Goal: Task Accomplishment & Management: Manage account settings

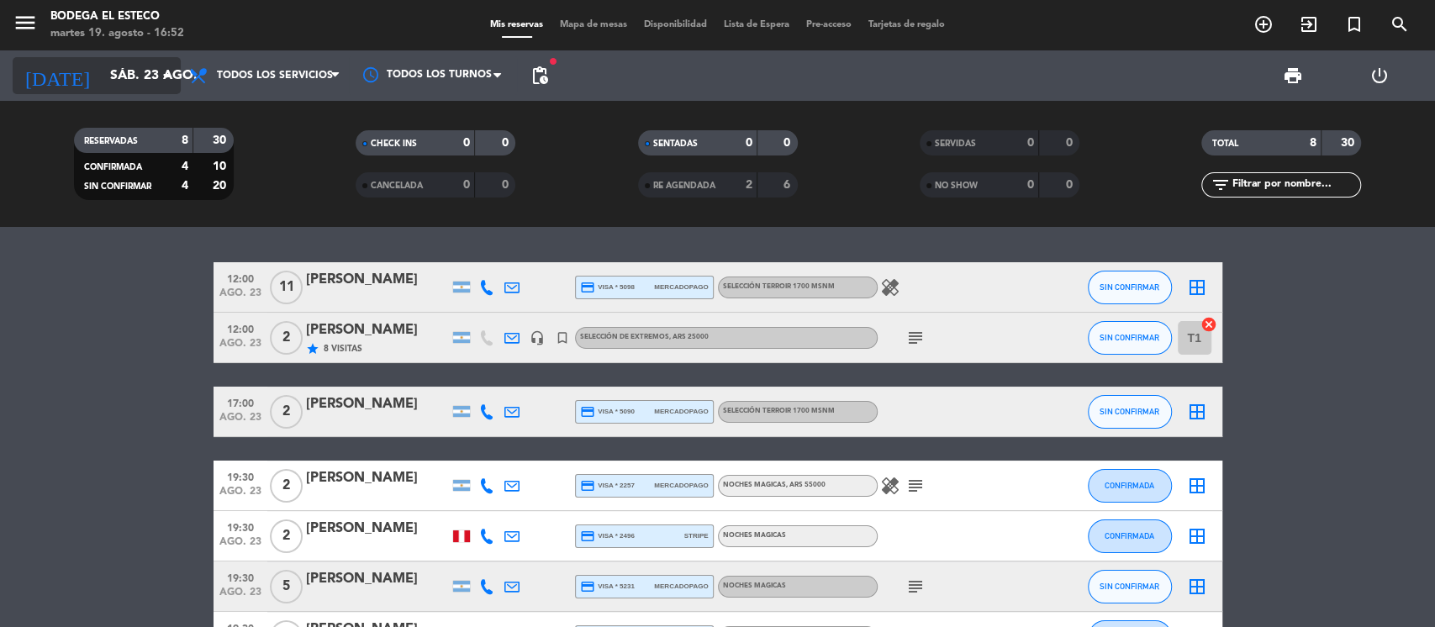
click at [154, 60] on input "sáb. 23 ago." at bounding box center [190, 76] width 177 height 33
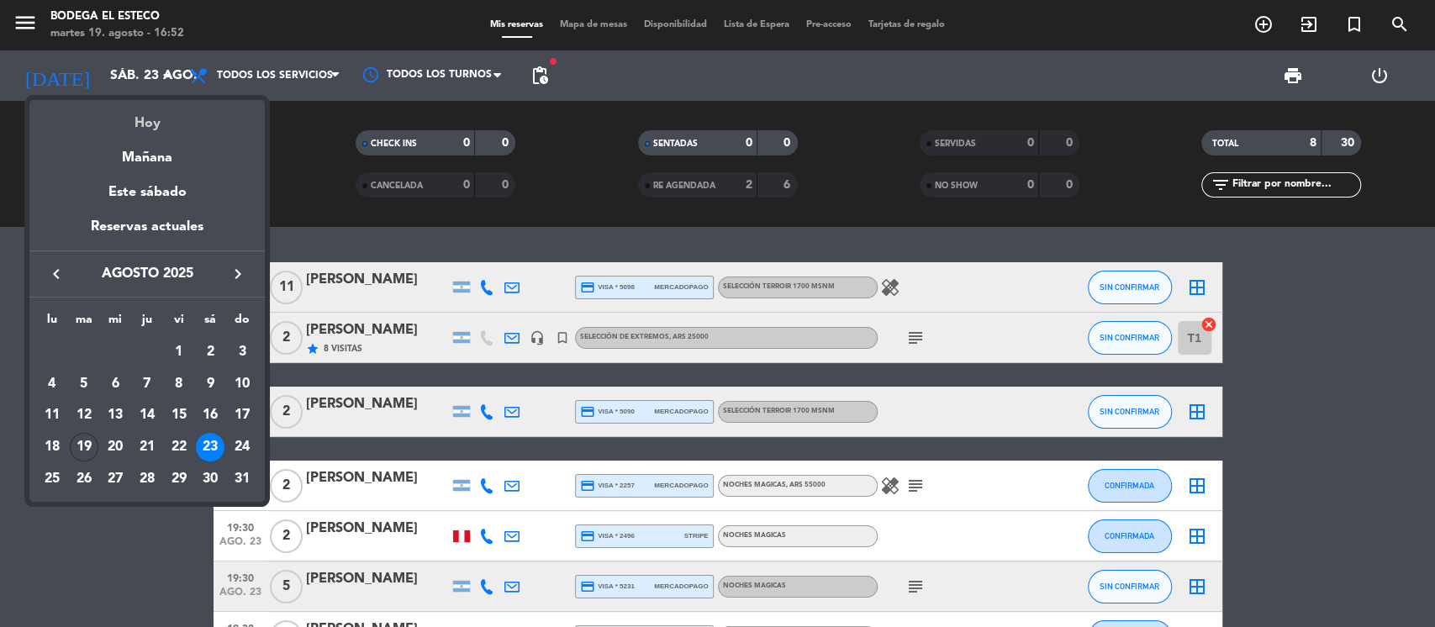
click at [155, 123] on div "Hoy" at bounding box center [146, 117] width 235 height 34
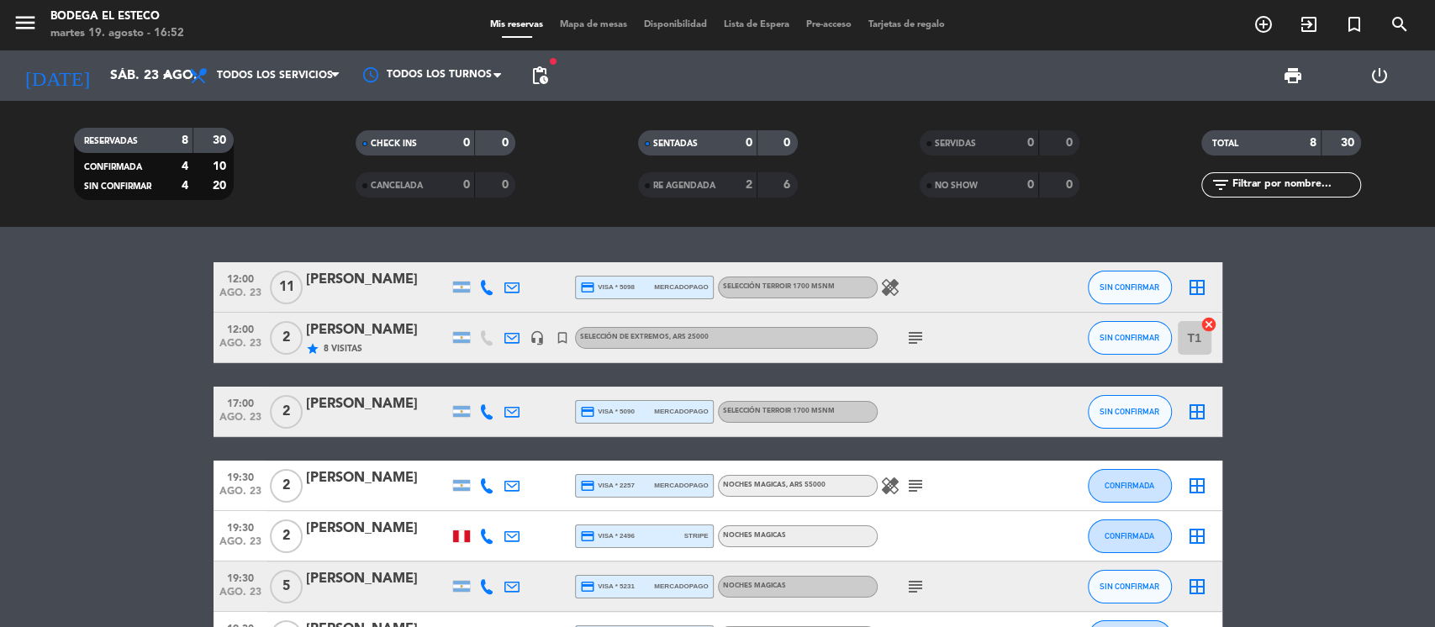
type input "[DATE] ago."
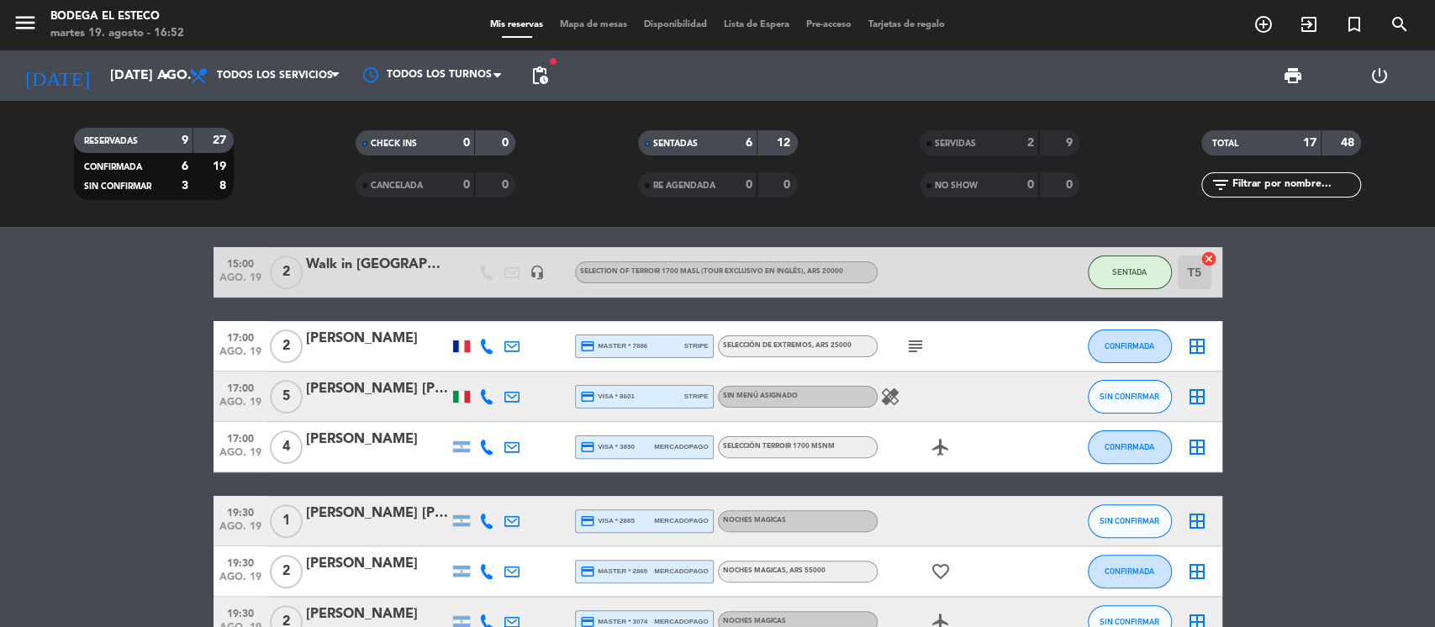
scroll to position [336, 0]
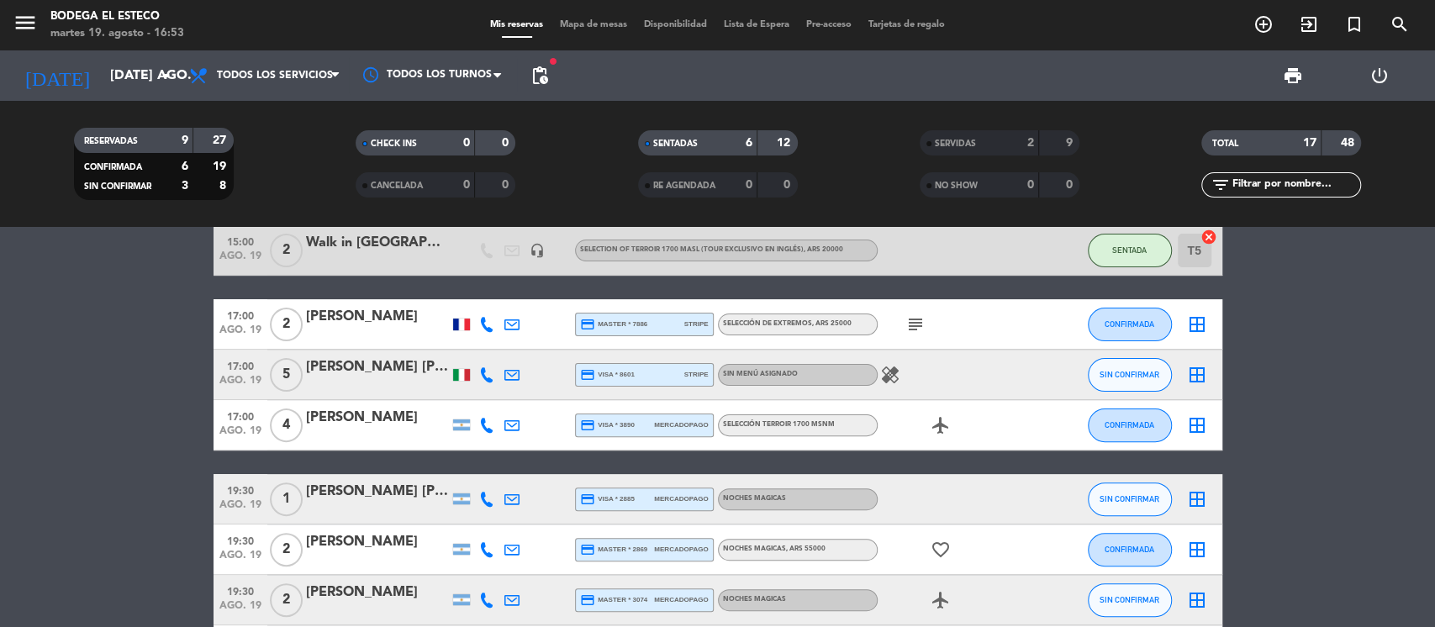
click at [907, 319] on icon "subject" at bounding box center [915, 324] width 20 height 20
click at [947, 335] on div "subject Gracias" at bounding box center [953, 324] width 151 height 50
click at [895, 376] on icon "healing" at bounding box center [890, 375] width 20 height 20
click at [961, 380] on div "healing Two of the people don't eat meat." at bounding box center [953, 375] width 151 height 50
click at [1258, 25] on icon "add_circle_outline" at bounding box center [1264, 24] width 20 height 20
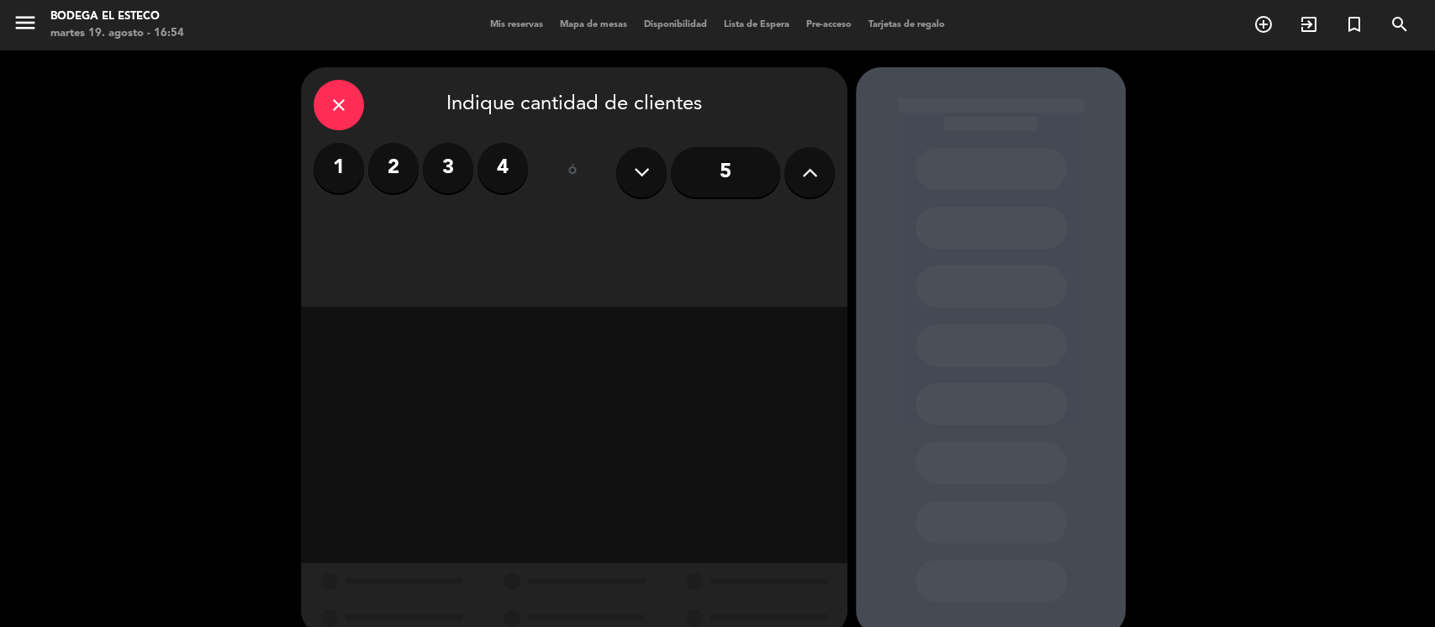
click at [399, 167] on label "2" at bounding box center [393, 168] width 50 height 50
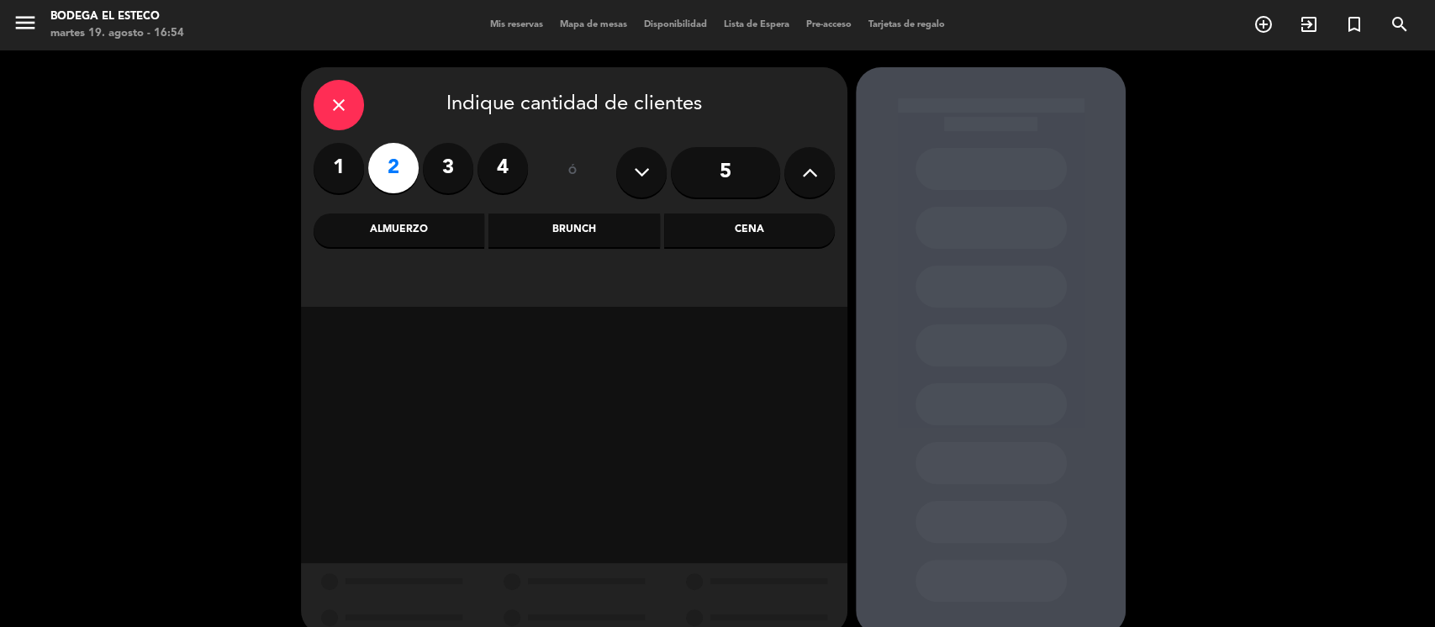
drag, startPoint x: 390, startPoint y: 225, endPoint x: 431, endPoint y: 307, distance: 91.4
click at [391, 225] on div "Almuerzo" at bounding box center [399, 231] width 171 height 34
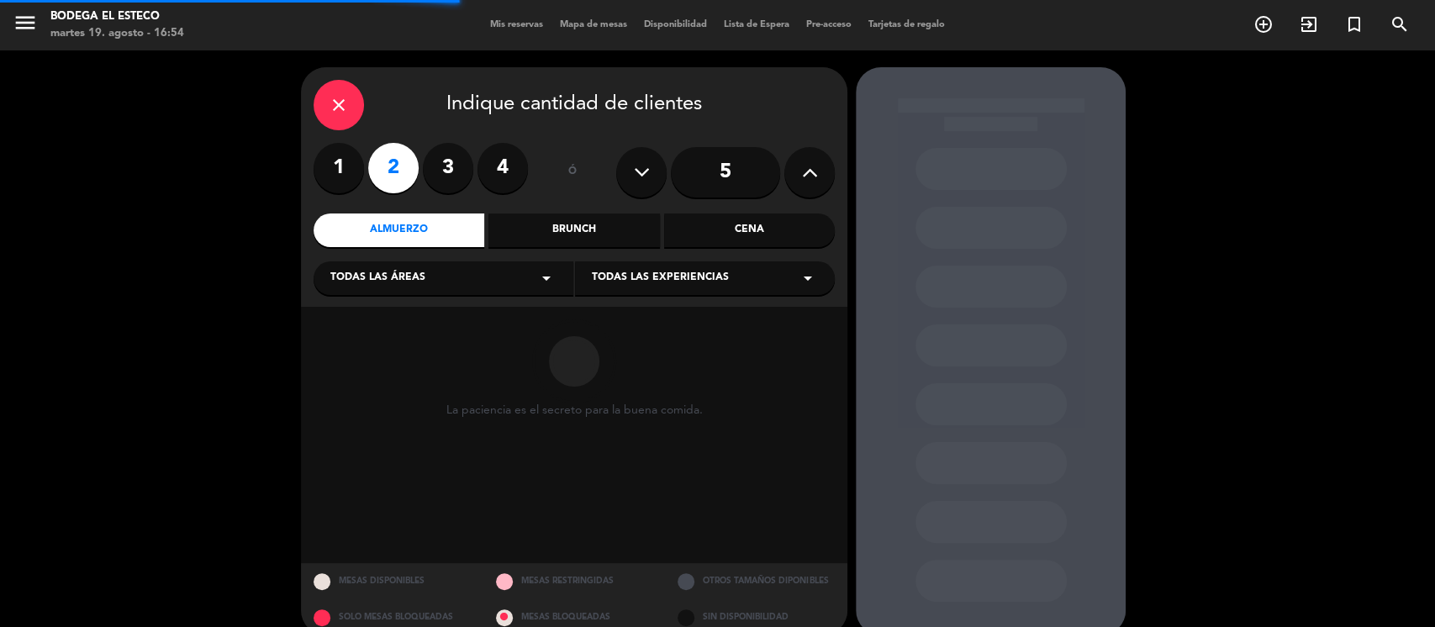
click at [484, 280] on div "Todas las áreas arrow_drop_down" at bounding box center [444, 278] width 260 height 34
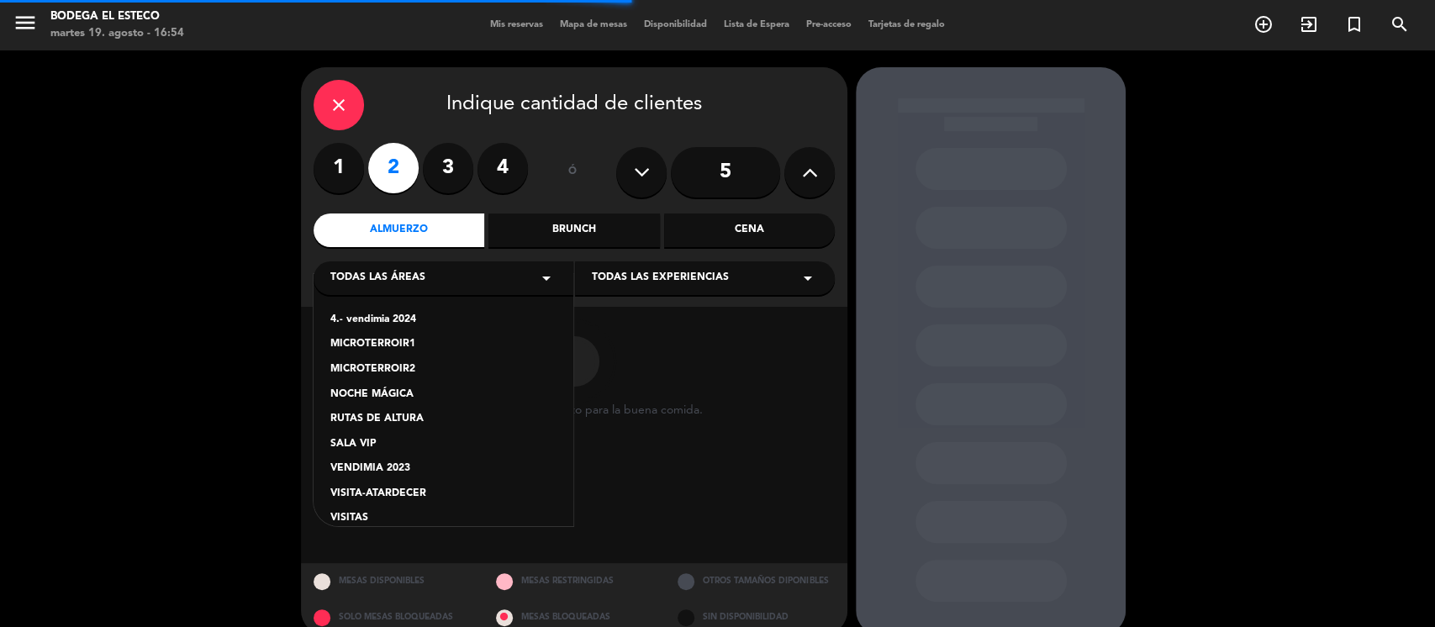
click at [349, 515] on div "VISITAS" at bounding box center [443, 518] width 226 height 17
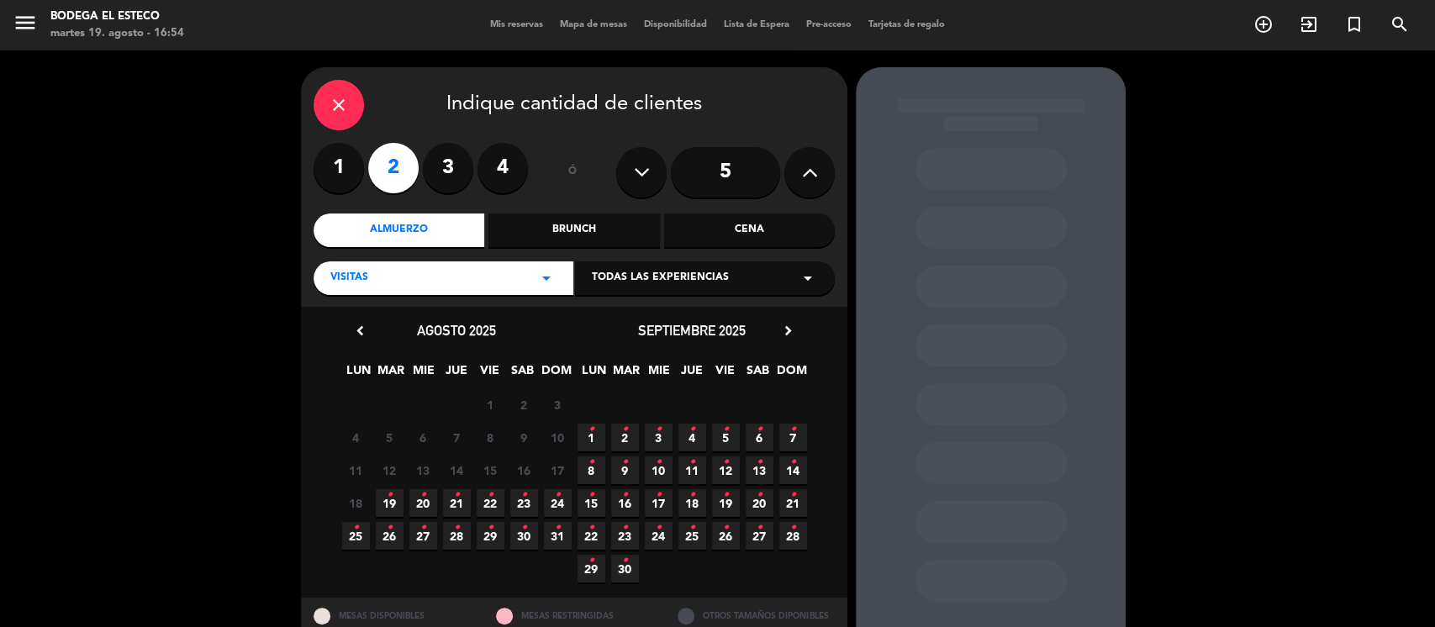
click at [655, 279] on span "Todas las experiencias" at bounding box center [660, 278] width 137 height 17
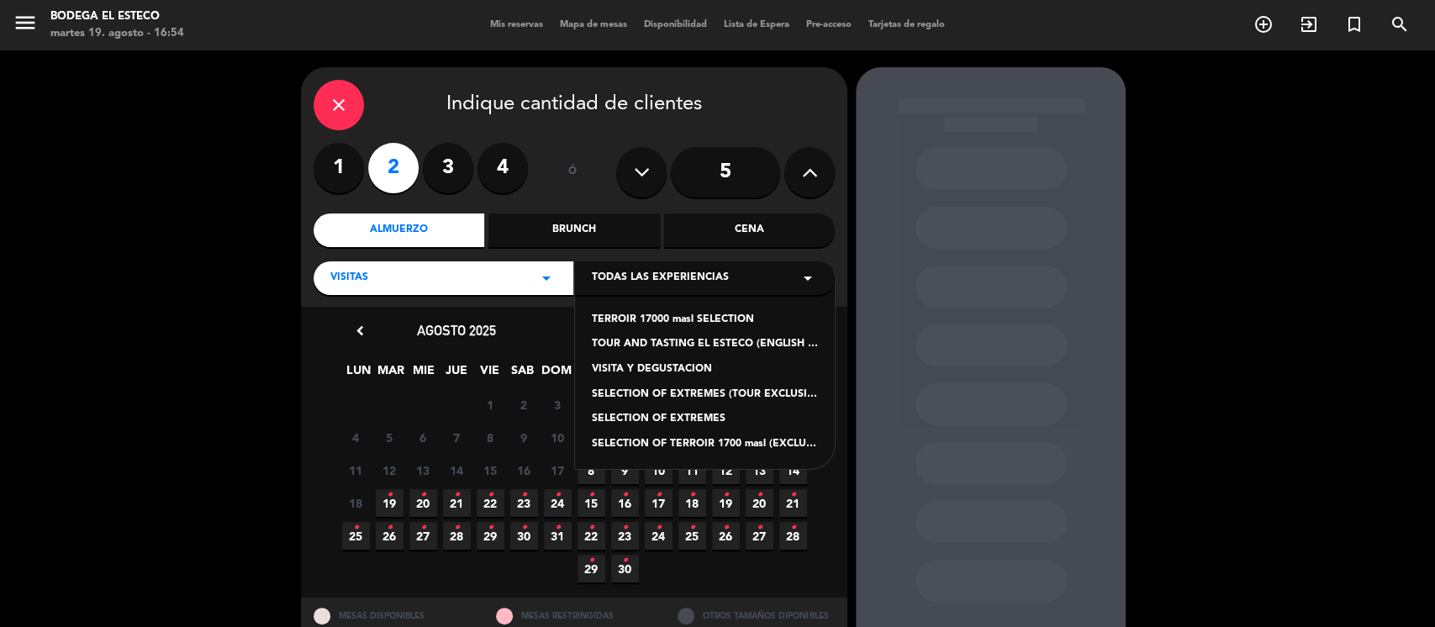
click at [684, 420] on div "SELECTION OF EXTREMES" at bounding box center [705, 419] width 226 height 17
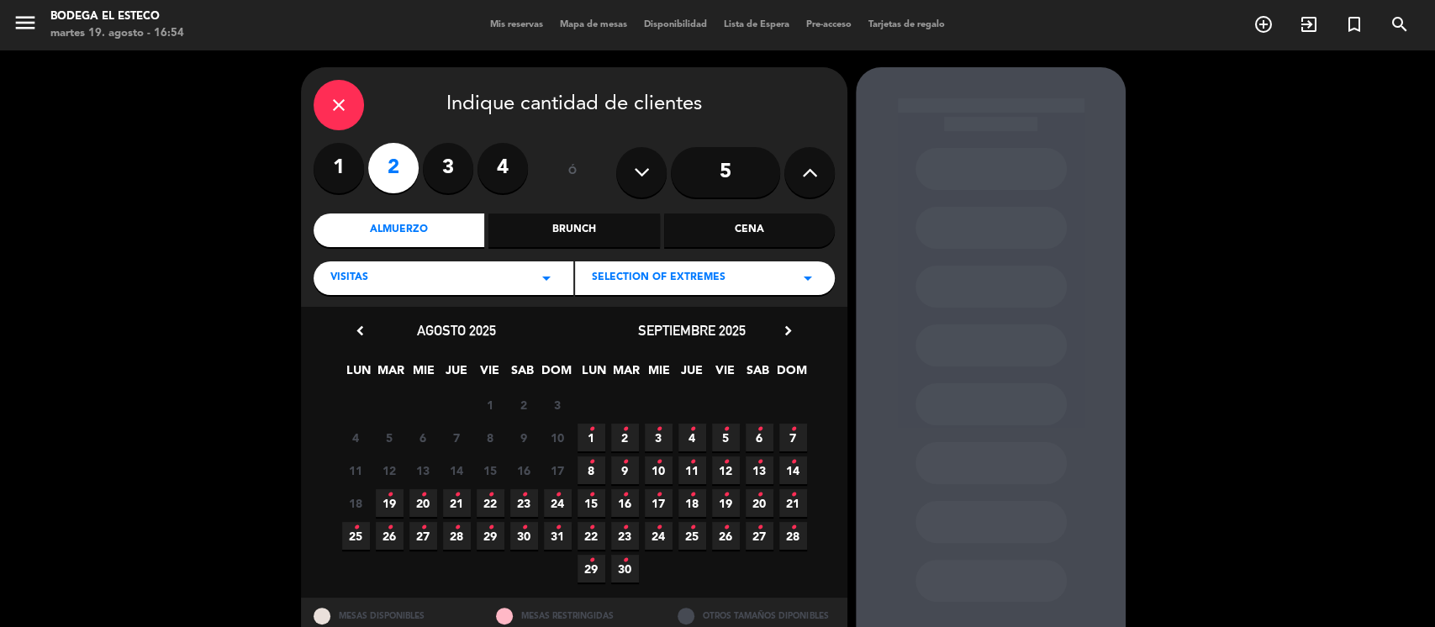
click at [389, 498] on icon "•" at bounding box center [390, 495] width 6 height 27
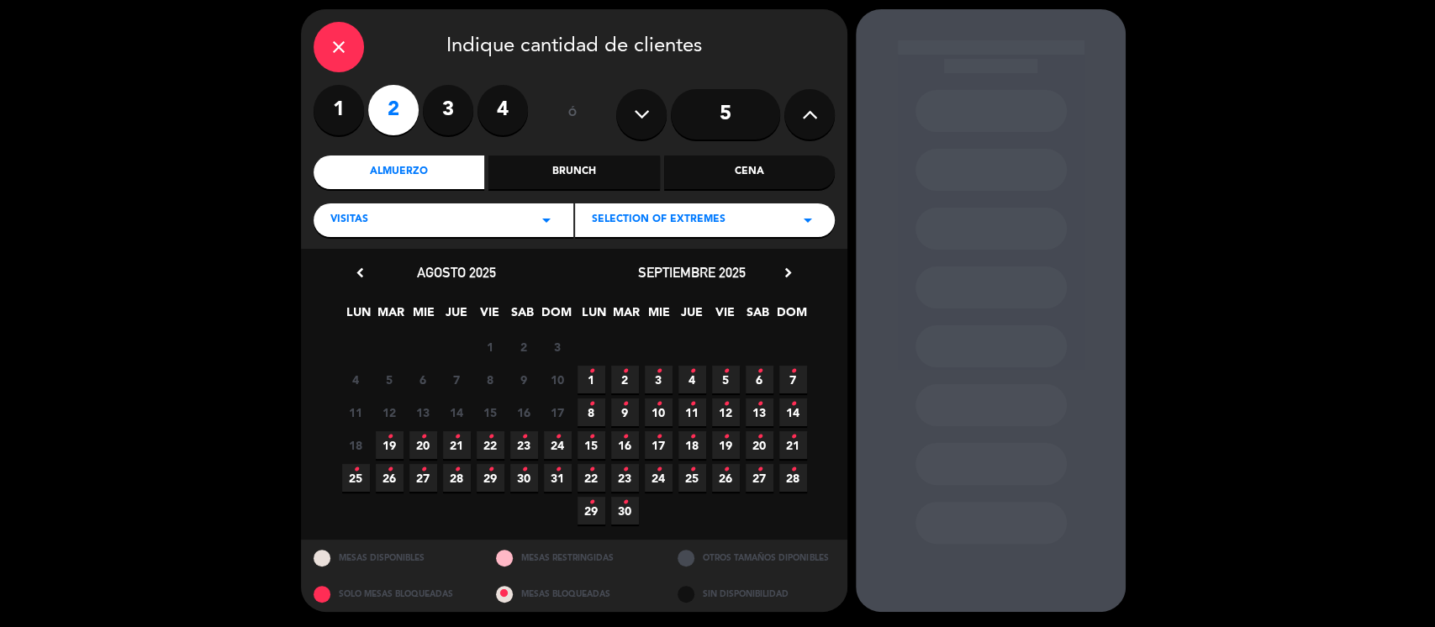
scroll to position [59, 0]
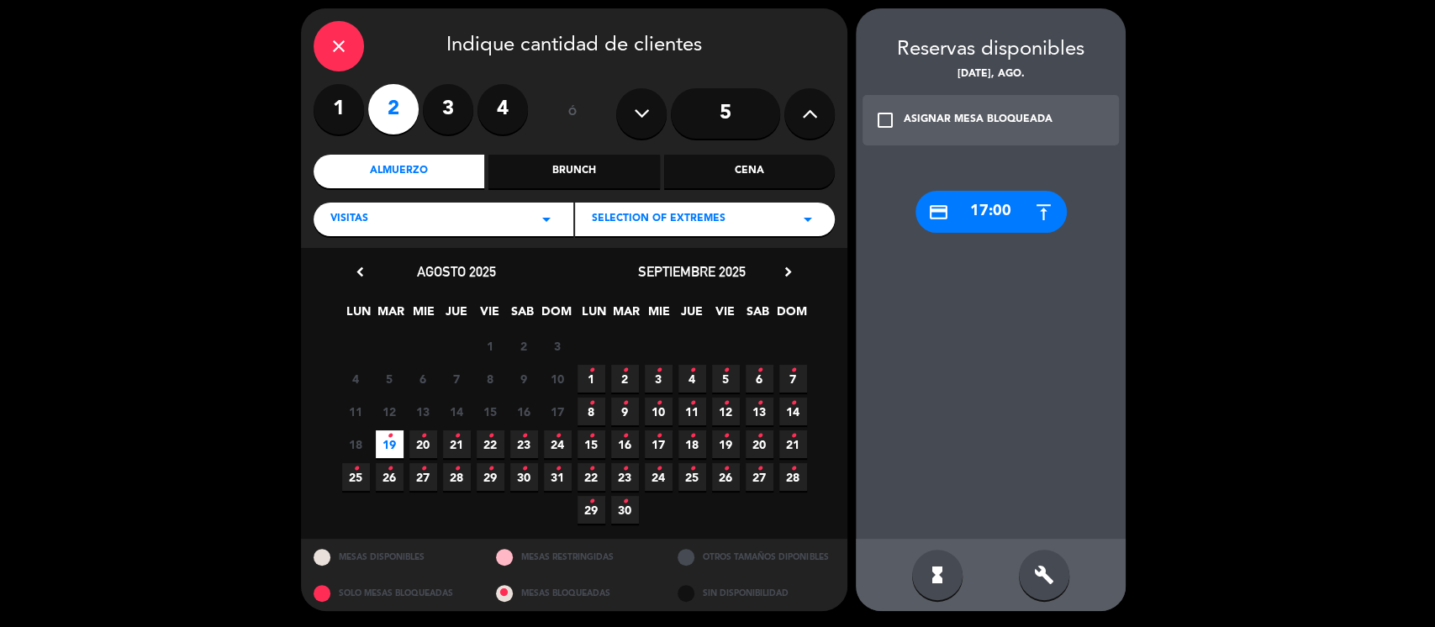
click at [995, 214] on div "credit_card 17:00" at bounding box center [991, 212] width 151 height 42
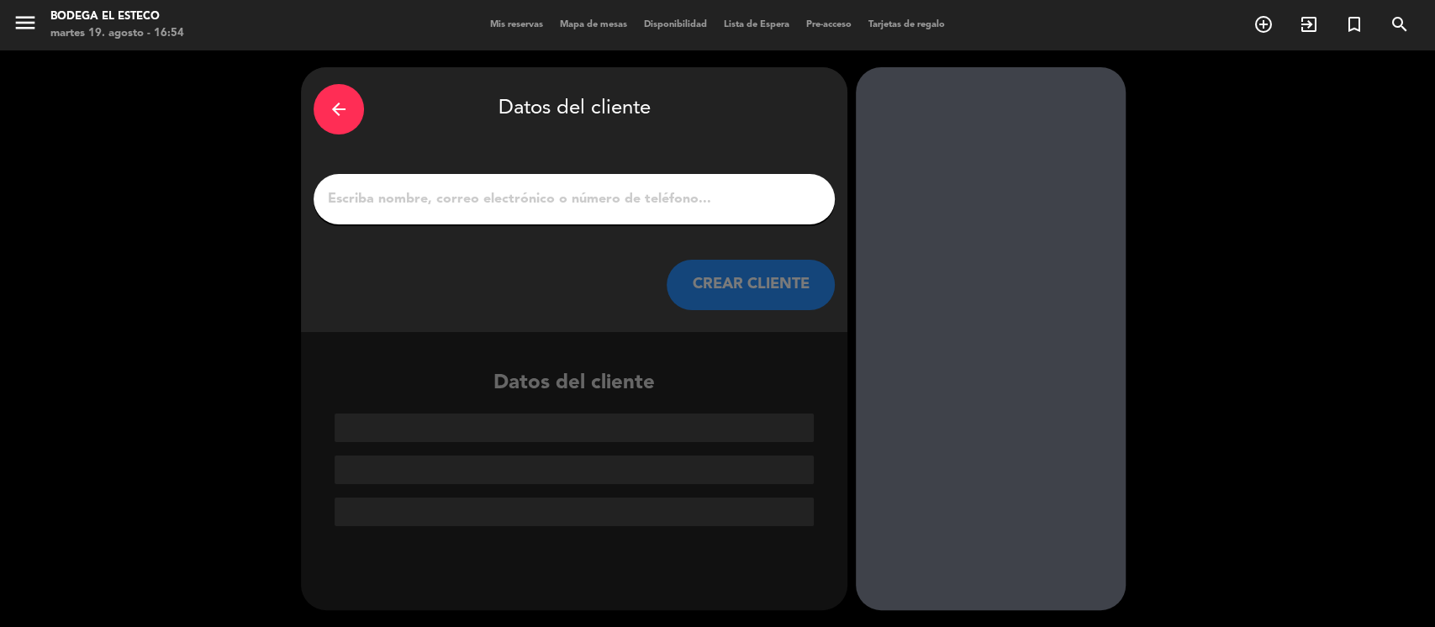
scroll to position [0, 0]
click at [488, 203] on input "1" at bounding box center [574, 199] width 496 height 24
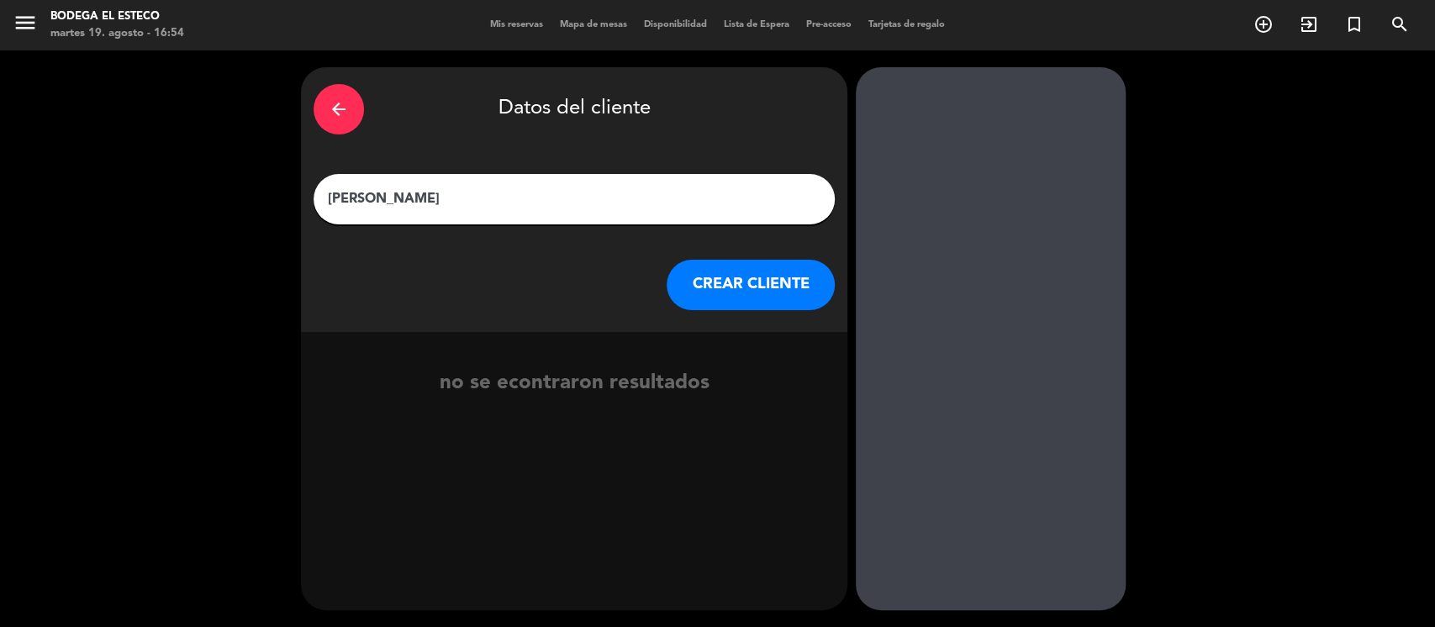
type input "[PERSON_NAME]"
click at [753, 292] on button "CREAR CLIENTE" at bounding box center [751, 285] width 168 height 50
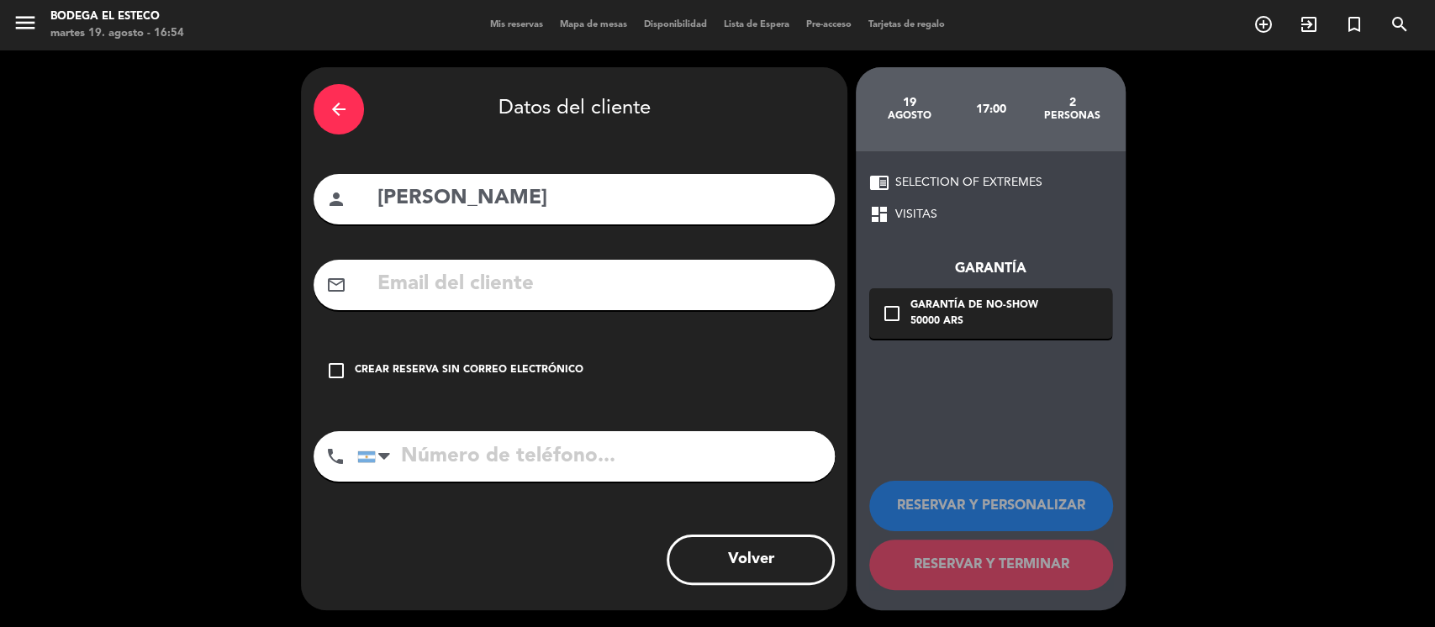
click at [509, 293] on input "text" at bounding box center [599, 284] width 446 height 34
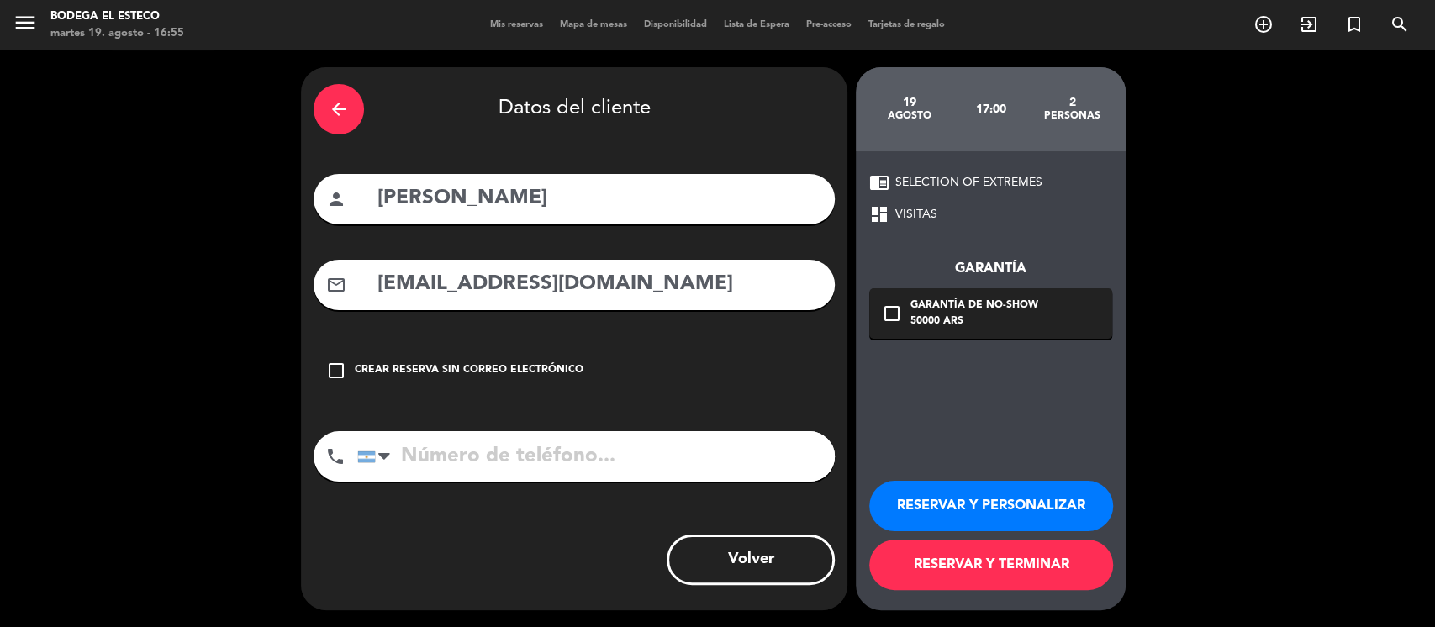
type input "[EMAIL_ADDRESS][DOMAIN_NAME]"
click at [957, 511] on button "RESERVAR Y PERSONALIZAR" at bounding box center [991, 506] width 244 height 50
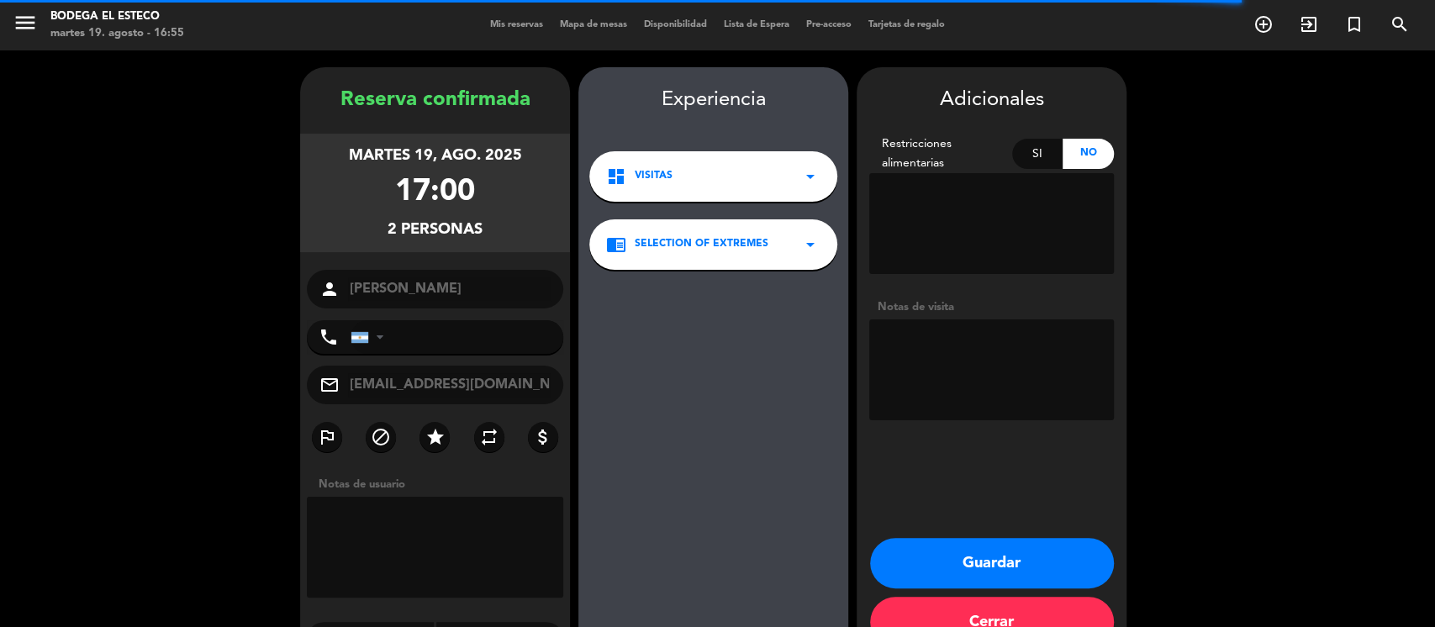
scroll to position [45, 0]
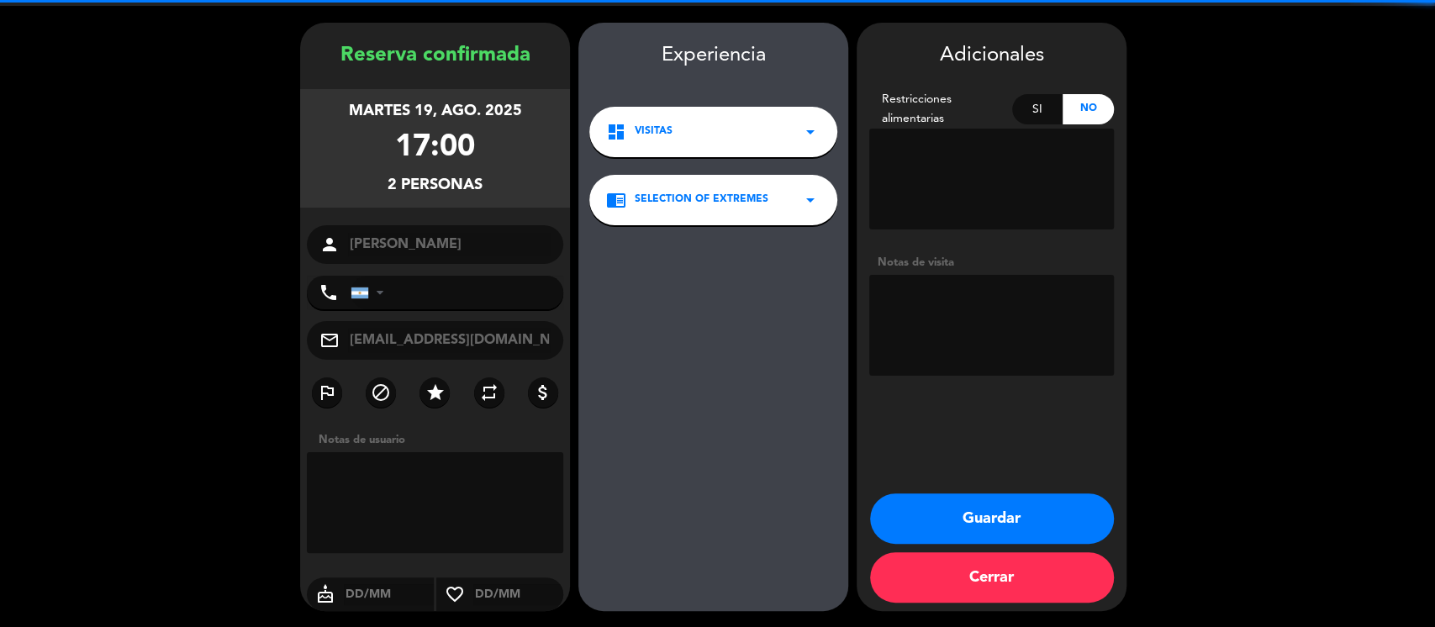
click at [967, 300] on textarea at bounding box center [991, 325] width 245 height 101
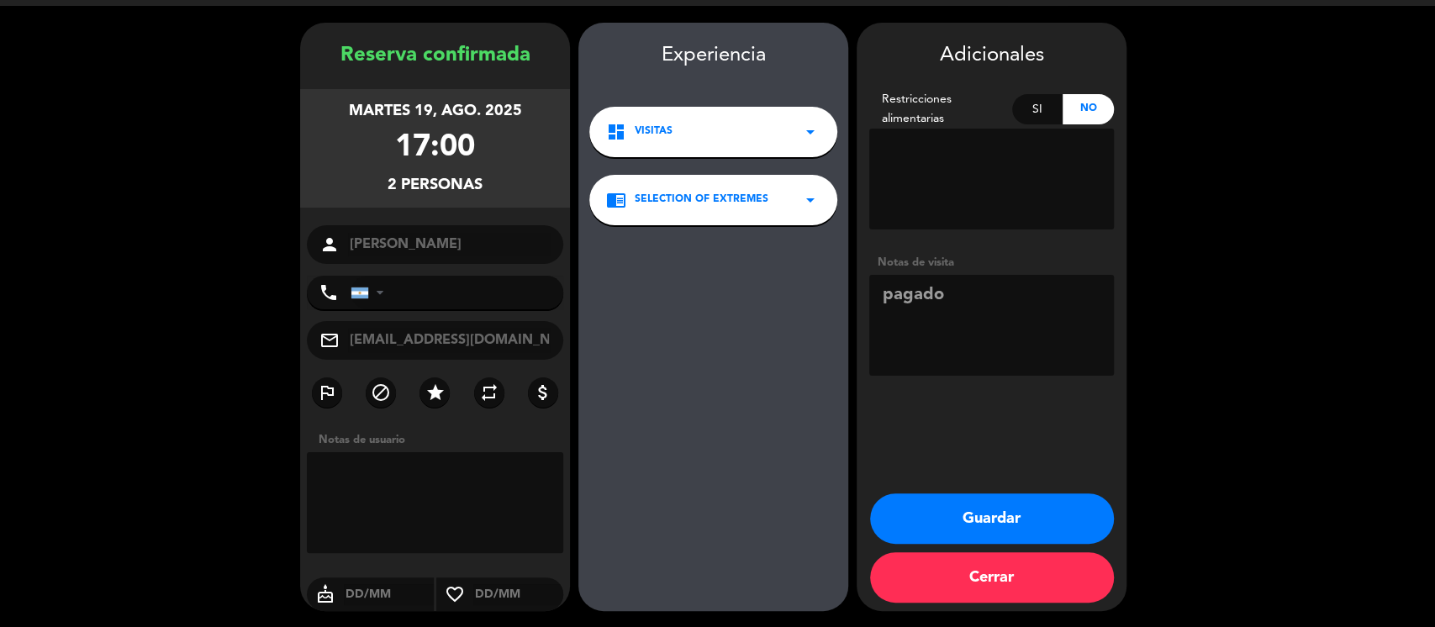
type textarea "pagado"
click at [948, 520] on button "Guardar" at bounding box center [992, 519] width 244 height 50
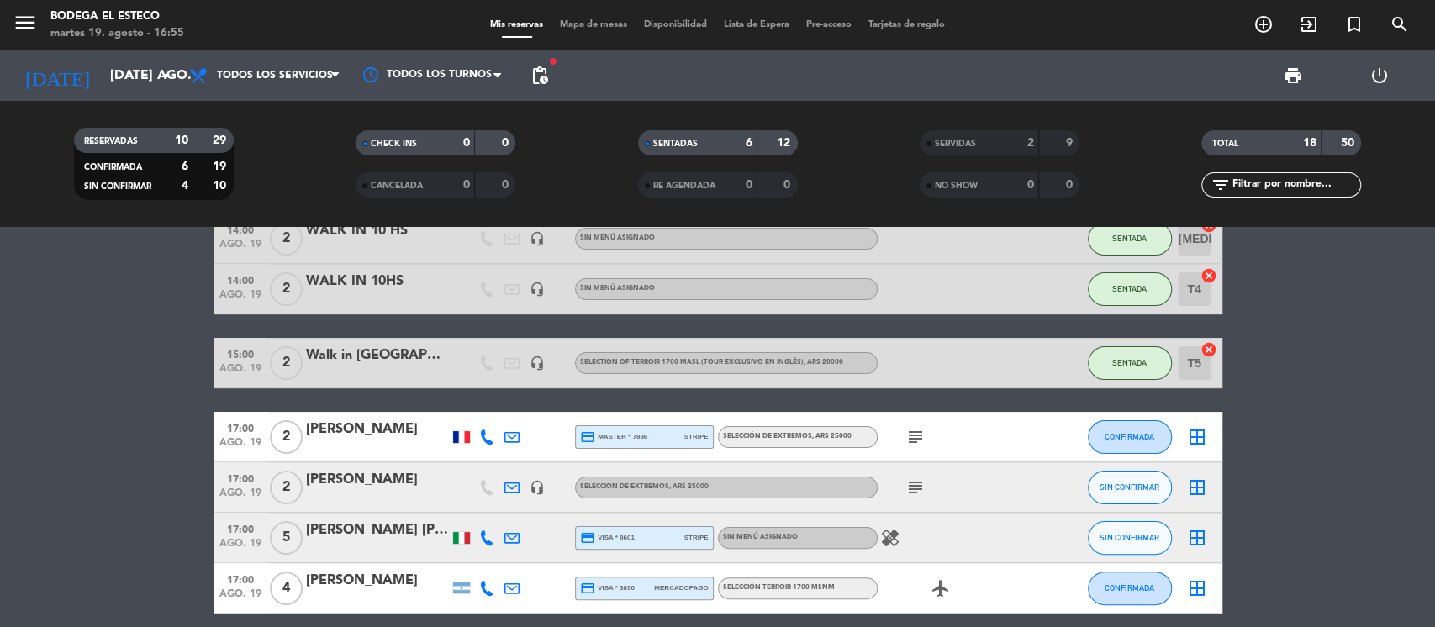
scroll to position [336, 0]
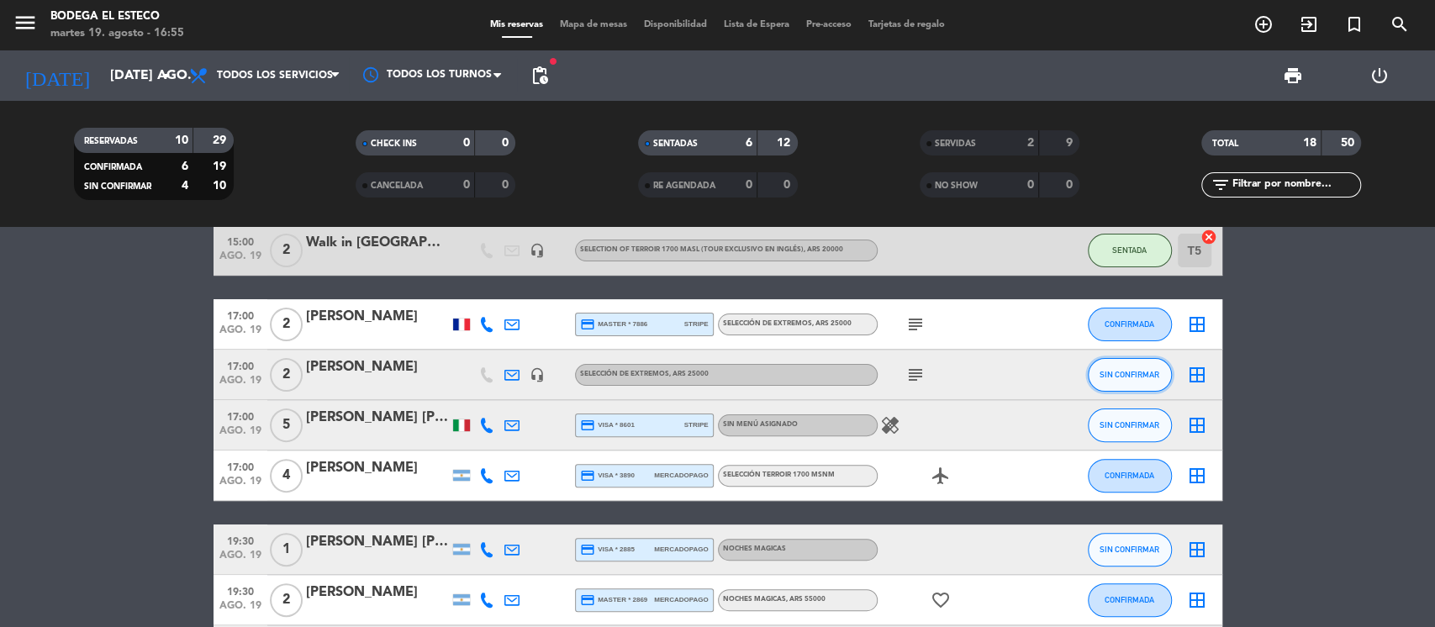
click at [1130, 373] on span "SIN CONFIRMAR" at bounding box center [1130, 374] width 60 height 9
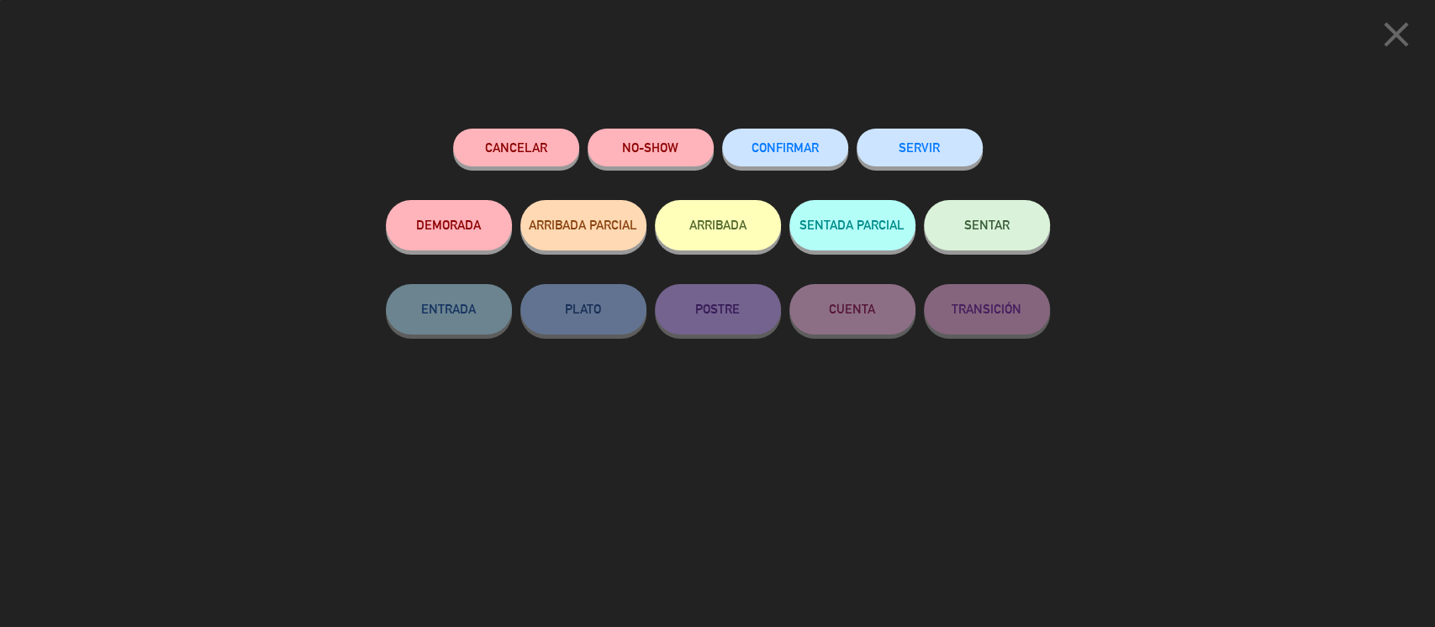
click at [1018, 240] on button "SENTAR" at bounding box center [987, 225] width 126 height 50
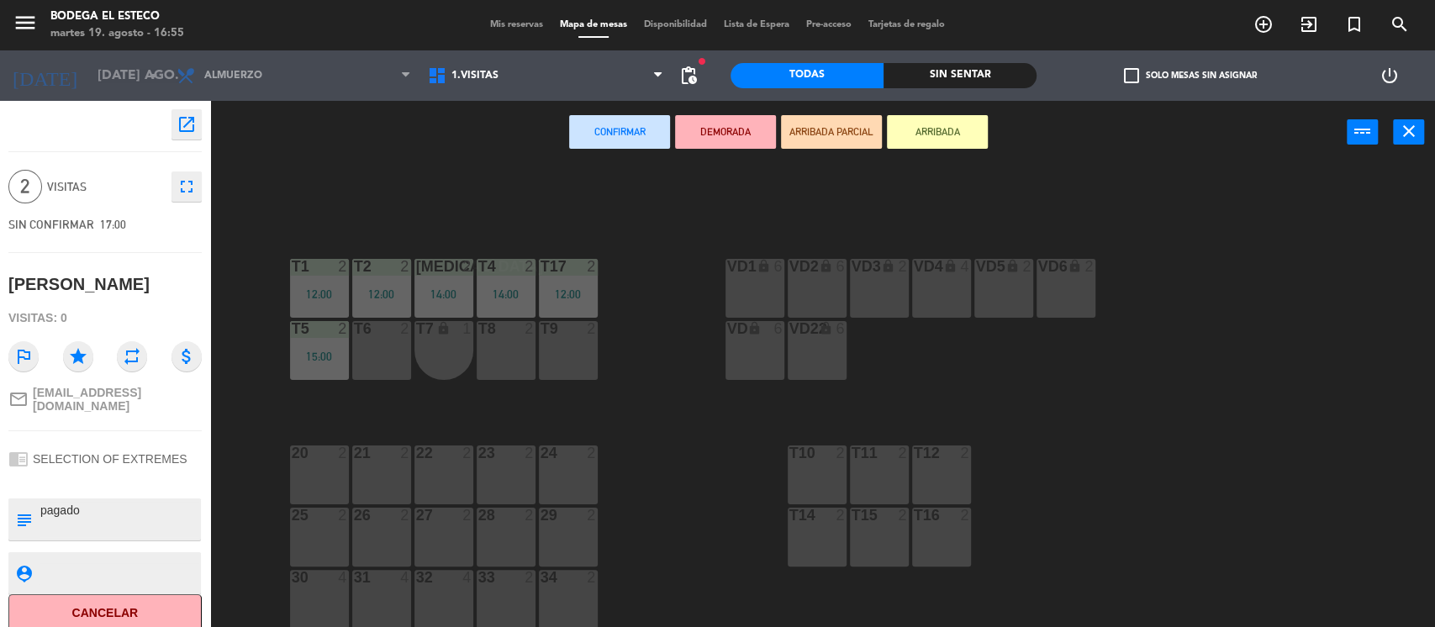
click at [403, 346] on div "T6 2" at bounding box center [381, 350] width 59 height 59
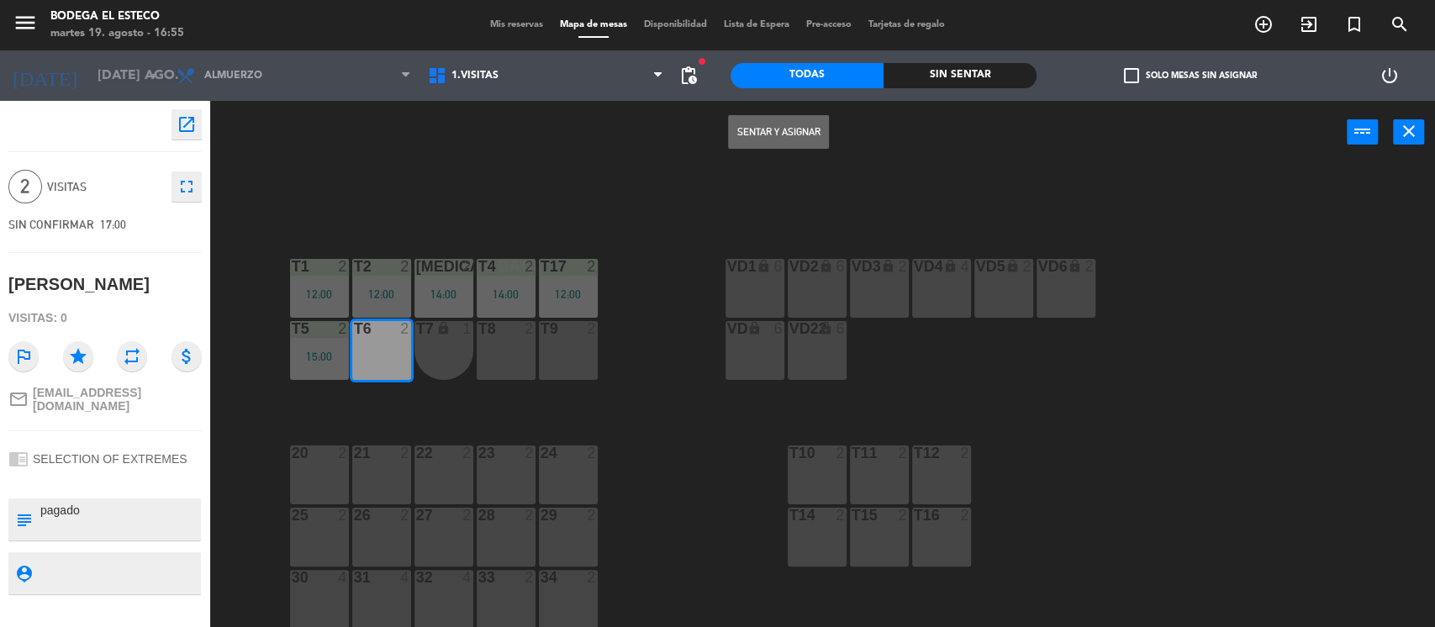
drag, startPoint x: 769, startPoint y: 138, endPoint x: 1009, endPoint y: 224, distance: 254.8
click at [770, 138] on button "Sentar y Asignar" at bounding box center [778, 132] width 101 height 34
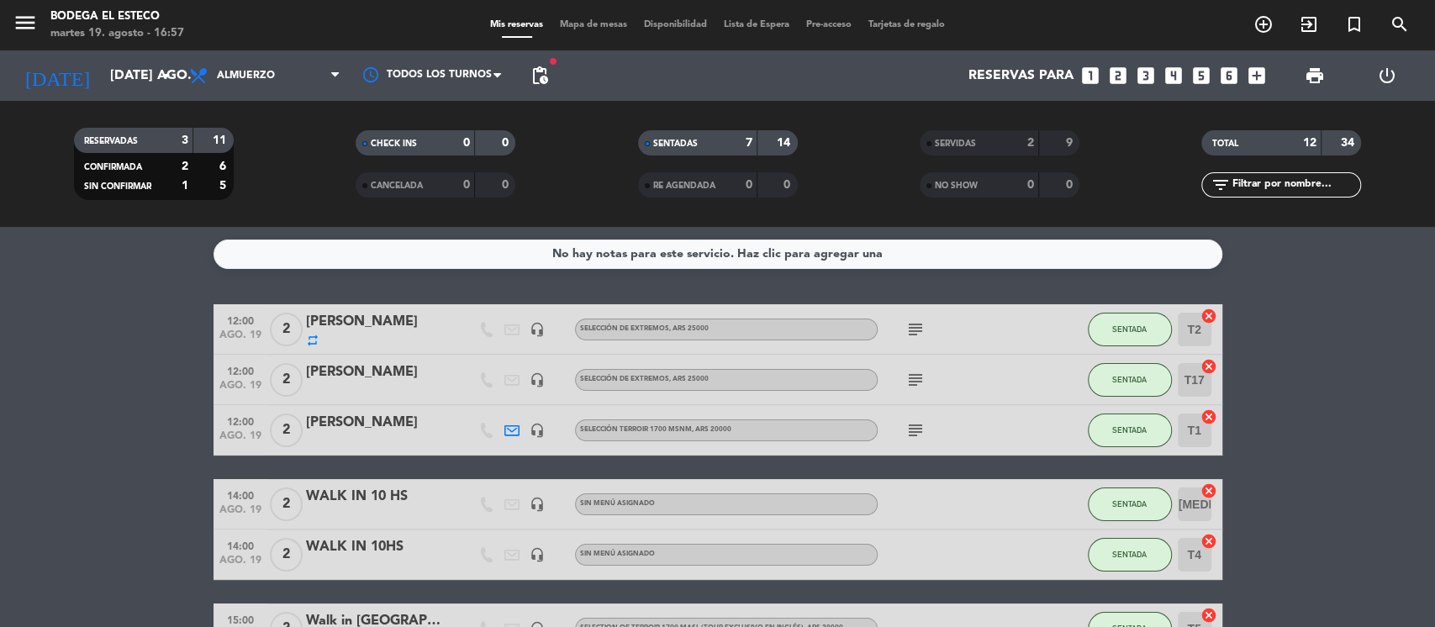
scroll to position [336, 0]
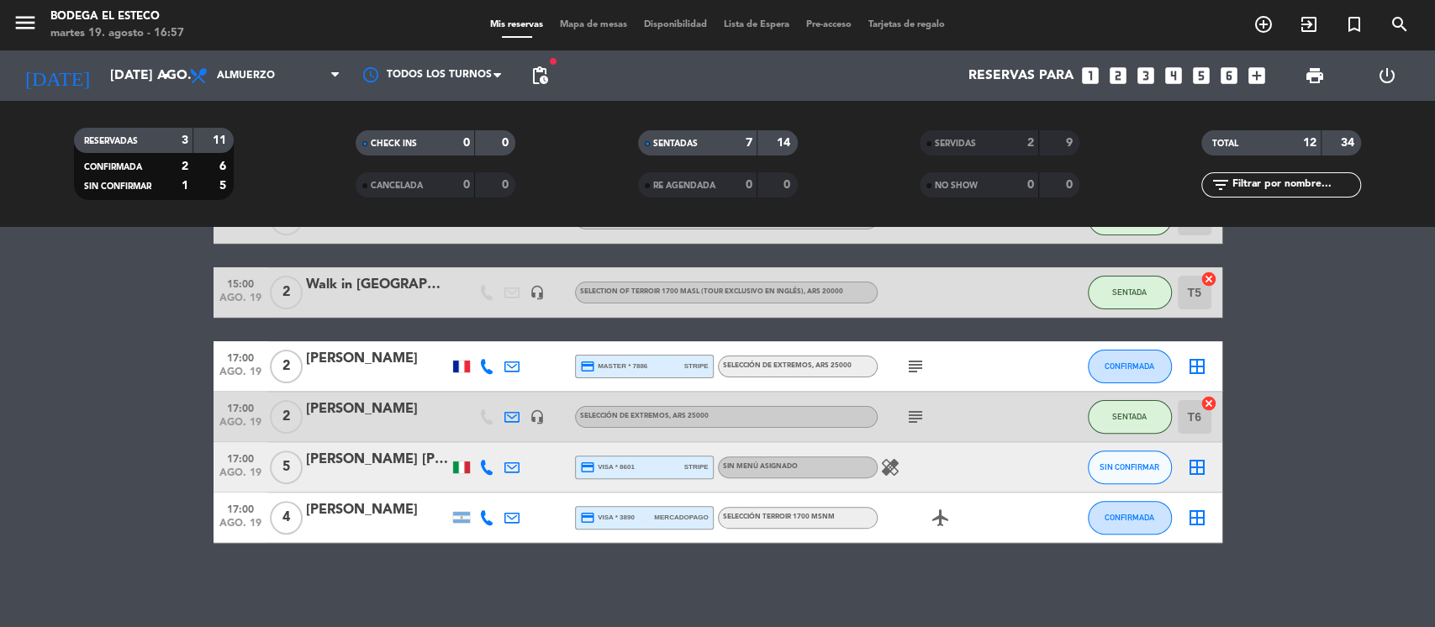
click at [509, 414] on icon at bounding box center [511, 416] width 15 height 15
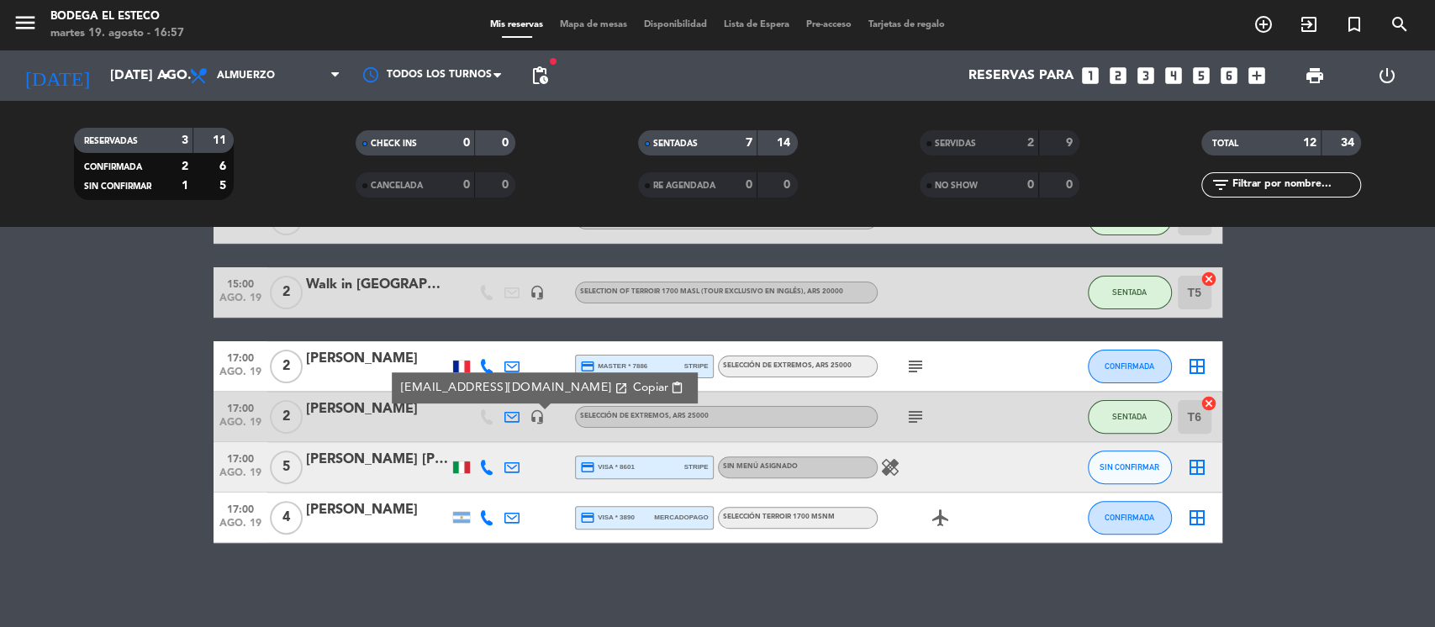
drag, startPoint x: 612, startPoint y: 386, endPoint x: 594, endPoint y: 390, distance: 19.0
click at [671, 384] on span "content_paste" at bounding box center [677, 388] width 13 height 13
click at [891, 460] on icon "healing" at bounding box center [890, 467] width 20 height 20
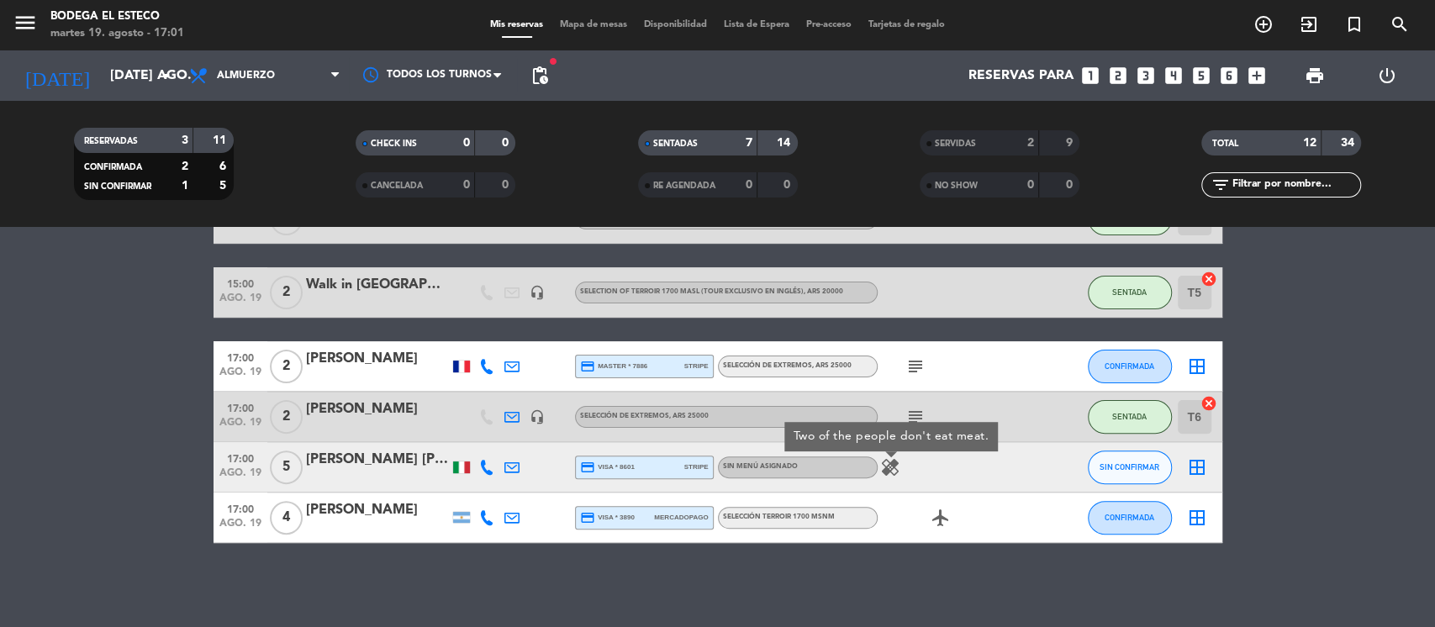
click at [489, 592] on div "No hay notas para este servicio. Haz clic para agregar una 12:00 ago. 19 2 [PER…" at bounding box center [717, 427] width 1435 height 400
drag, startPoint x: 726, startPoint y: 576, endPoint x: 807, endPoint y: 586, distance: 81.3
click at [752, 582] on div "No hay notas para este servicio. Haz clic para agregar una 12:00 ago. 19 2 [PER…" at bounding box center [717, 427] width 1435 height 400
click at [1125, 508] on button "CONFIRMADA" at bounding box center [1130, 518] width 84 height 34
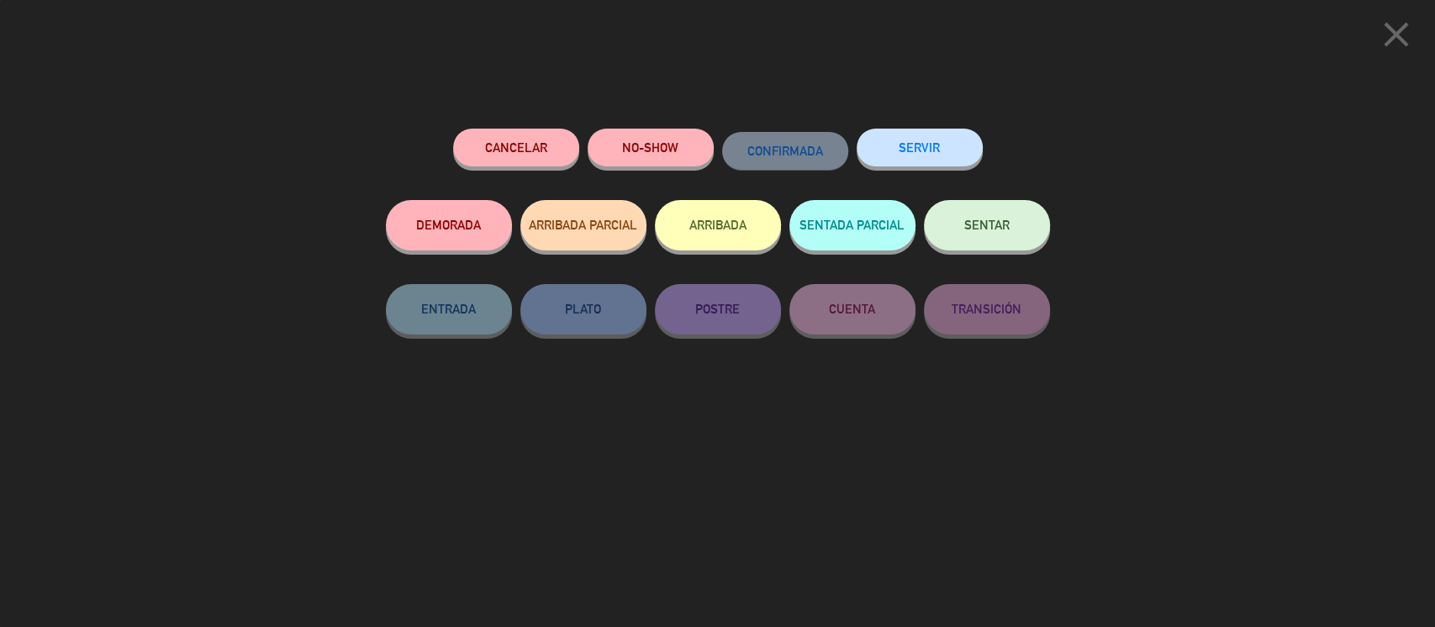
click at [986, 215] on button "SENTAR" at bounding box center [987, 225] width 126 height 50
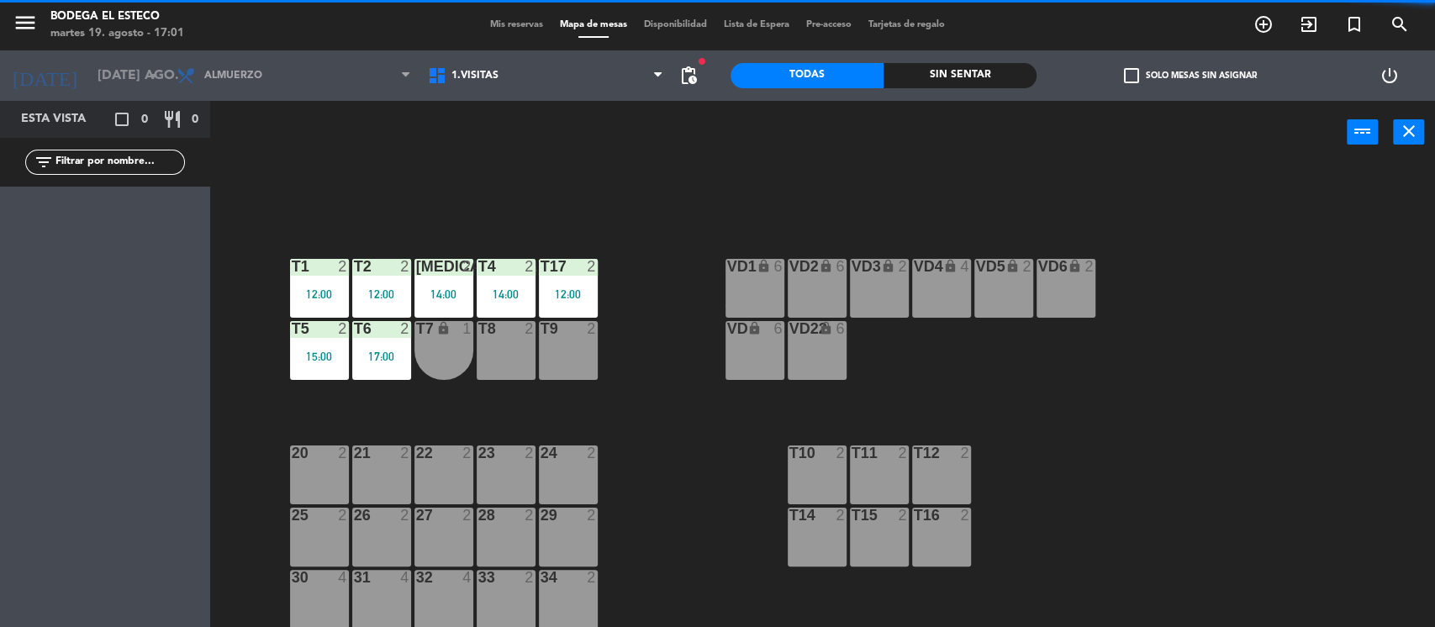
click at [525, 338] on div "T8 2" at bounding box center [506, 350] width 59 height 59
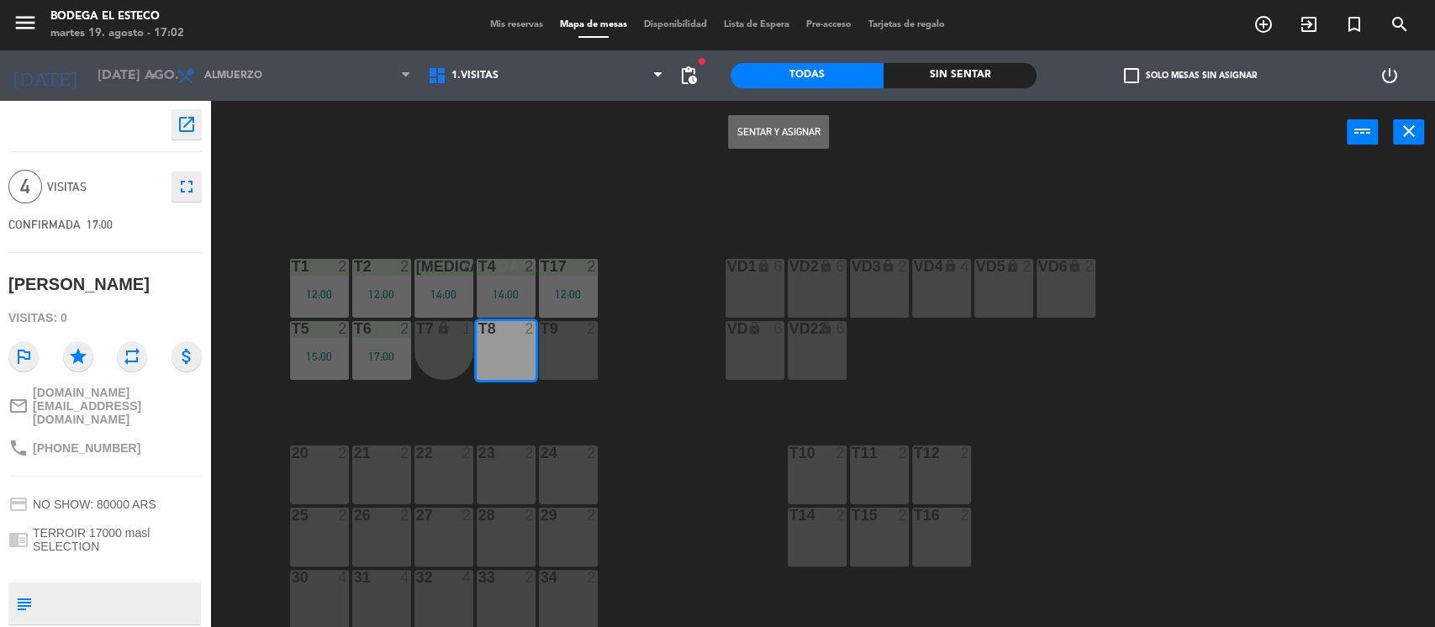
click at [799, 129] on button "Sentar y Asignar" at bounding box center [778, 132] width 101 height 34
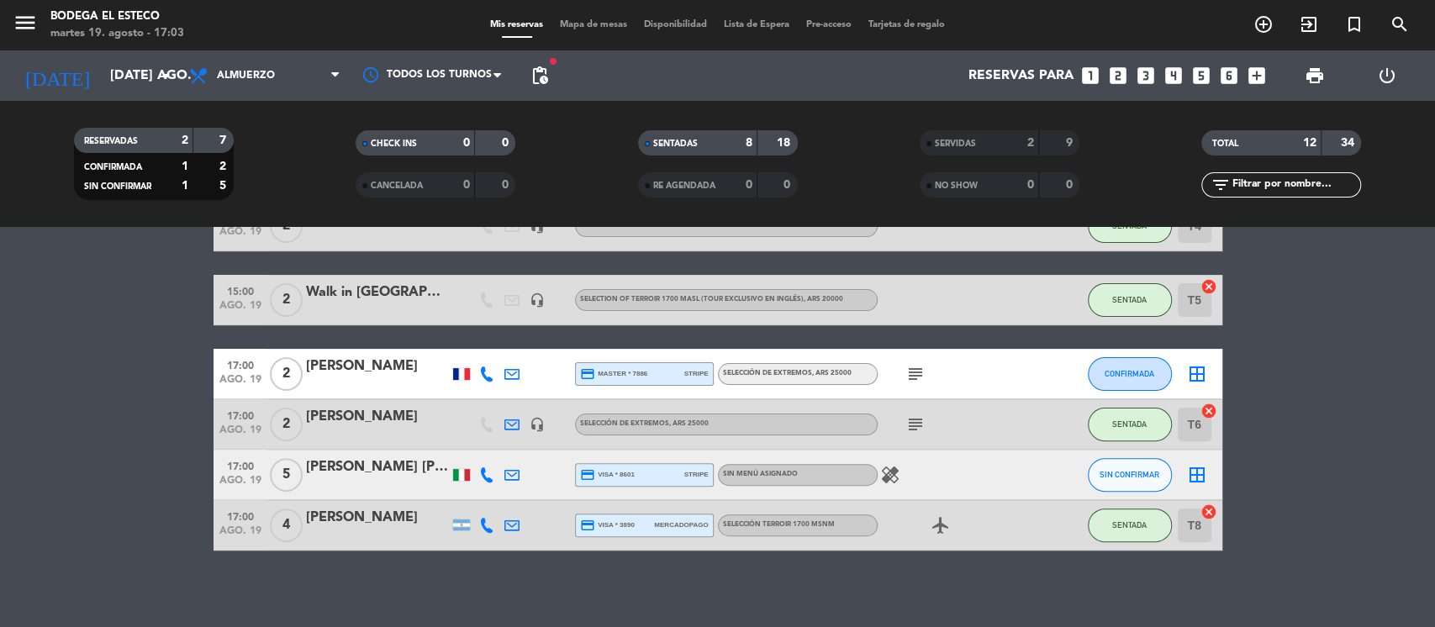
scroll to position [336, 0]
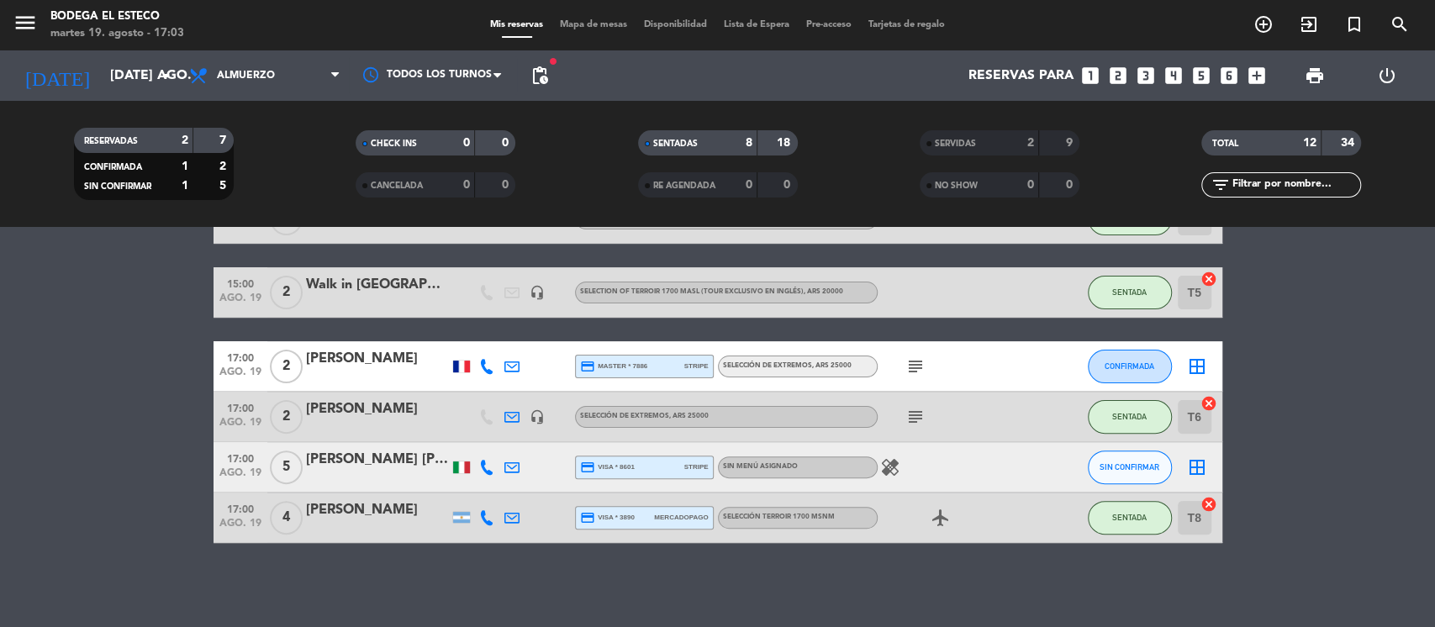
click at [913, 362] on icon "subject" at bounding box center [915, 366] width 20 height 20
click at [505, 363] on icon at bounding box center [511, 366] width 15 height 15
click at [510, 363] on icon at bounding box center [511, 366] width 15 height 15
click at [512, 364] on icon at bounding box center [511, 366] width 15 height 15
click at [622, 338] on button "Copiar content_paste" at bounding box center [652, 337] width 61 height 19
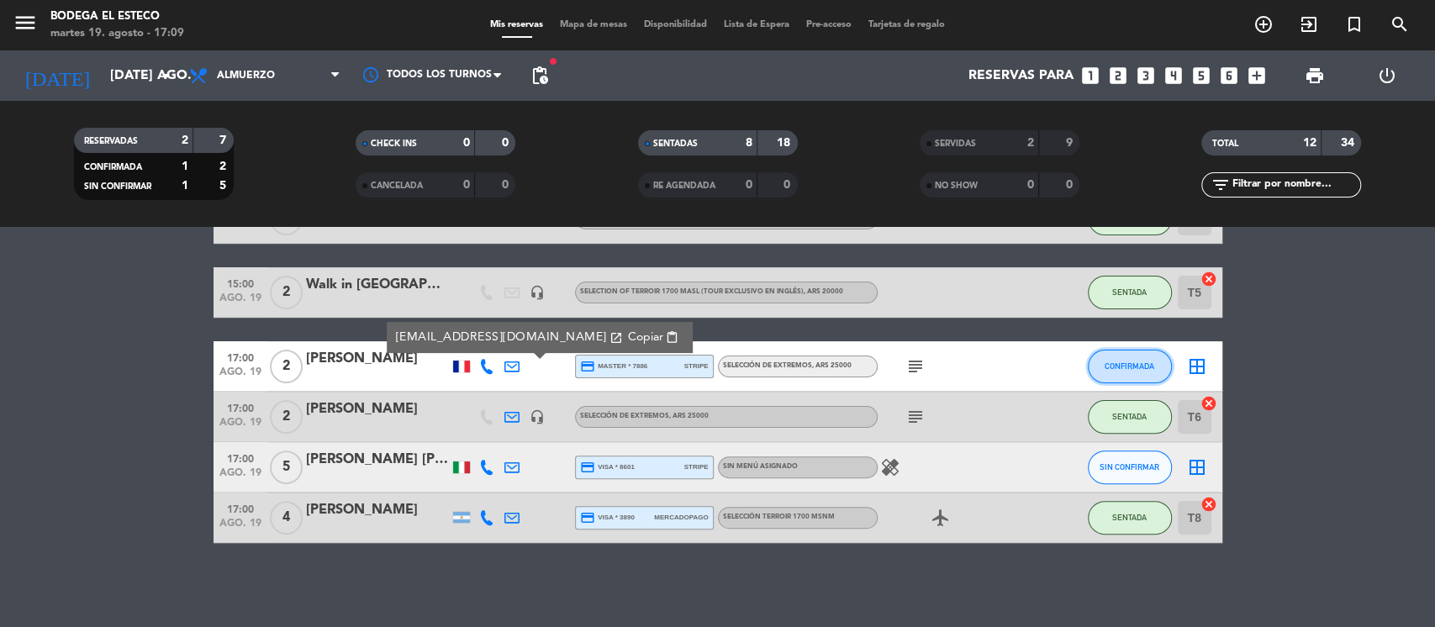
click at [1144, 363] on span "CONFIRMADA" at bounding box center [1130, 366] width 50 height 9
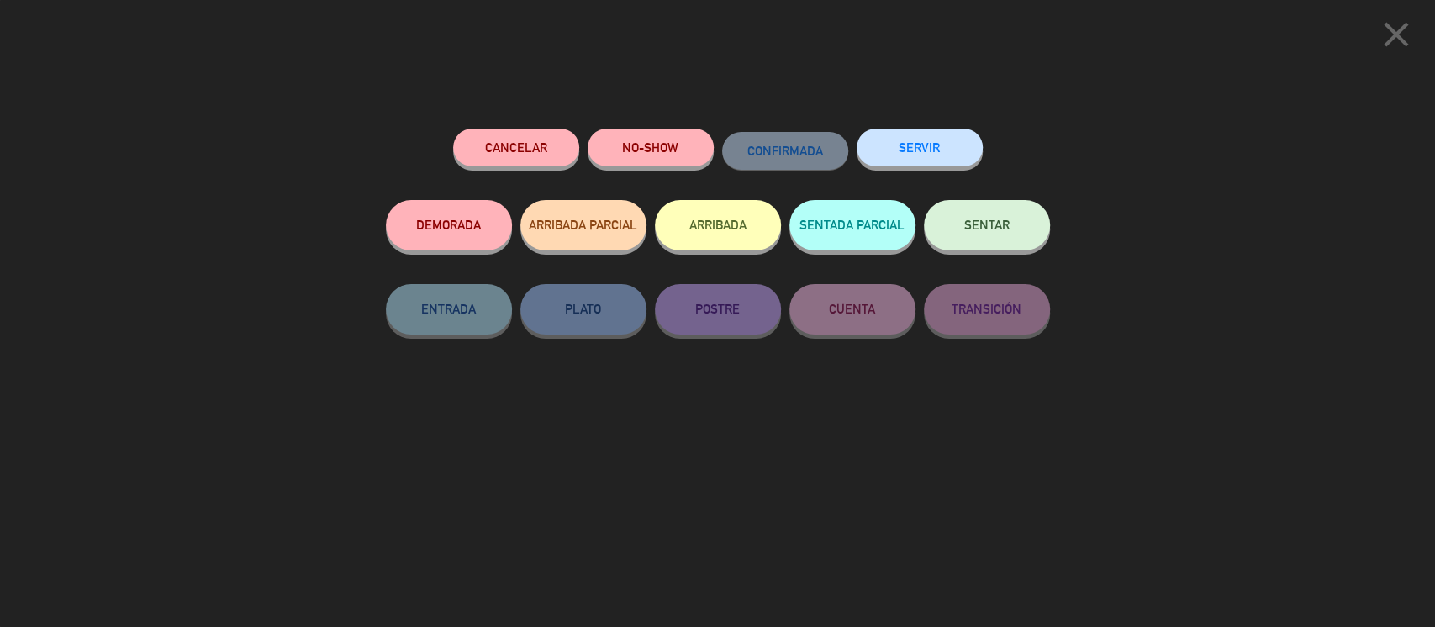
click at [1012, 223] on button "SENTAR" at bounding box center [987, 225] width 126 height 50
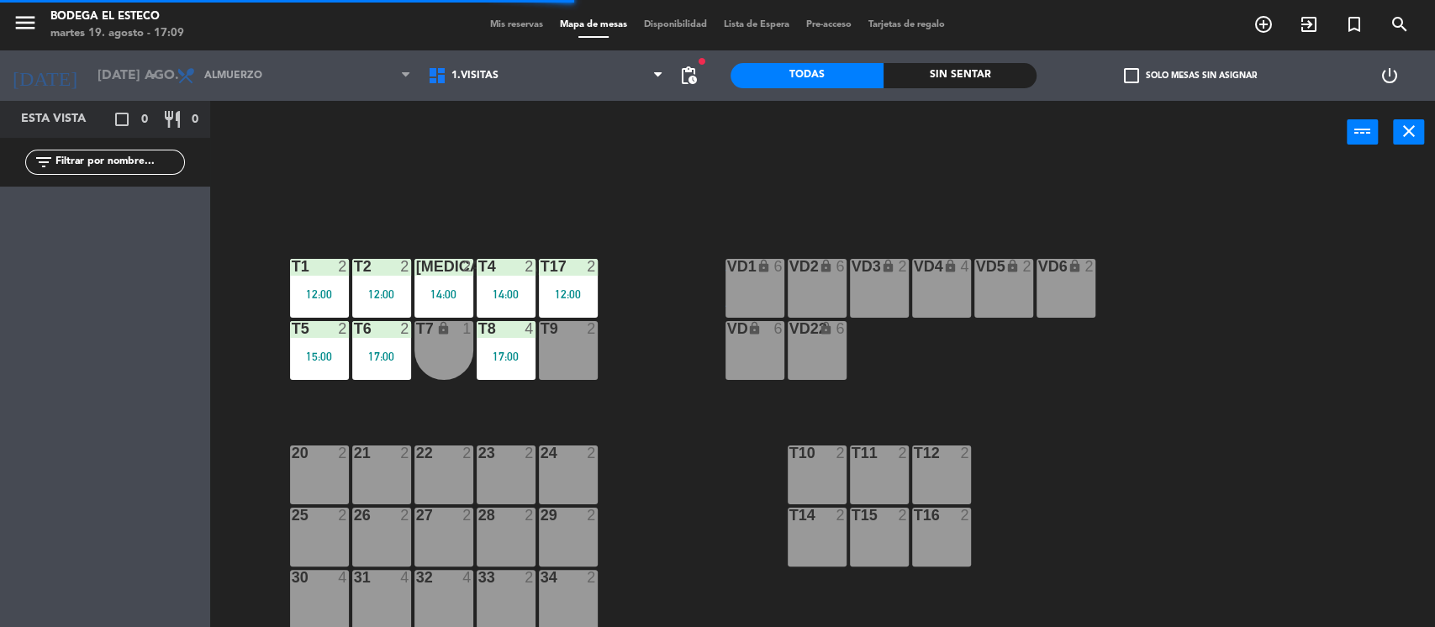
click at [585, 354] on div "T9 2" at bounding box center [568, 350] width 59 height 59
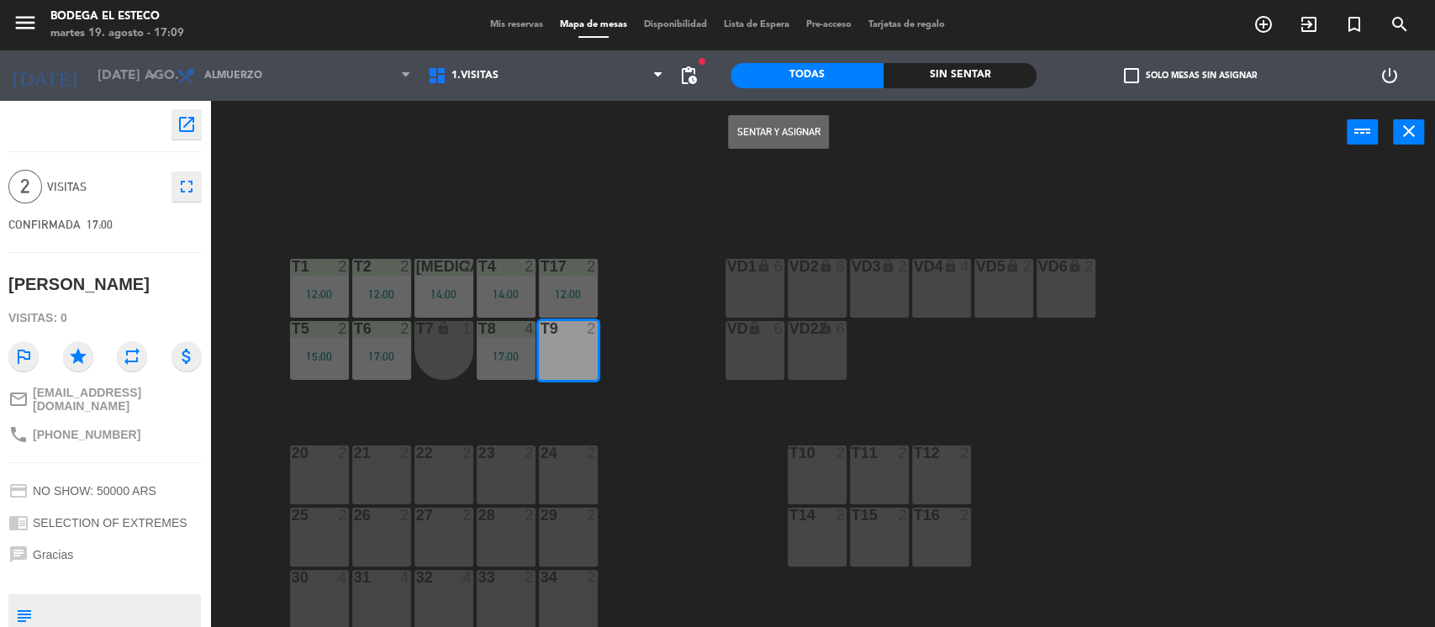
click at [766, 128] on button "Sentar y Asignar" at bounding box center [778, 132] width 101 height 34
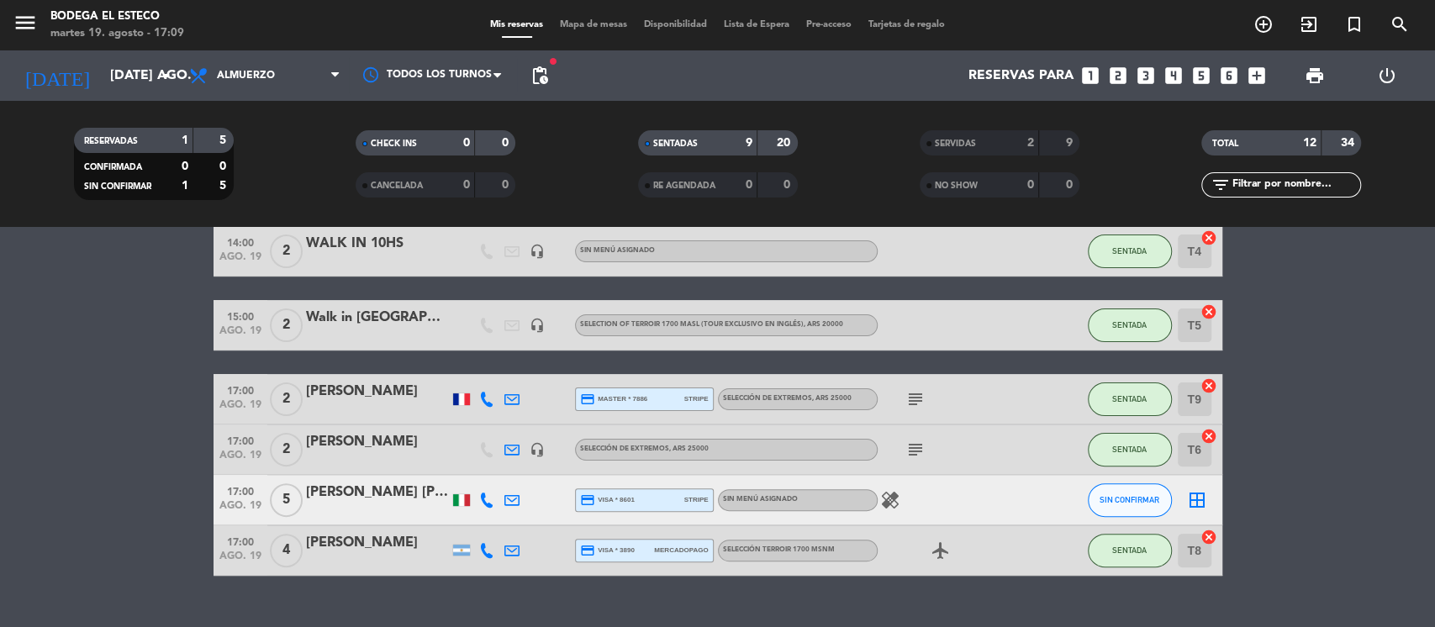
scroll to position [336, 0]
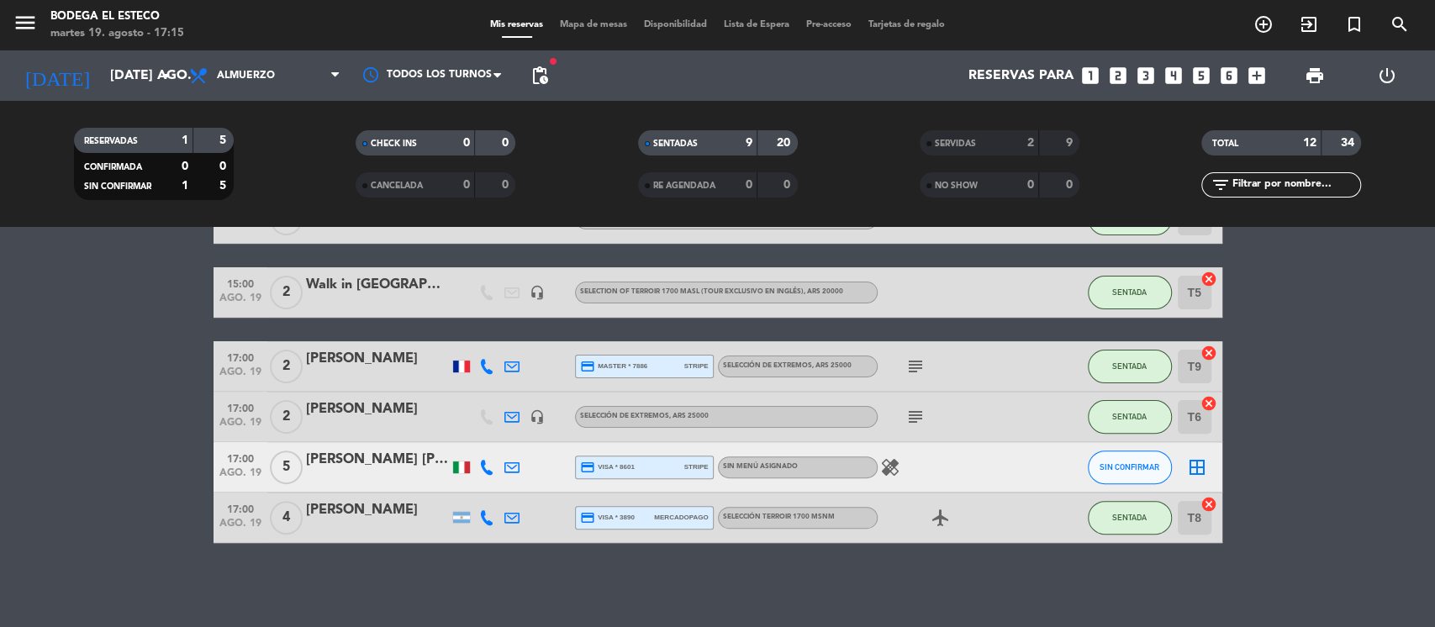
click at [509, 462] on icon at bounding box center [511, 467] width 15 height 15
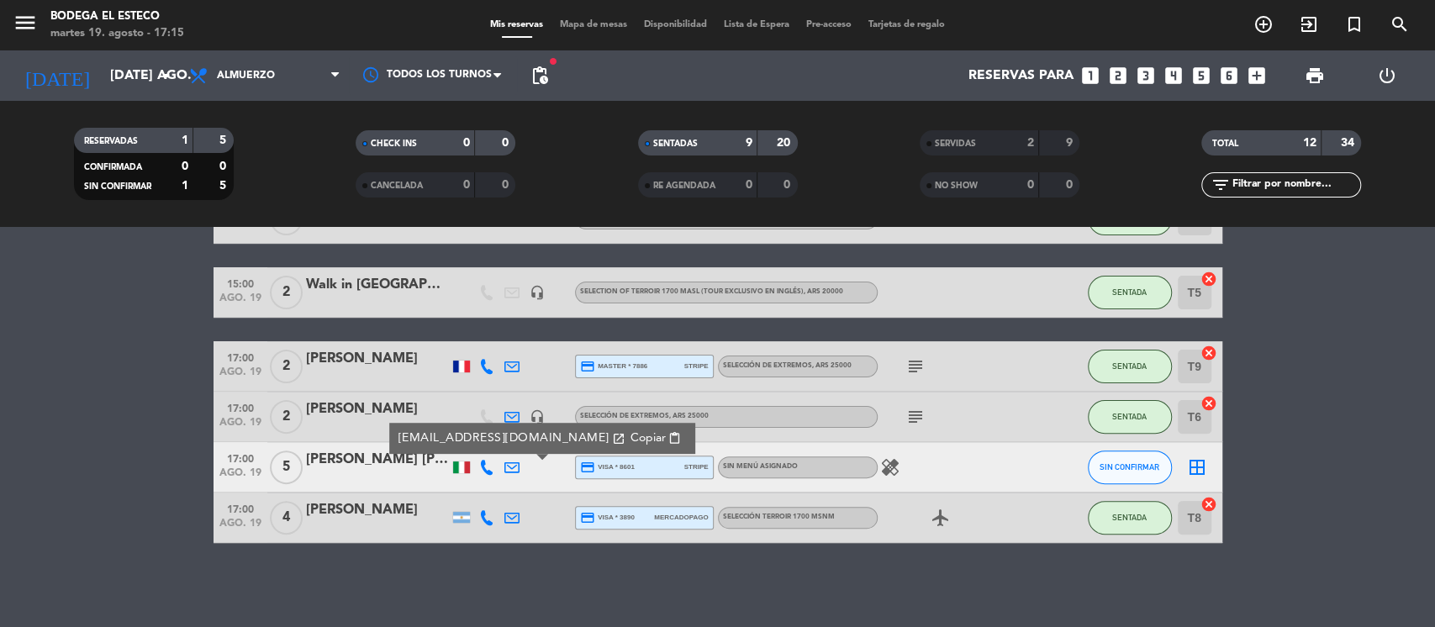
click at [625, 430] on button "Copiar content_paste" at bounding box center [655, 438] width 61 height 19
click at [1110, 461] on button "SIN CONFIRMAR" at bounding box center [1130, 468] width 84 height 34
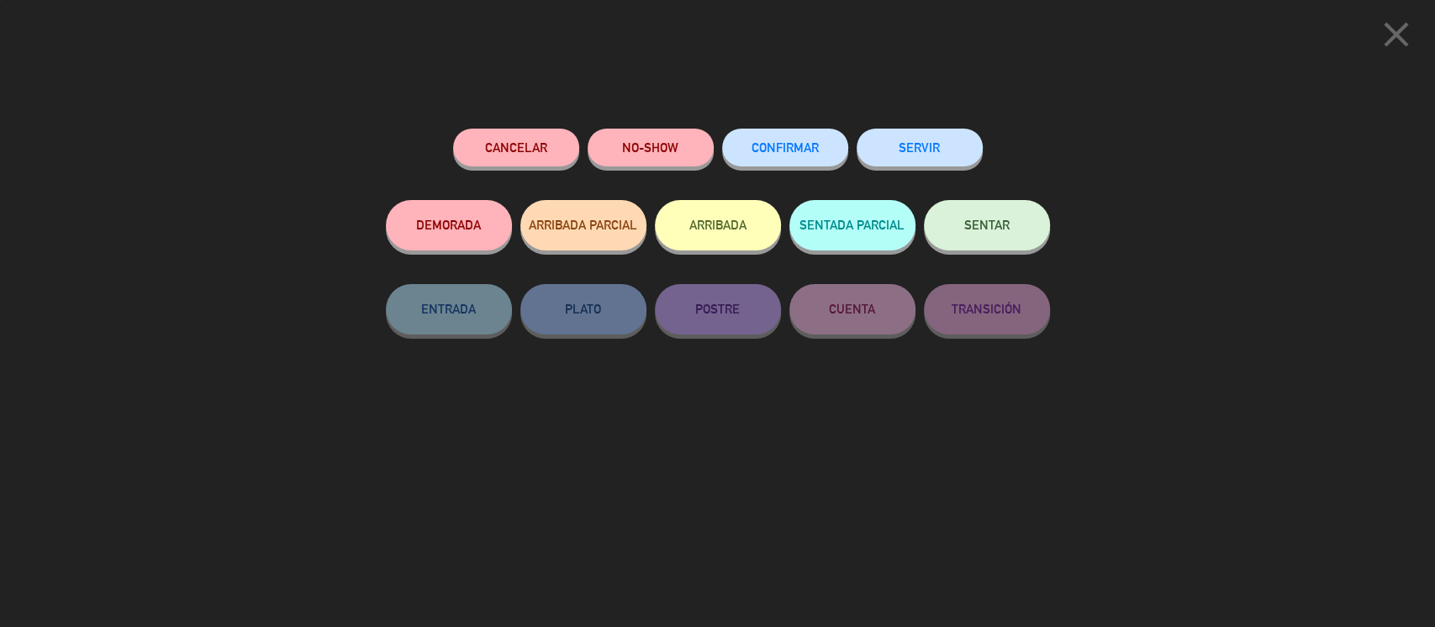
click at [1004, 226] on span "SENTAR" at bounding box center [986, 225] width 45 height 14
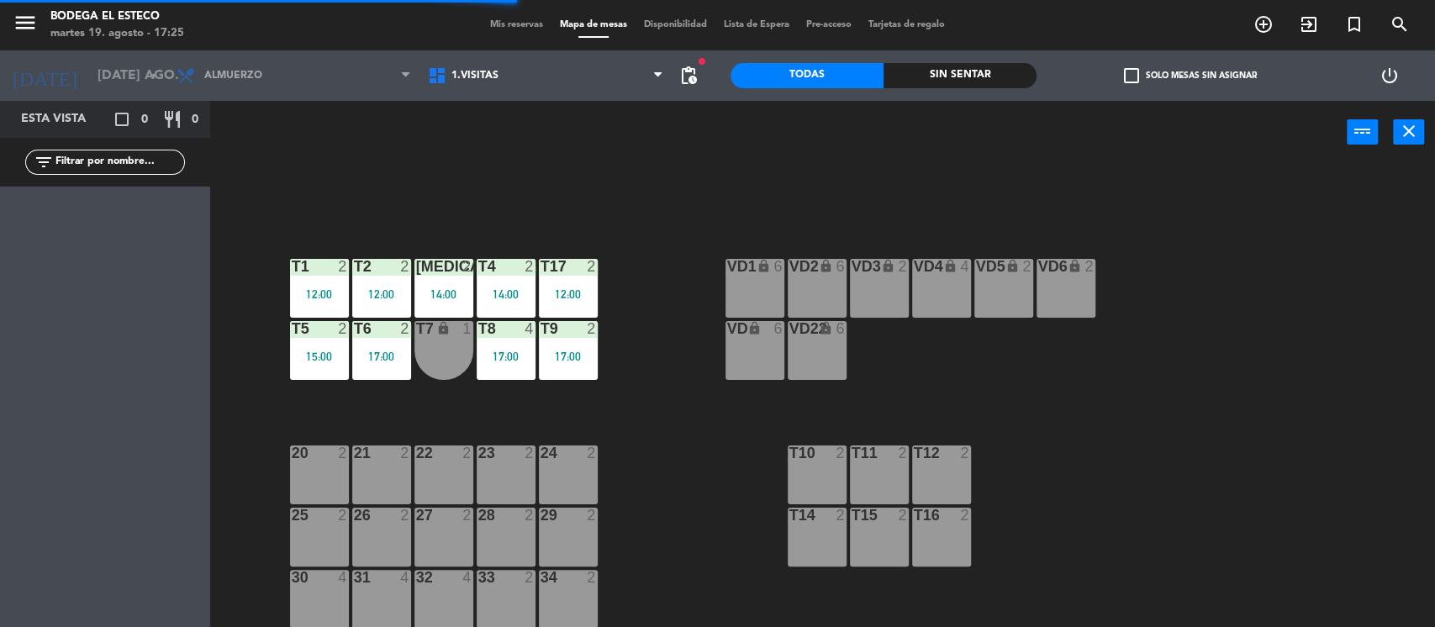
click at [329, 471] on div "20 2" at bounding box center [319, 475] width 59 height 59
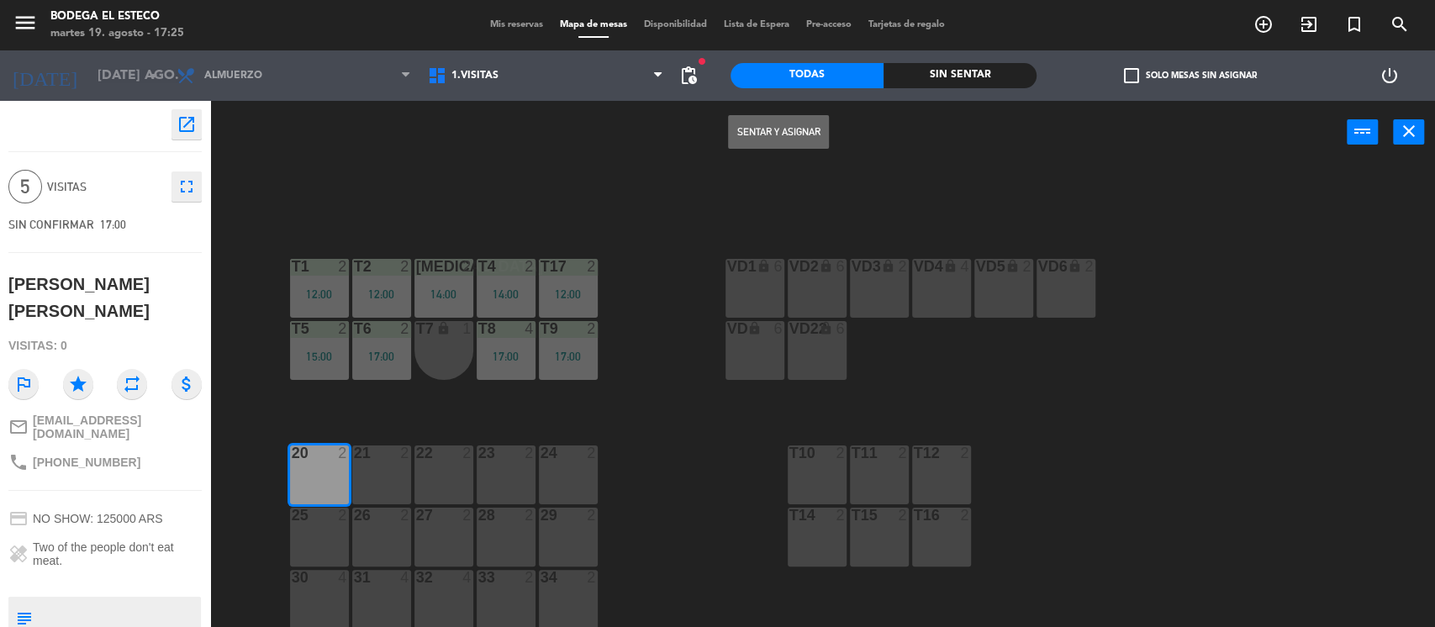
click at [790, 124] on button "Sentar y Asignar" at bounding box center [778, 132] width 101 height 34
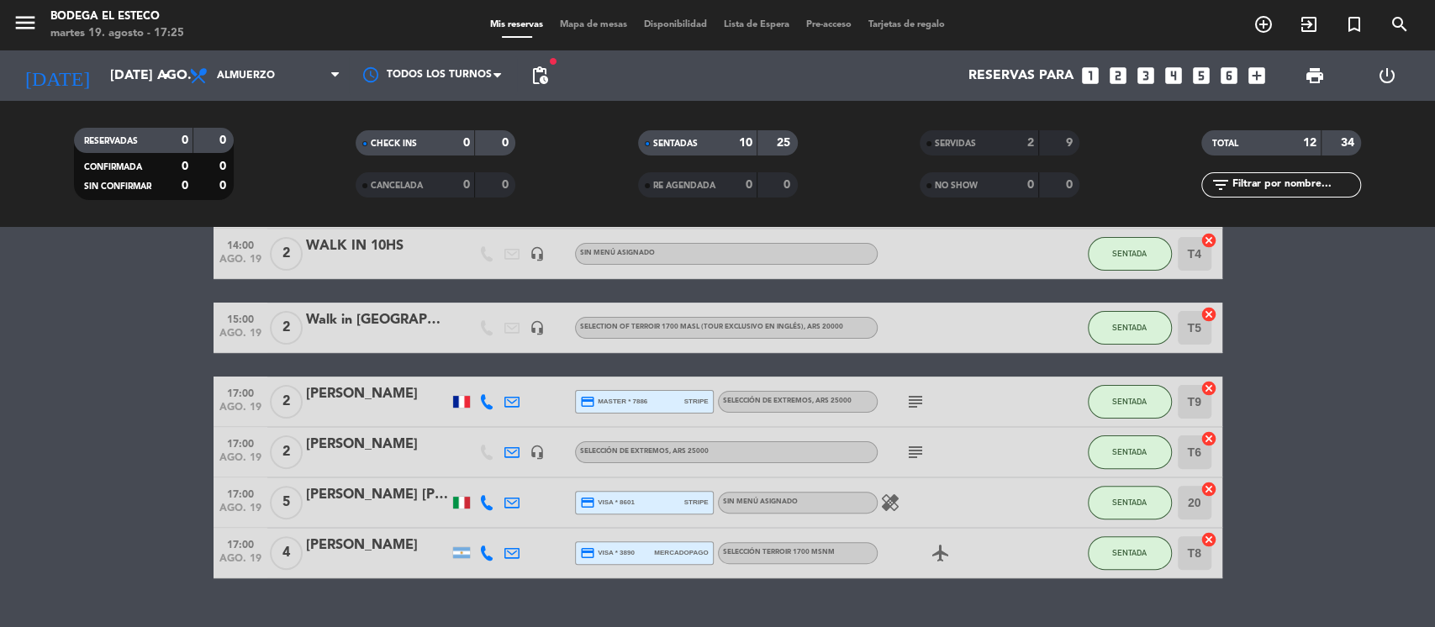
scroll to position [336, 0]
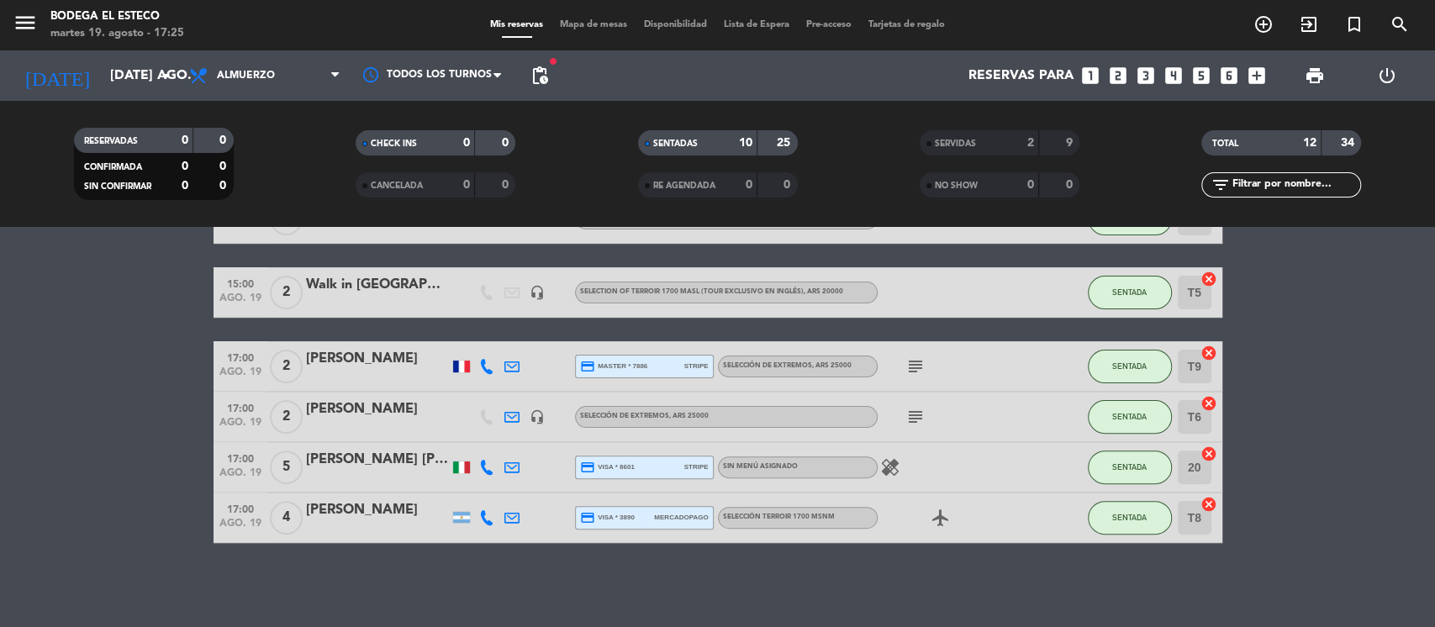
click at [1116, 71] on icon "looks_two" at bounding box center [1118, 76] width 22 height 22
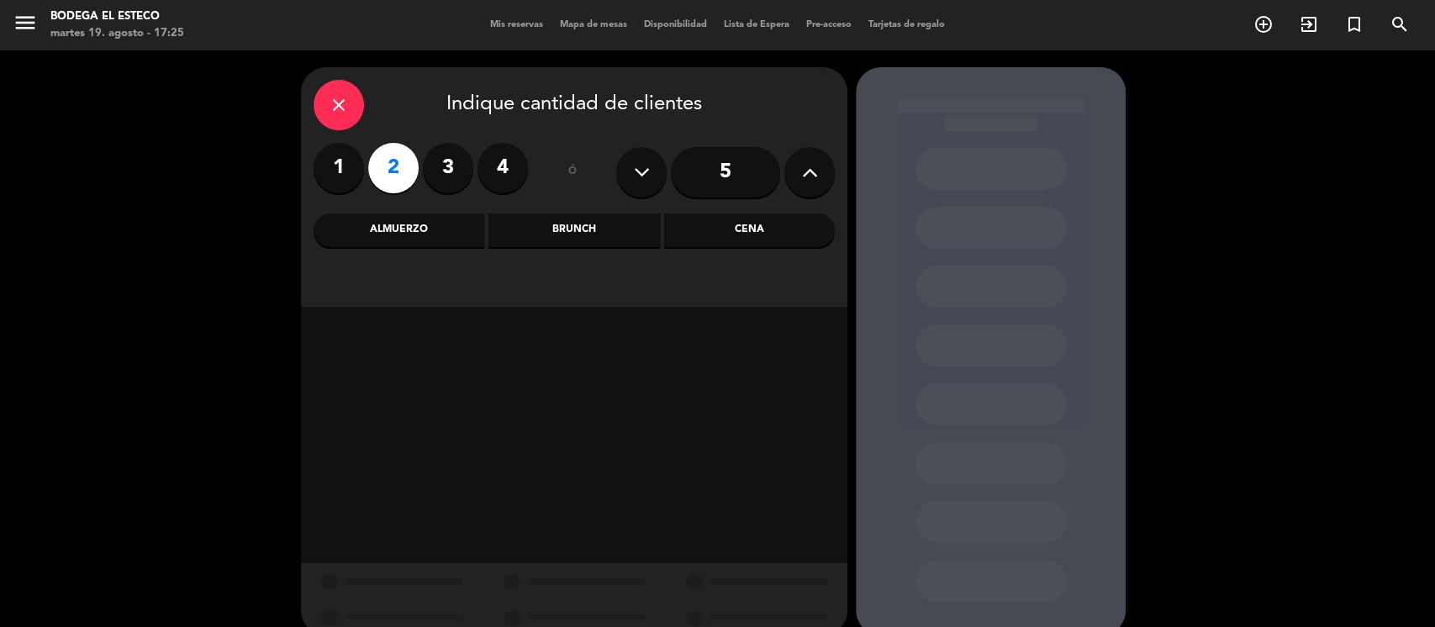
click at [437, 228] on div "Almuerzo" at bounding box center [399, 231] width 171 height 34
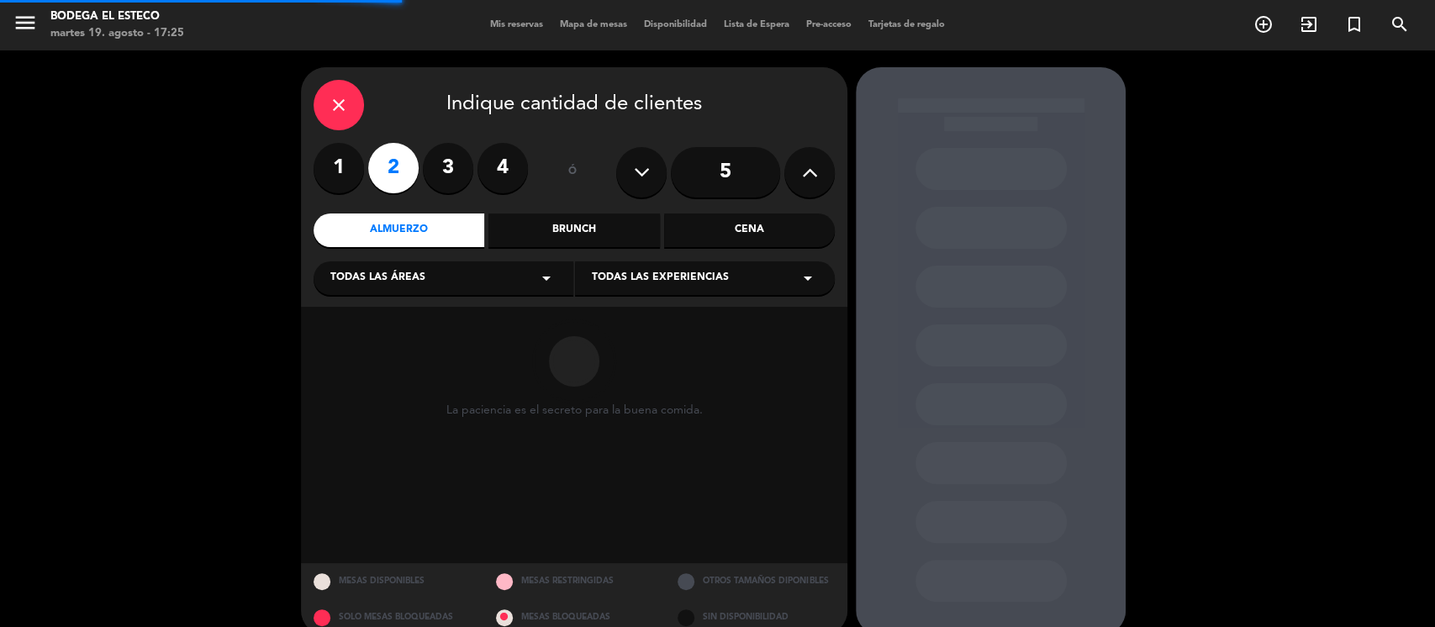
click at [530, 278] on div "Todas las áreas arrow_drop_down" at bounding box center [444, 278] width 260 height 34
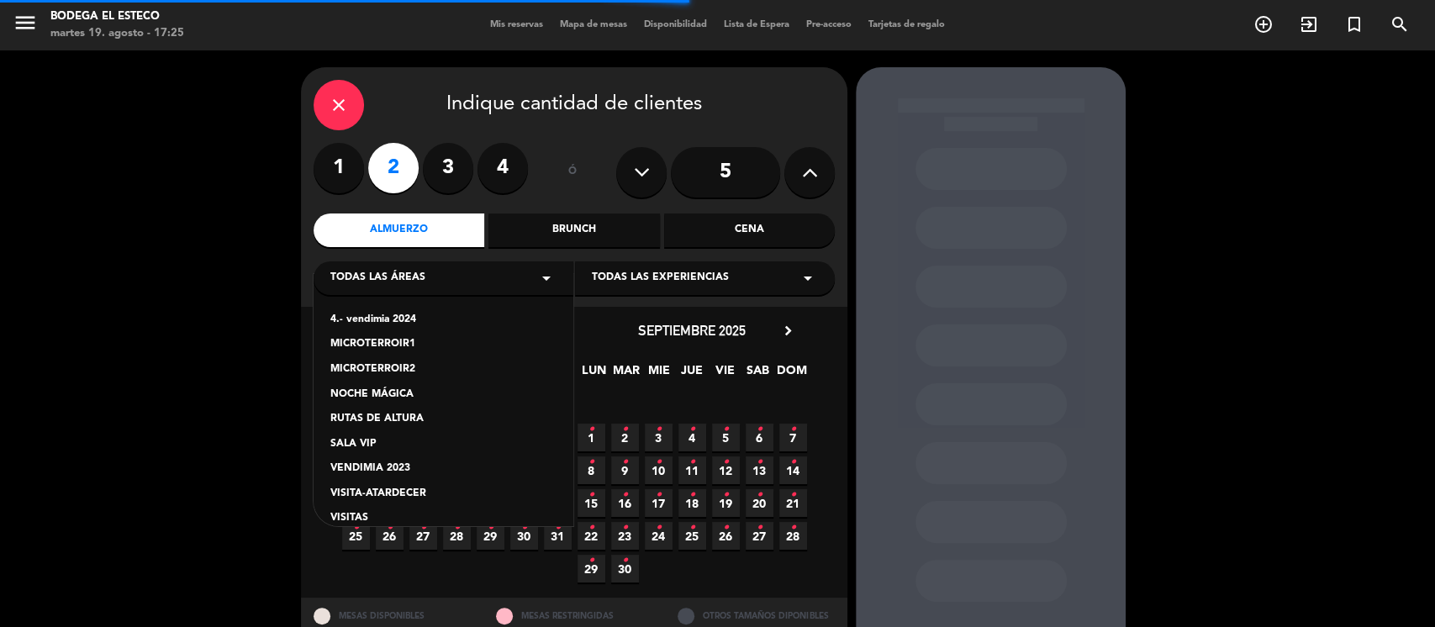
drag, startPoint x: 356, startPoint y: 517, endPoint x: 435, endPoint y: 503, distance: 79.5
click at [364, 515] on div "VISITAS" at bounding box center [443, 518] width 226 height 17
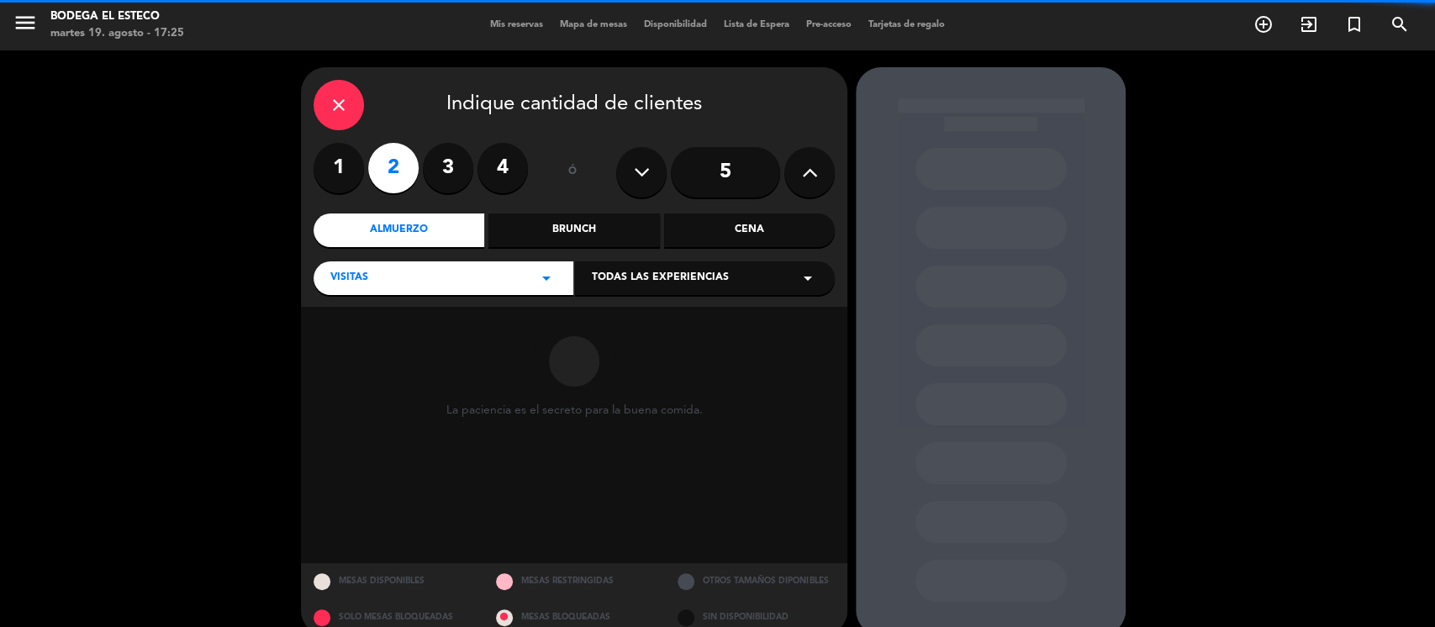
click at [748, 267] on div "Todas las experiencias arrow_drop_down" at bounding box center [705, 278] width 260 height 34
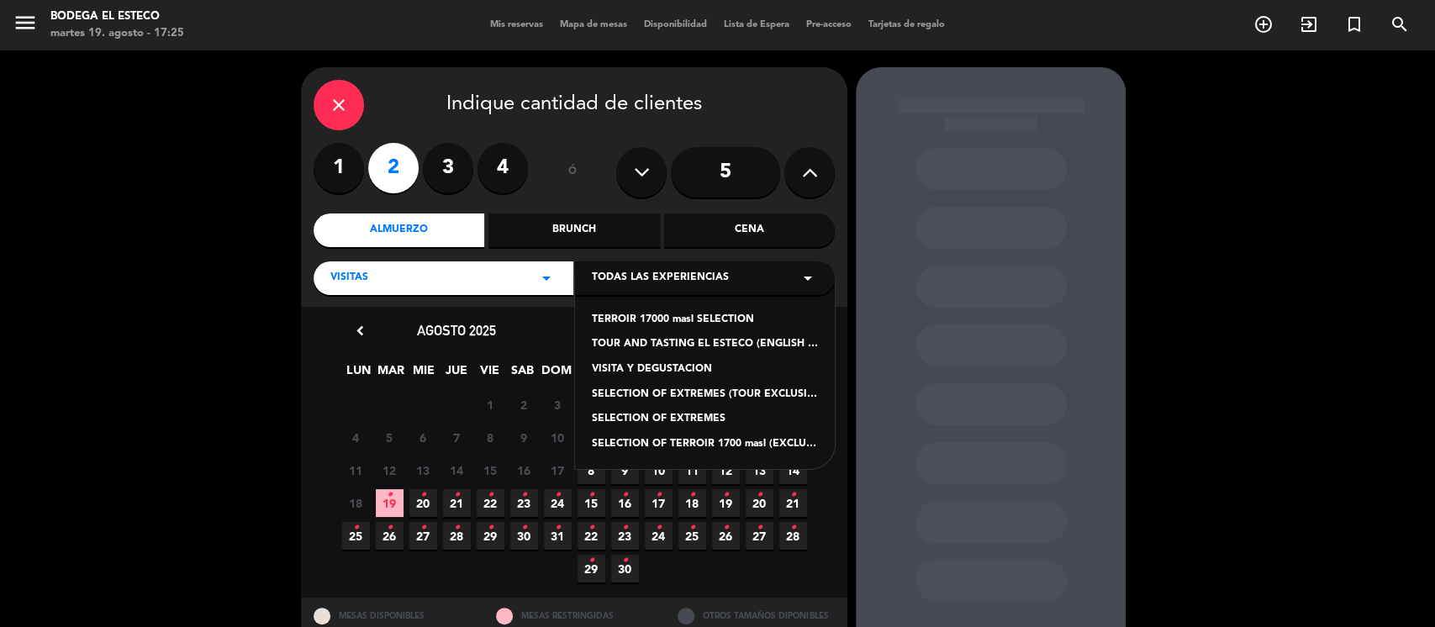
click at [680, 417] on div "SELECTION OF EXTREMES" at bounding box center [705, 419] width 226 height 17
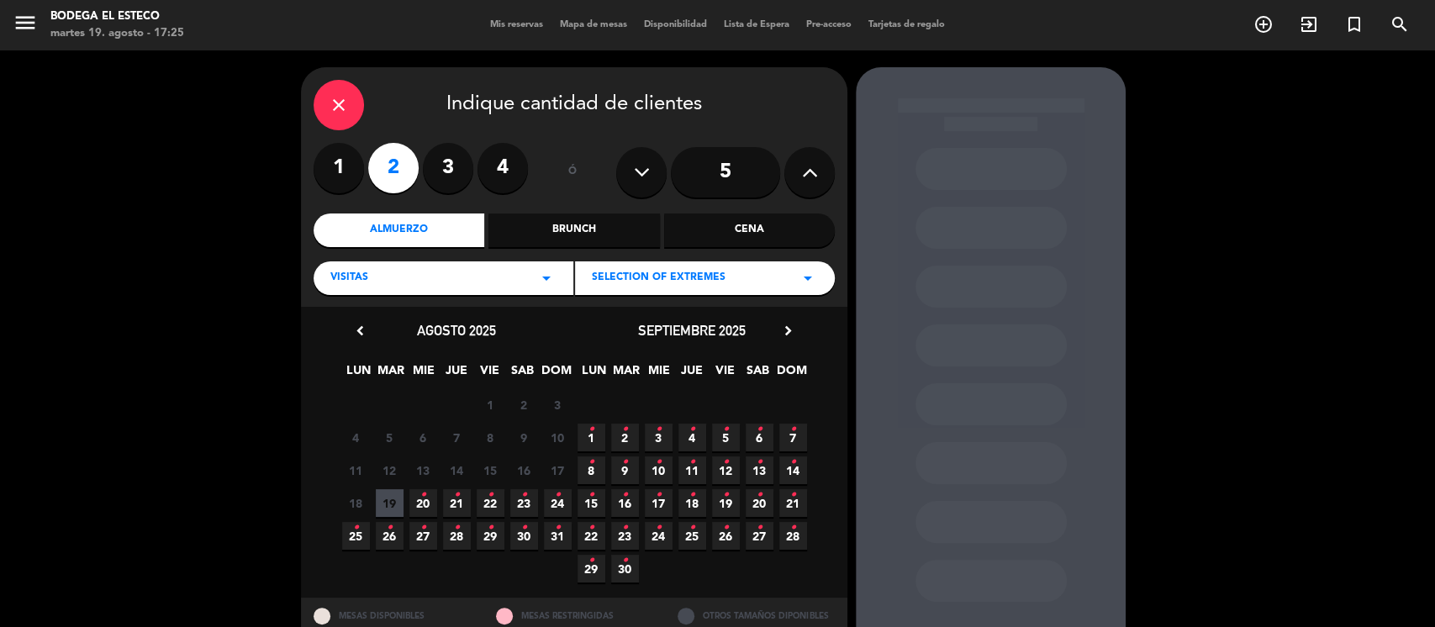
click at [400, 497] on span "19" at bounding box center [390, 503] width 28 height 28
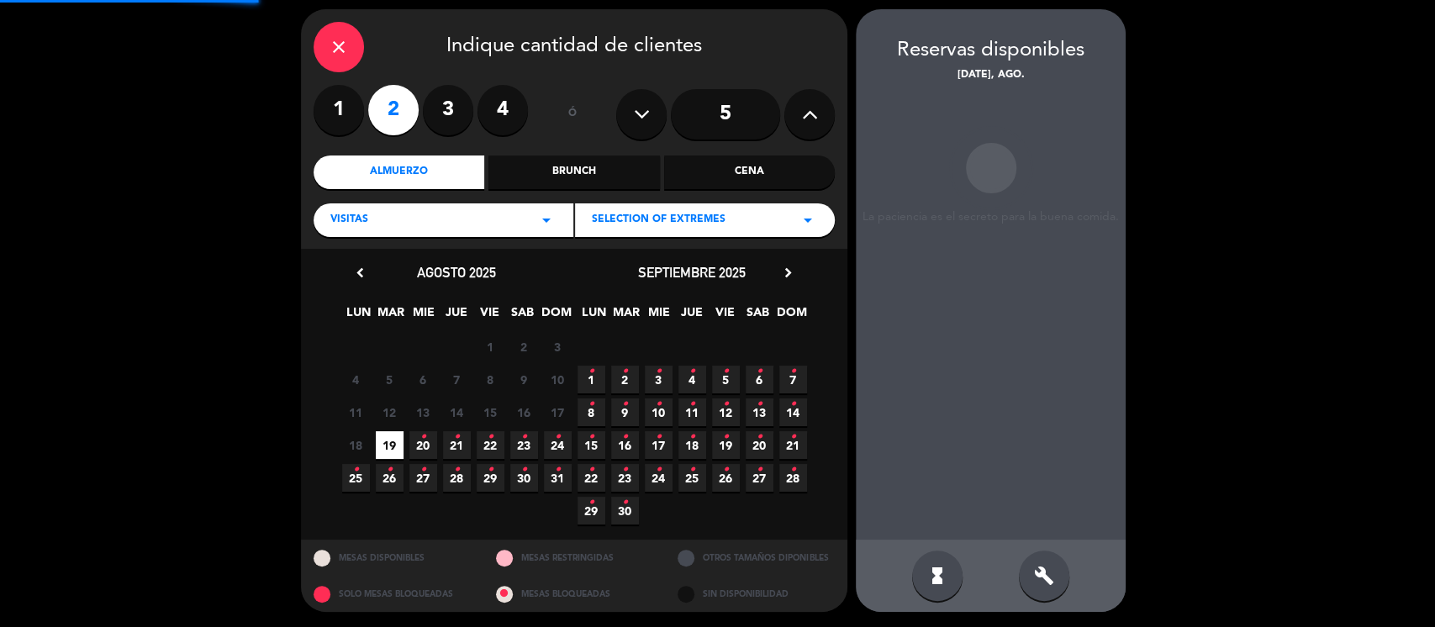
scroll to position [59, 0]
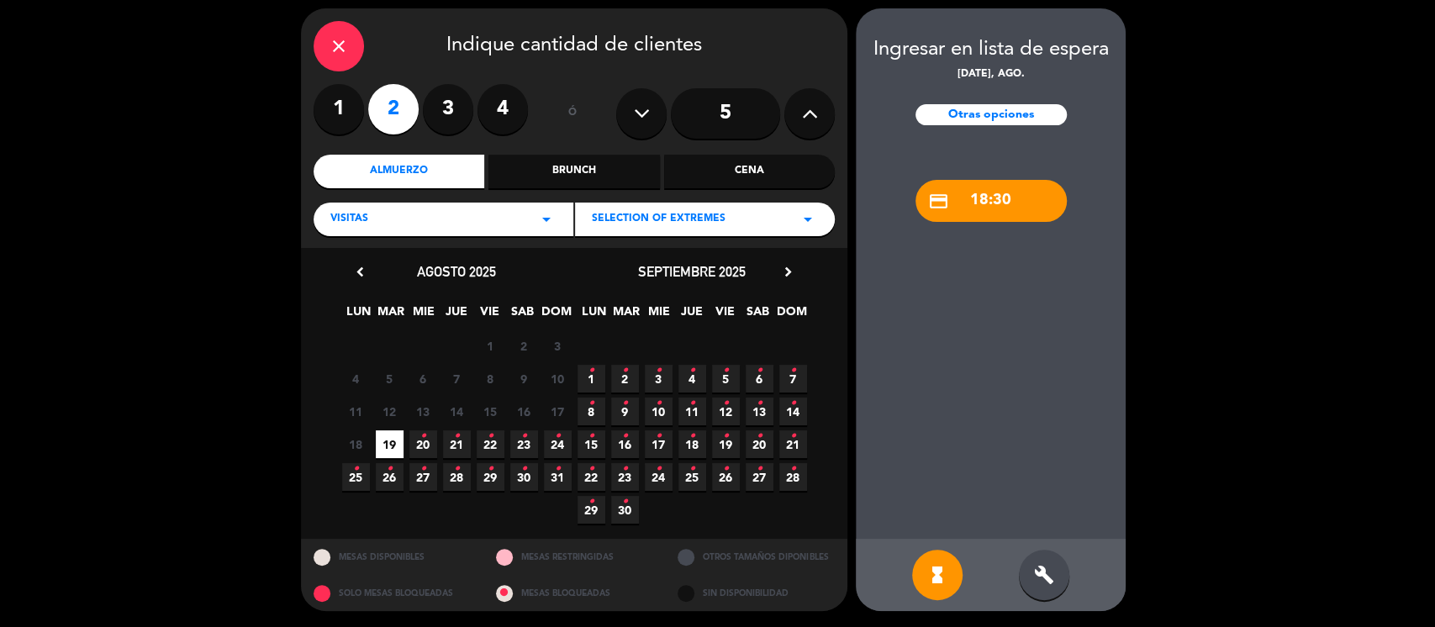
click at [997, 207] on div "credit_card 18:30" at bounding box center [991, 201] width 151 height 42
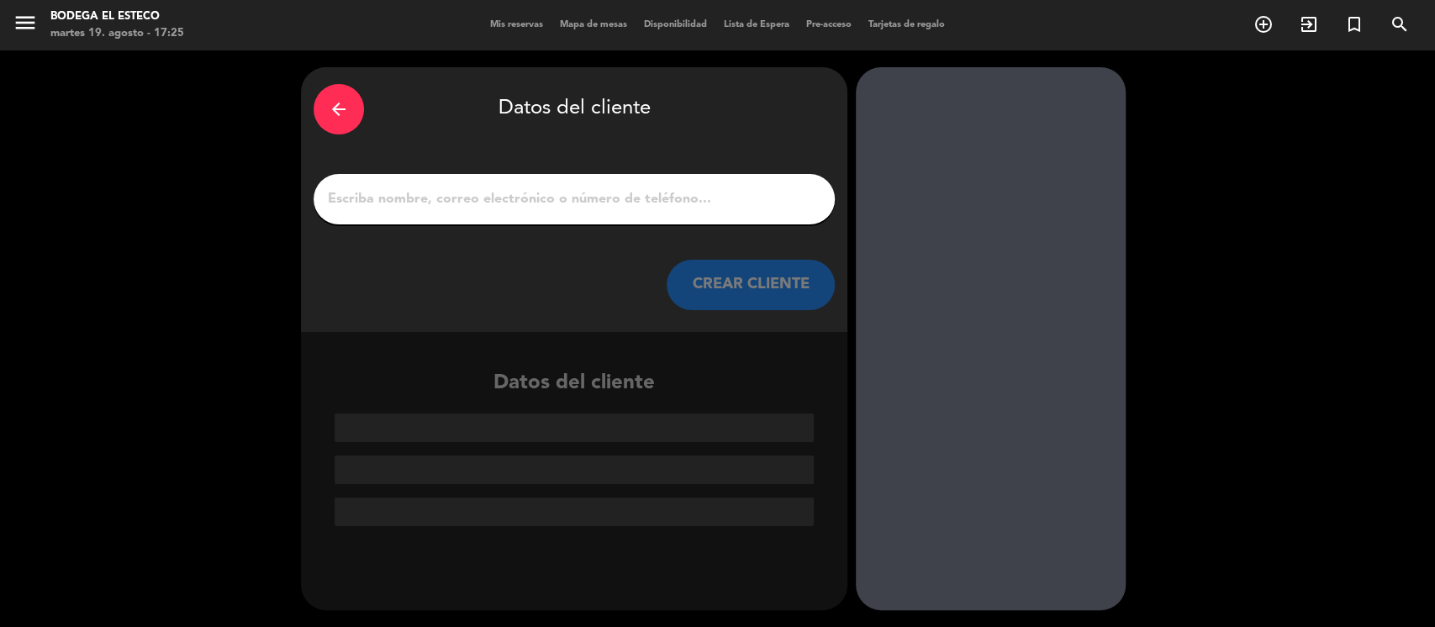
scroll to position [0, 0]
click at [710, 214] on div at bounding box center [574, 199] width 521 height 50
click at [707, 201] on input "1" at bounding box center [574, 199] width 496 height 24
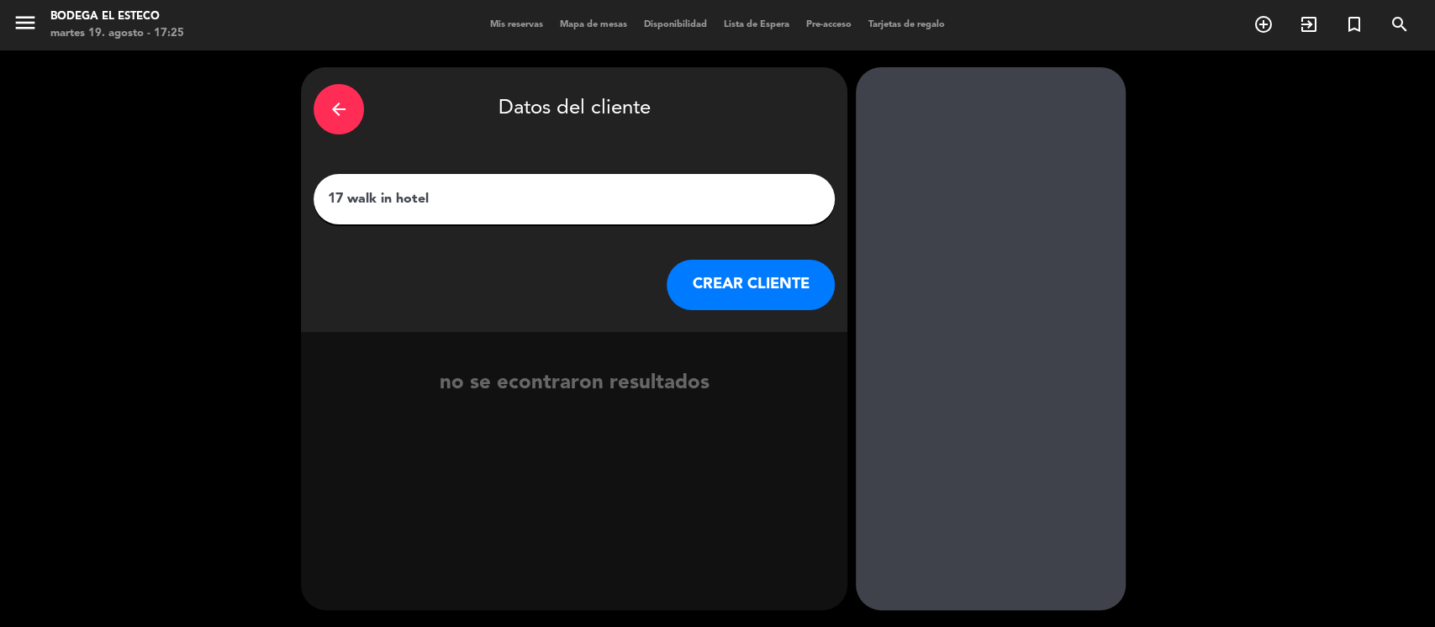
type input "17 walk in hotel"
click at [768, 279] on button "CREAR CLIENTE" at bounding box center [751, 285] width 168 height 50
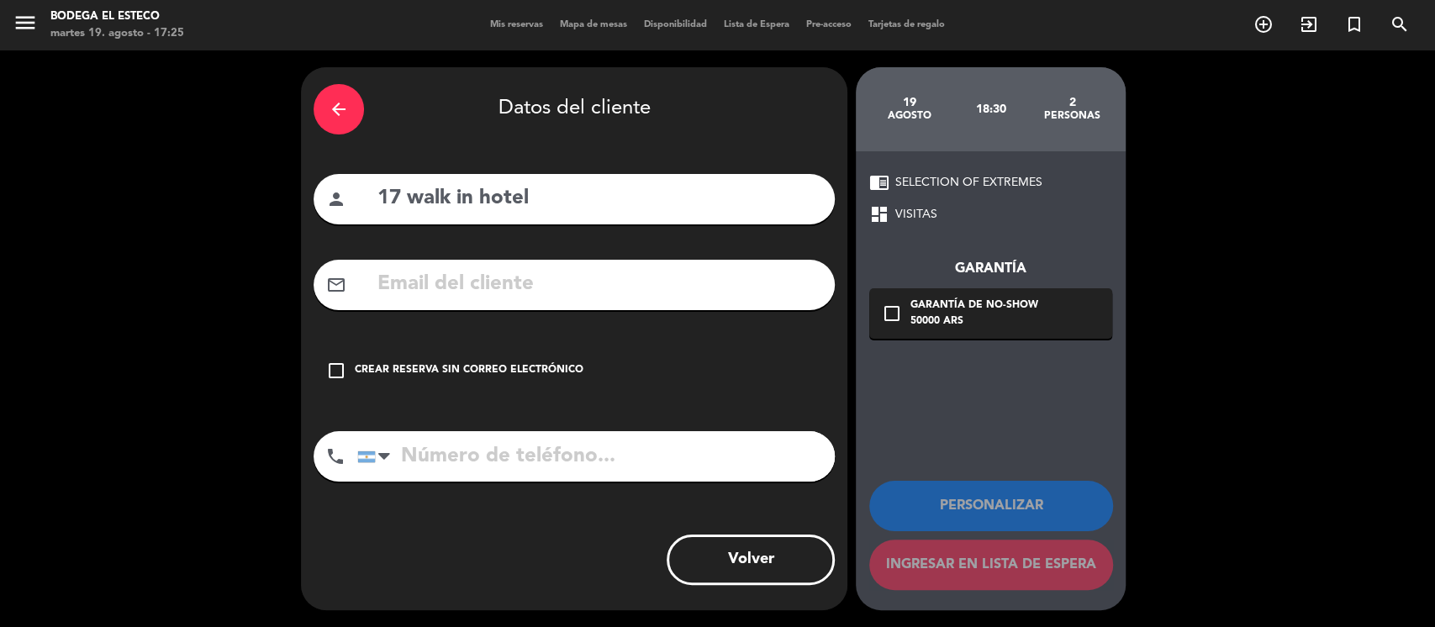
click at [336, 370] on icon "check_box_outline_blank" at bounding box center [336, 371] width 20 height 20
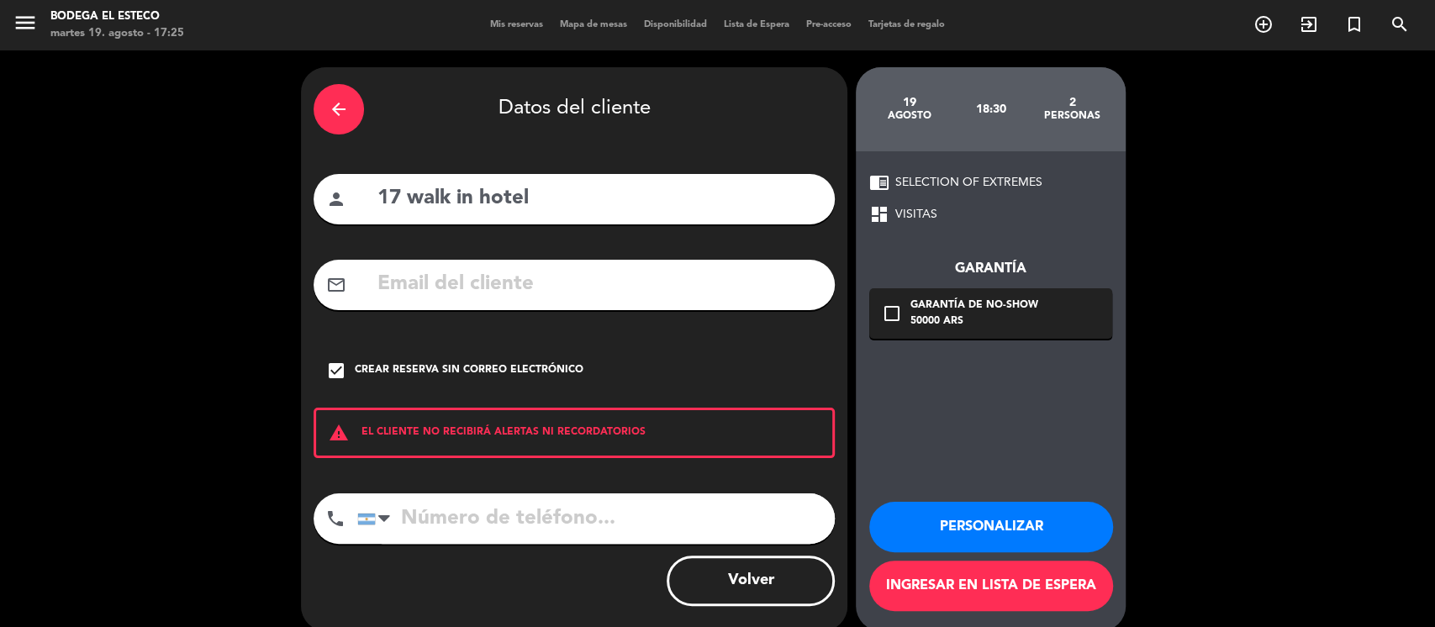
click at [948, 514] on button "Personalizar" at bounding box center [991, 527] width 244 height 50
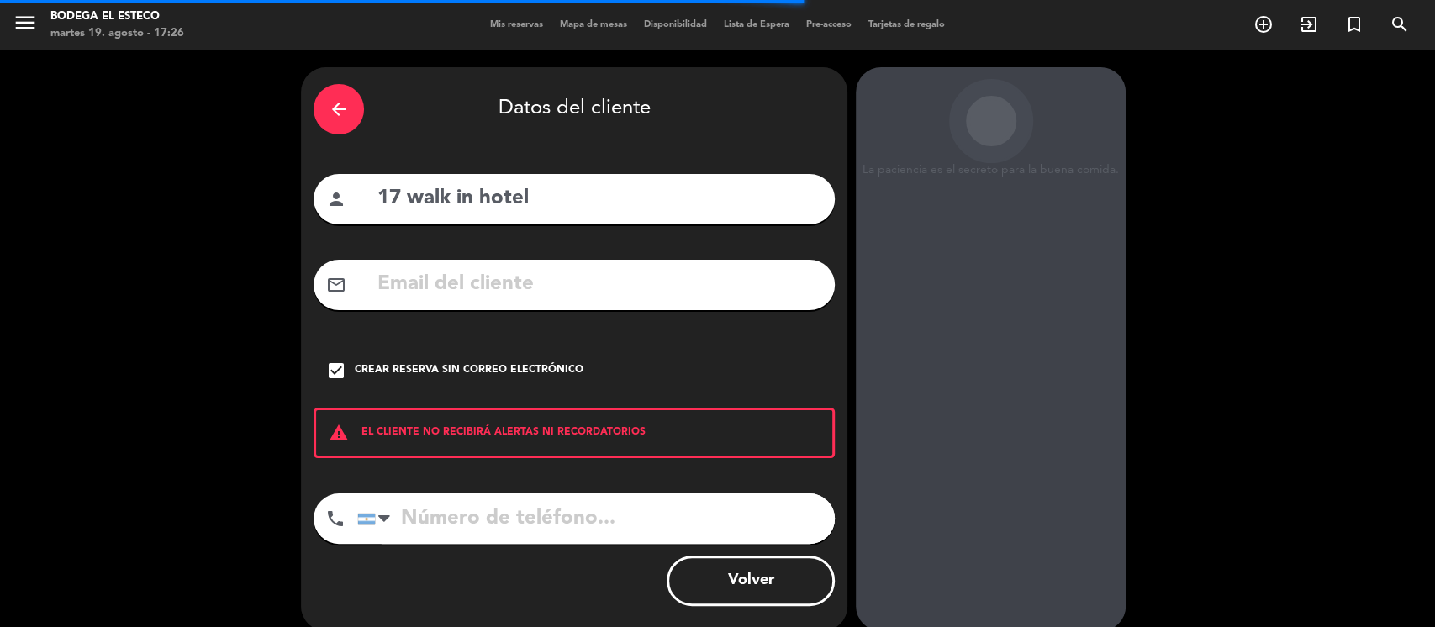
scroll to position [45, 0]
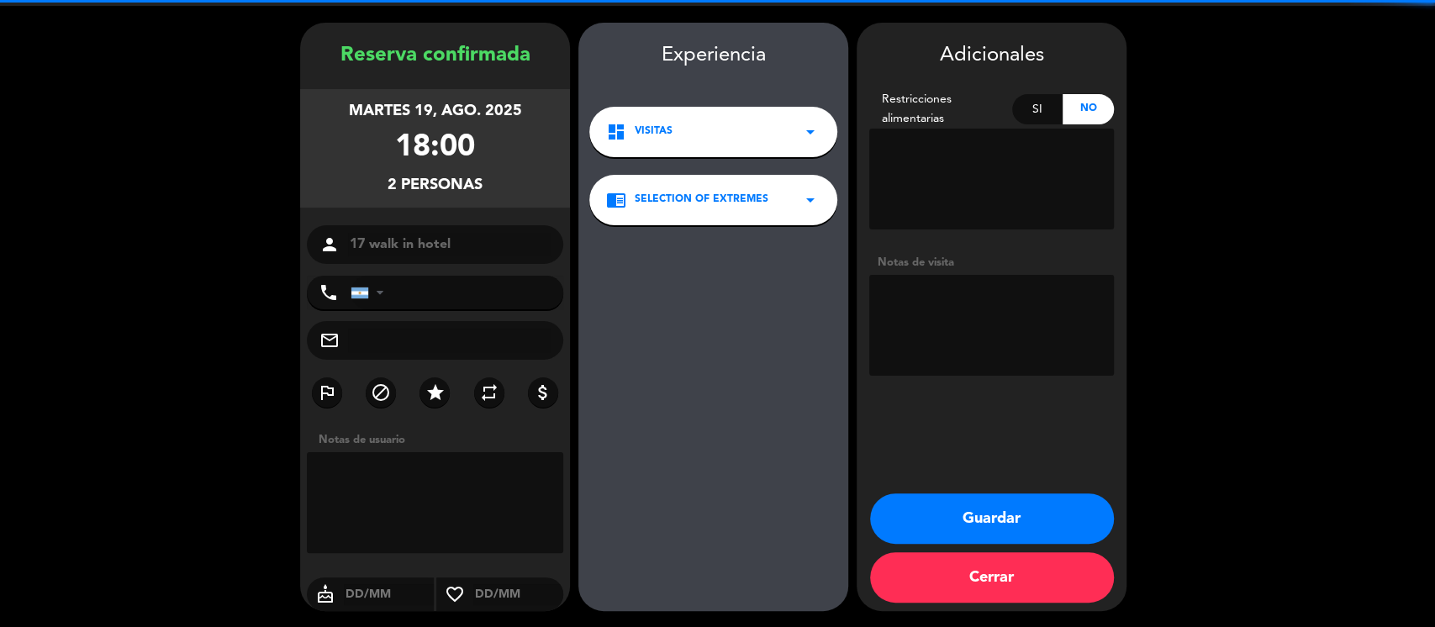
click at [948, 320] on textarea at bounding box center [991, 325] width 245 height 101
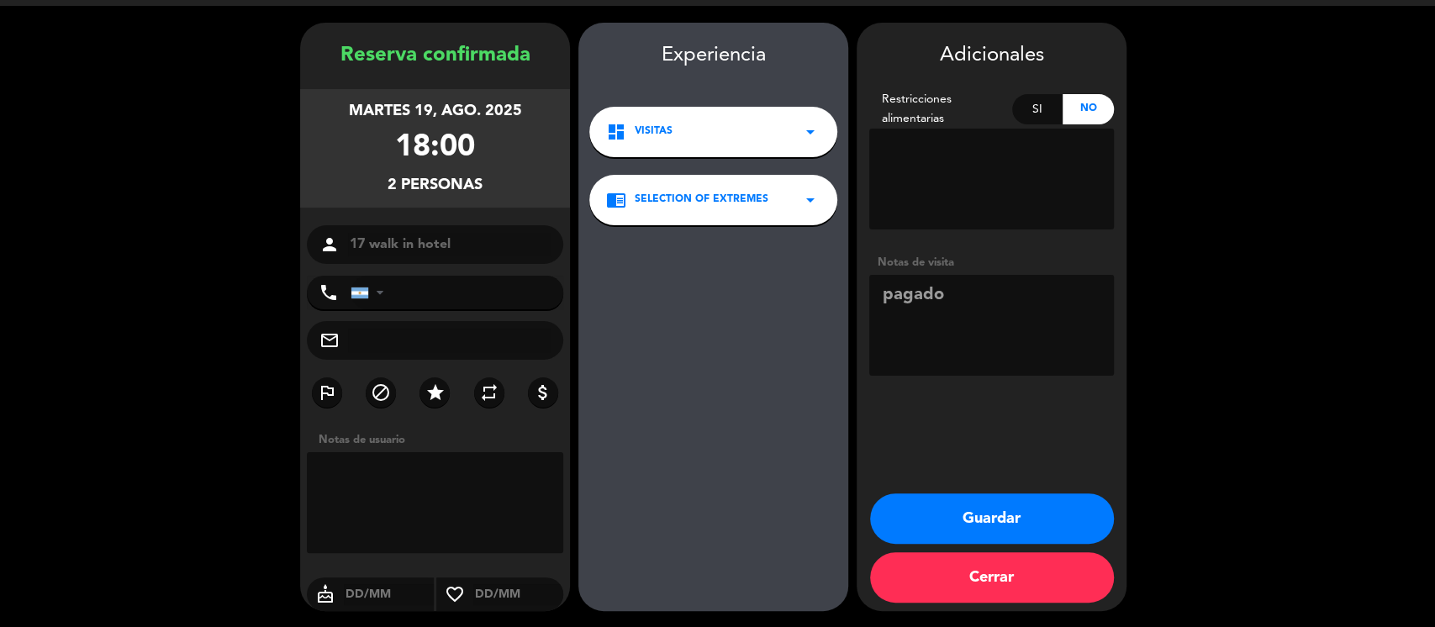
type textarea "pagado"
click at [989, 515] on button "Guardar" at bounding box center [992, 519] width 244 height 50
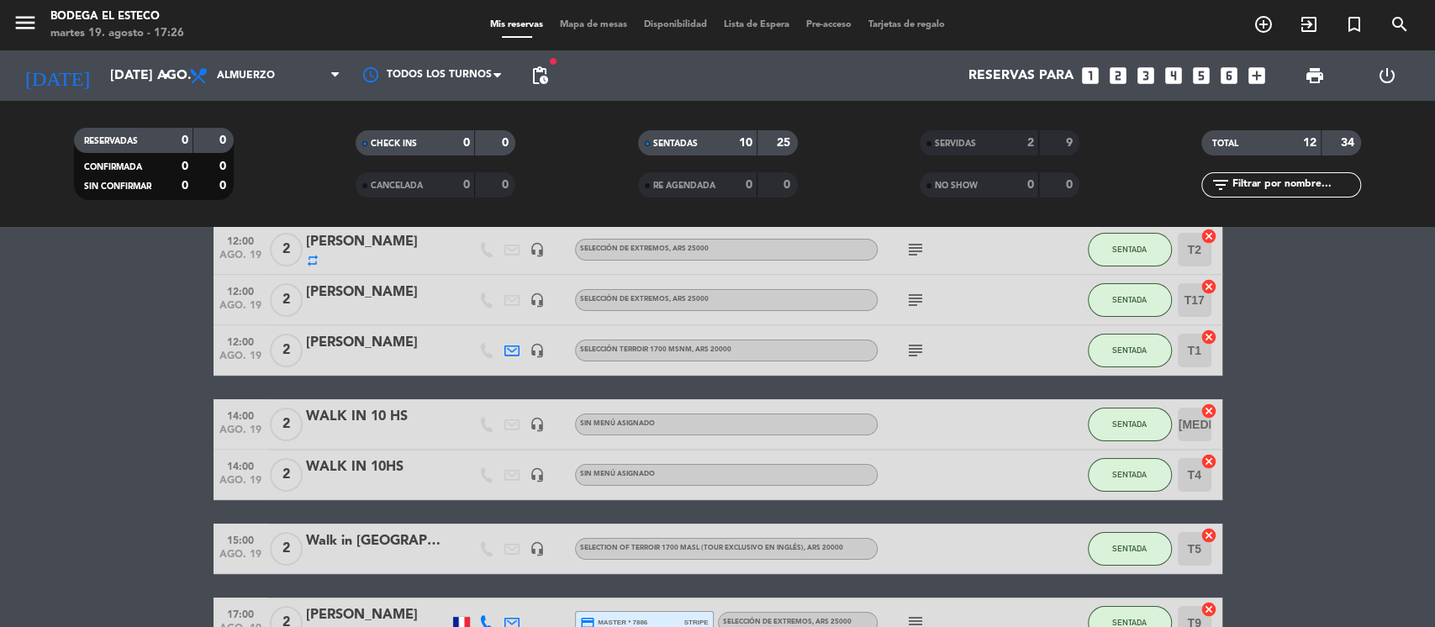
scroll to position [112, 0]
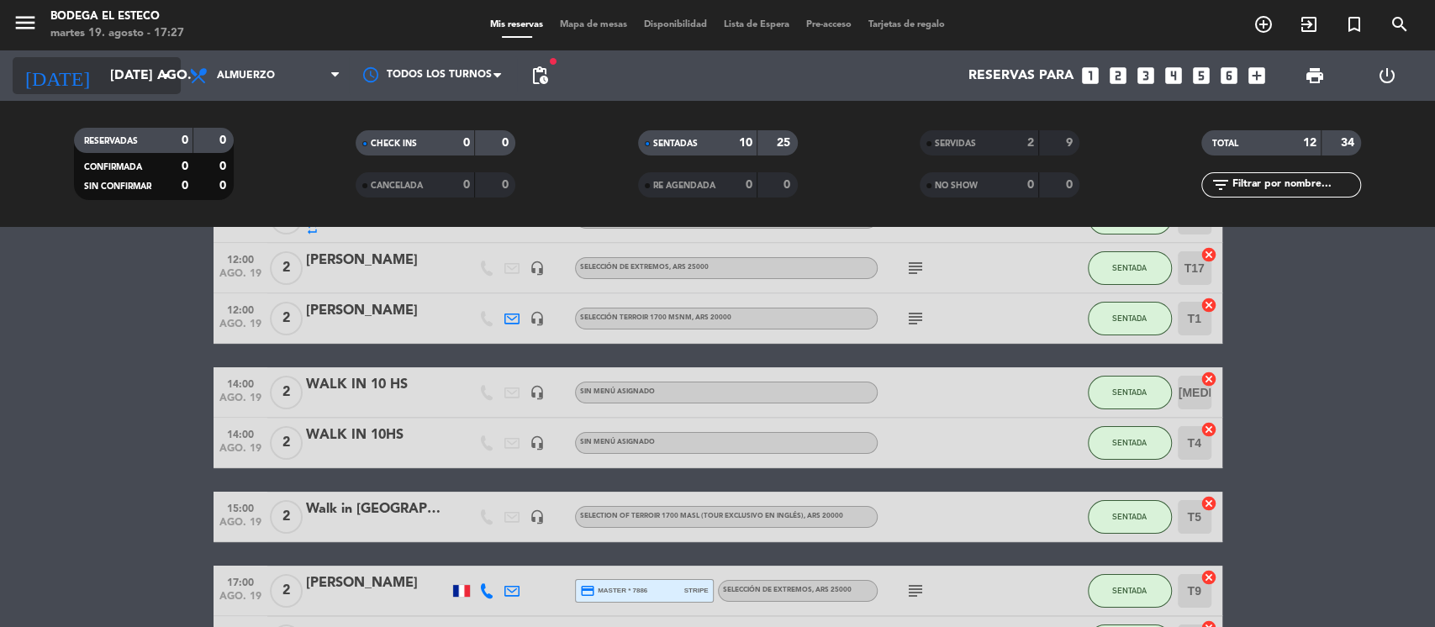
click at [151, 78] on input "[DATE] ago." at bounding box center [190, 76] width 177 height 33
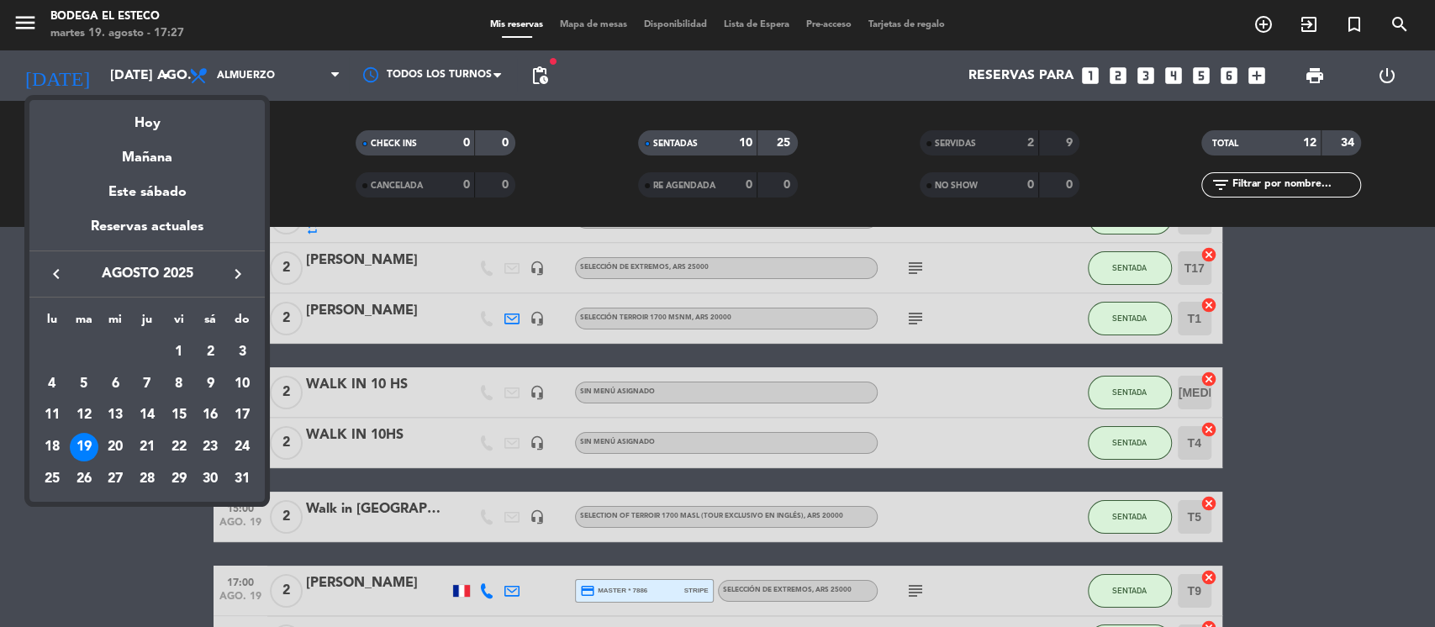
click at [242, 272] on icon "keyboard_arrow_right" at bounding box center [238, 274] width 20 height 20
click at [240, 266] on icon "keyboard_arrow_right" at bounding box center [238, 274] width 20 height 20
click at [176, 441] on div "21" at bounding box center [179, 447] width 29 height 29
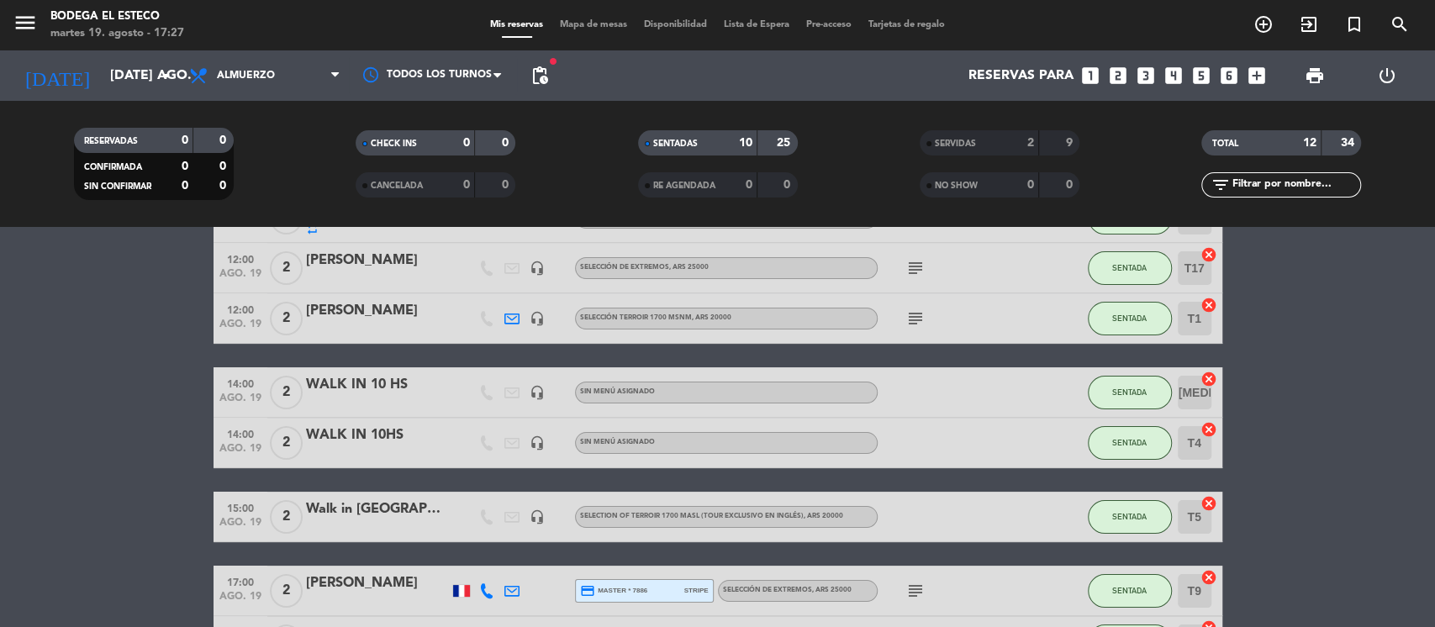
type input "vie. [DATE]"
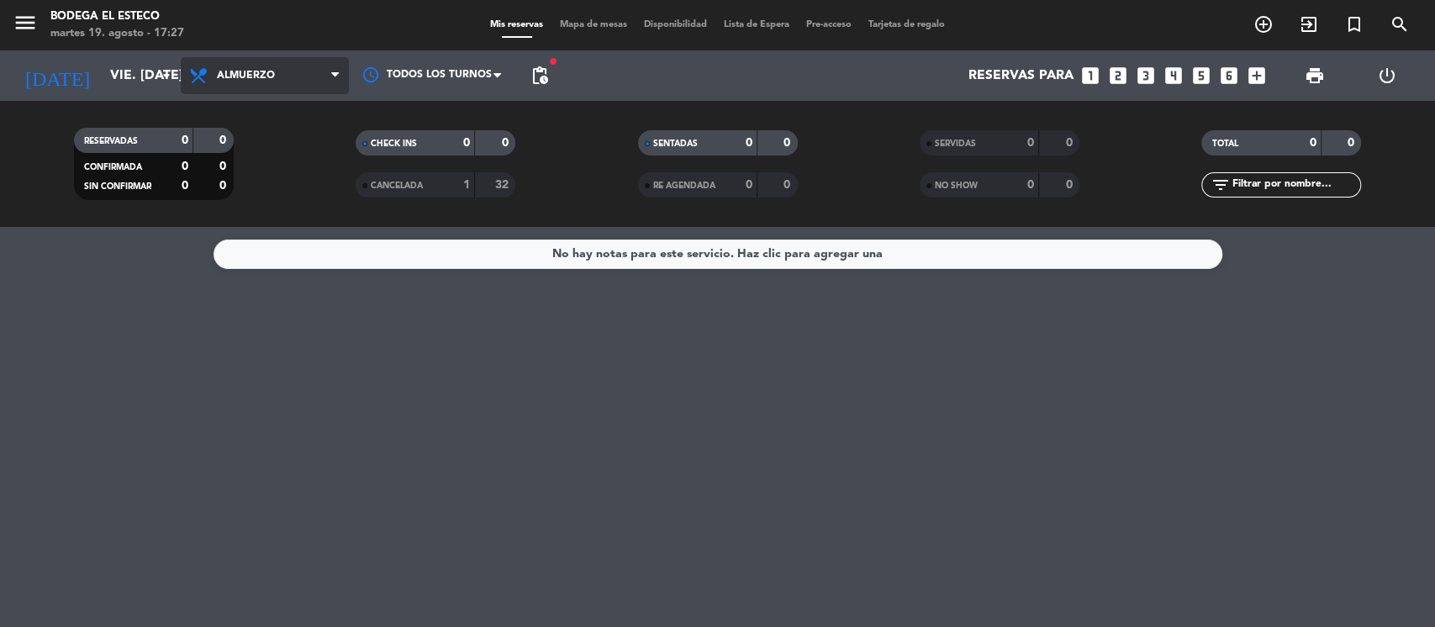
click at [269, 72] on span "Almuerzo" at bounding box center [246, 76] width 58 height 12
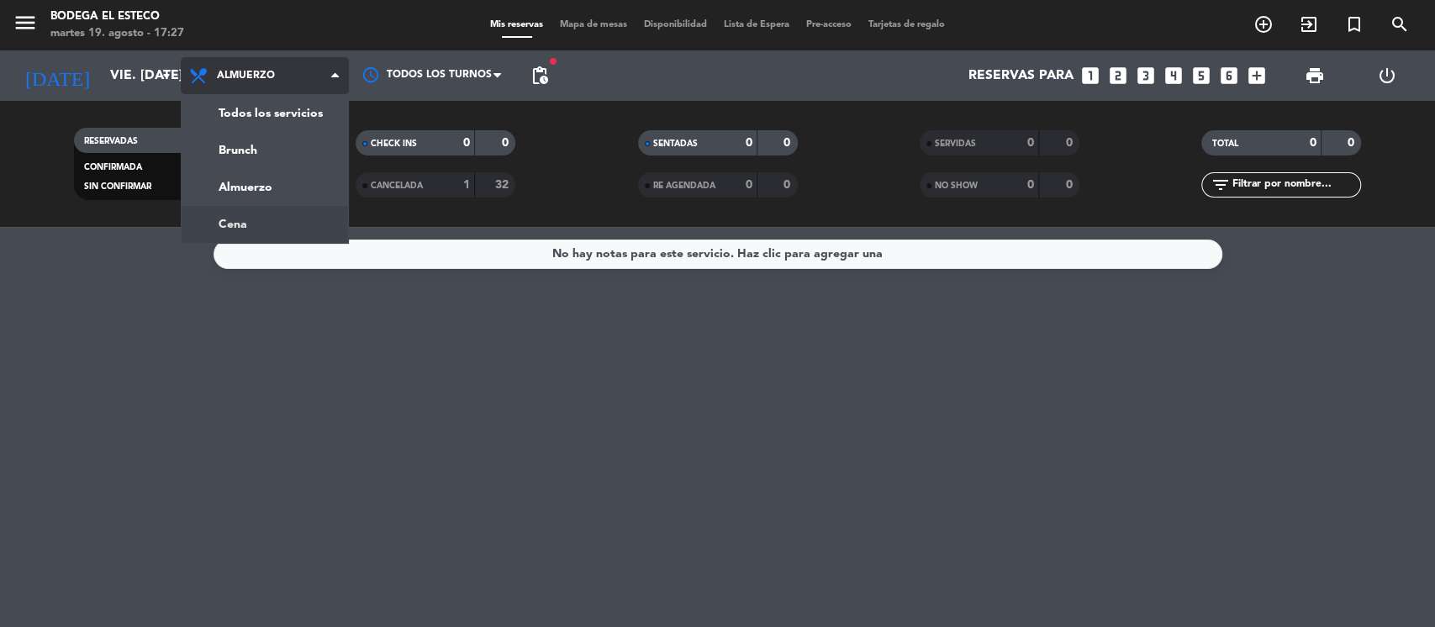
click at [262, 219] on div "menu Bodega El Esteco martes 19. agosto - 17:27 Mis reservas Mapa de mesas Disp…" at bounding box center [717, 113] width 1435 height 227
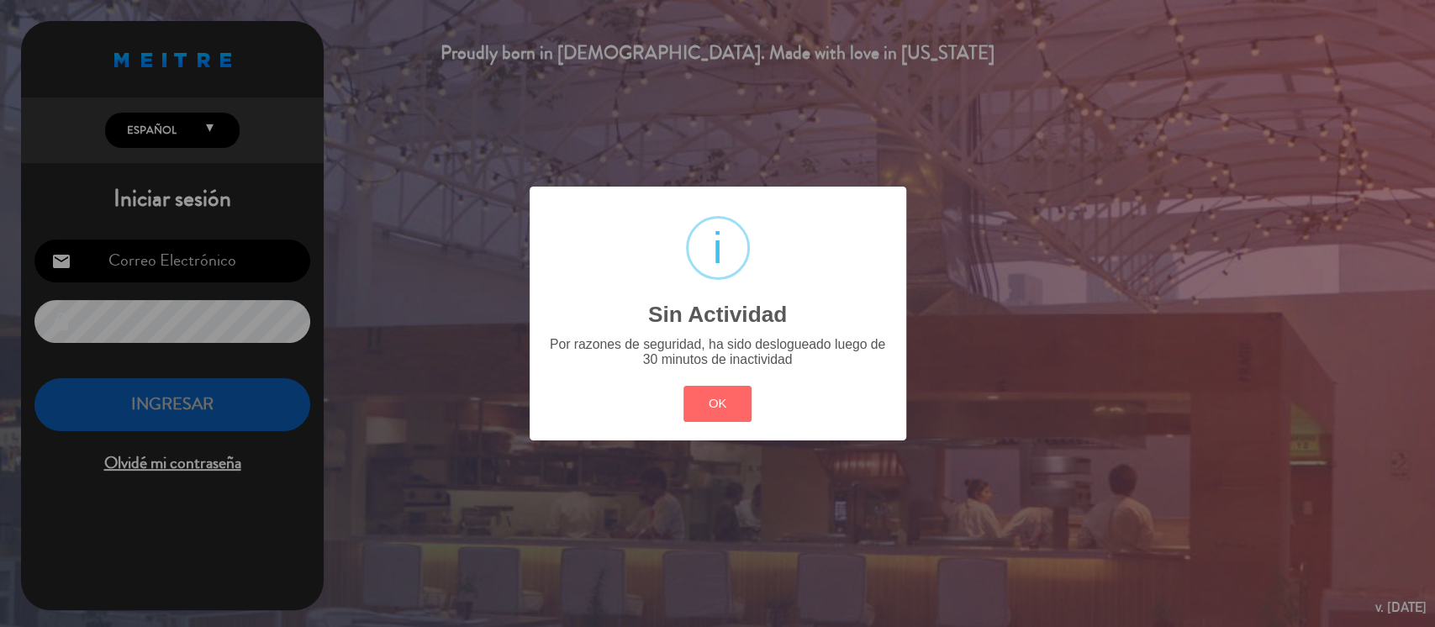
type input "[EMAIL_ADDRESS][DOMAIN_NAME]"
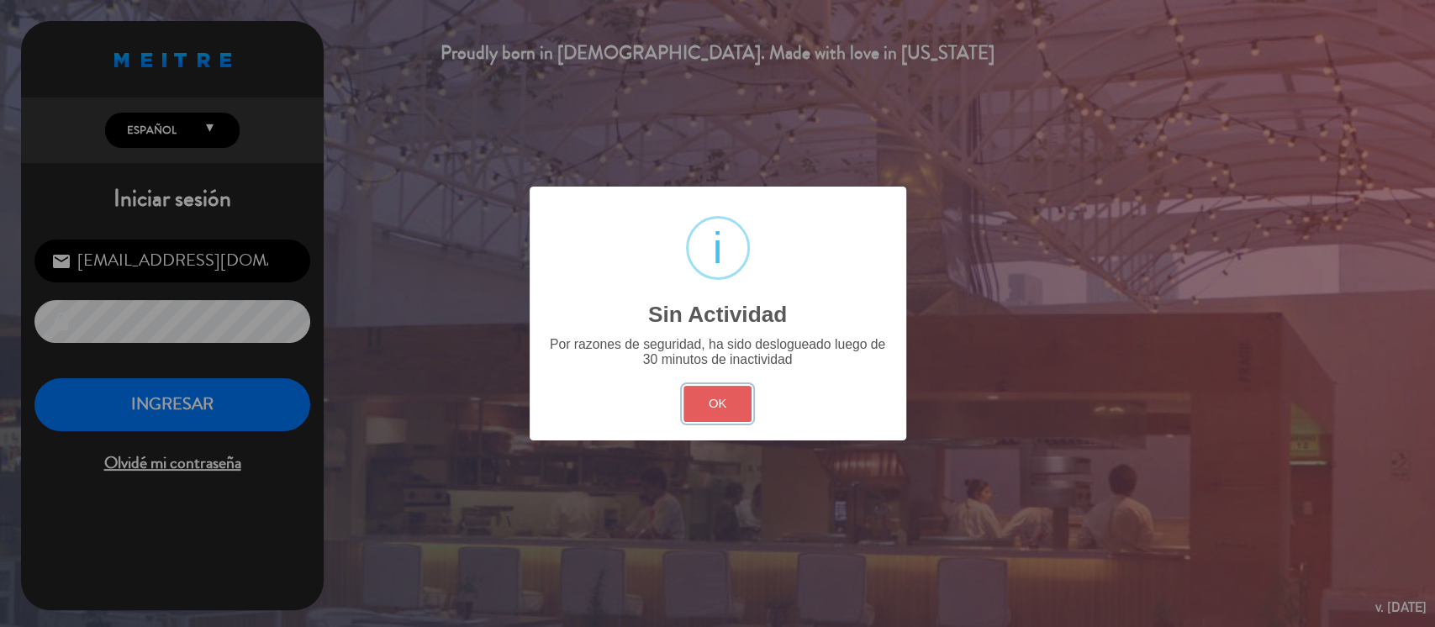
click at [738, 409] on button "OK" at bounding box center [718, 404] width 68 height 36
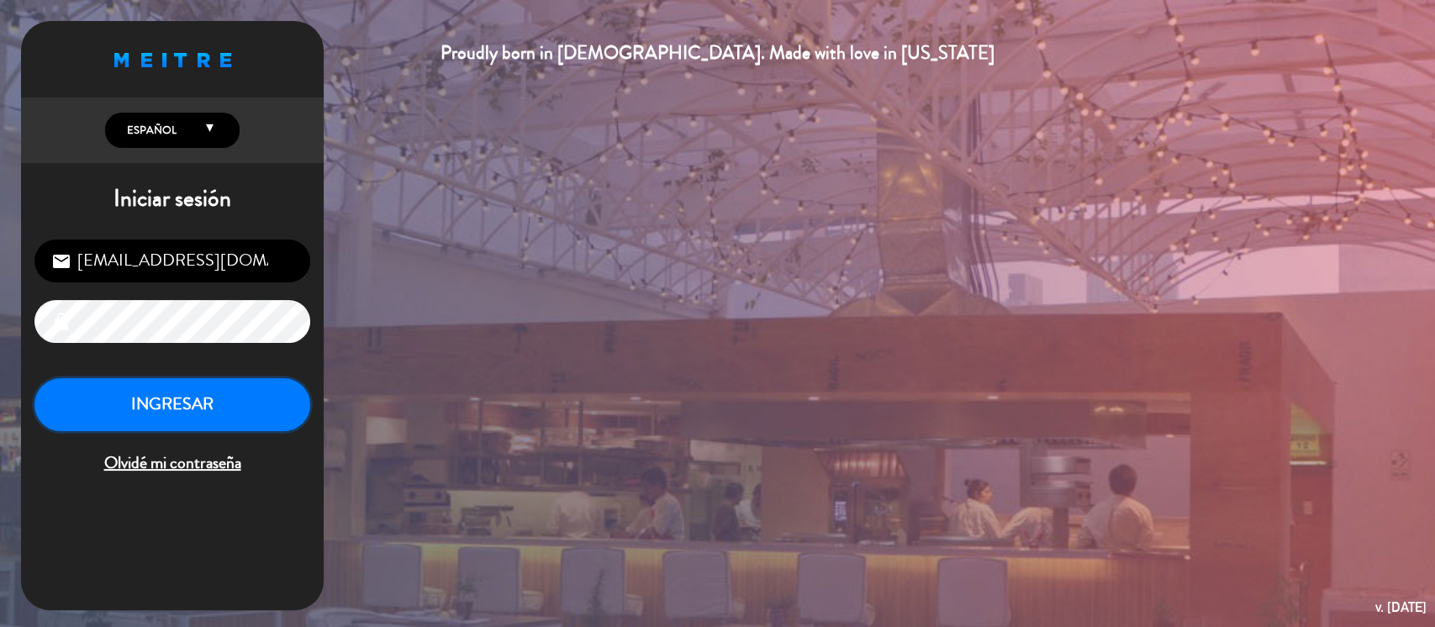
click at [264, 395] on button "INGRESAR" at bounding box center [172, 404] width 276 height 53
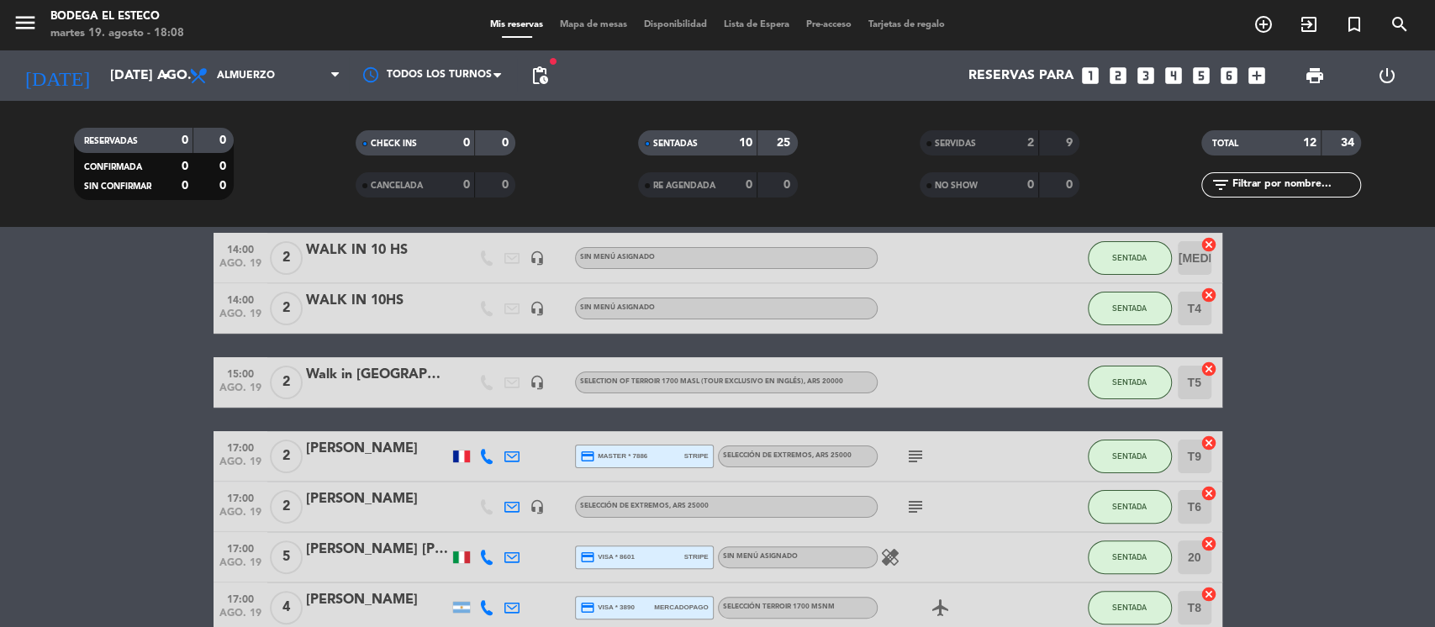
scroll to position [336, 0]
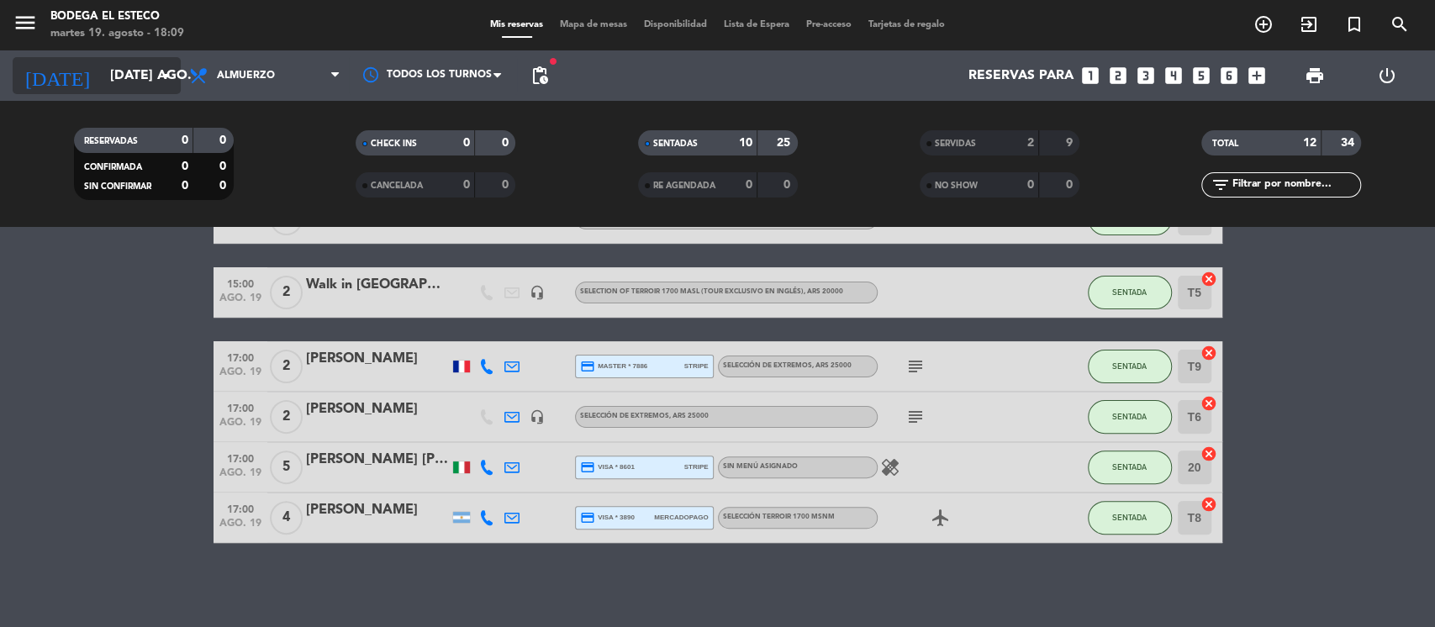
click at [156, 71] on icon "arrow_drop_down" at bounding box center [166, 76] width 20 height 20
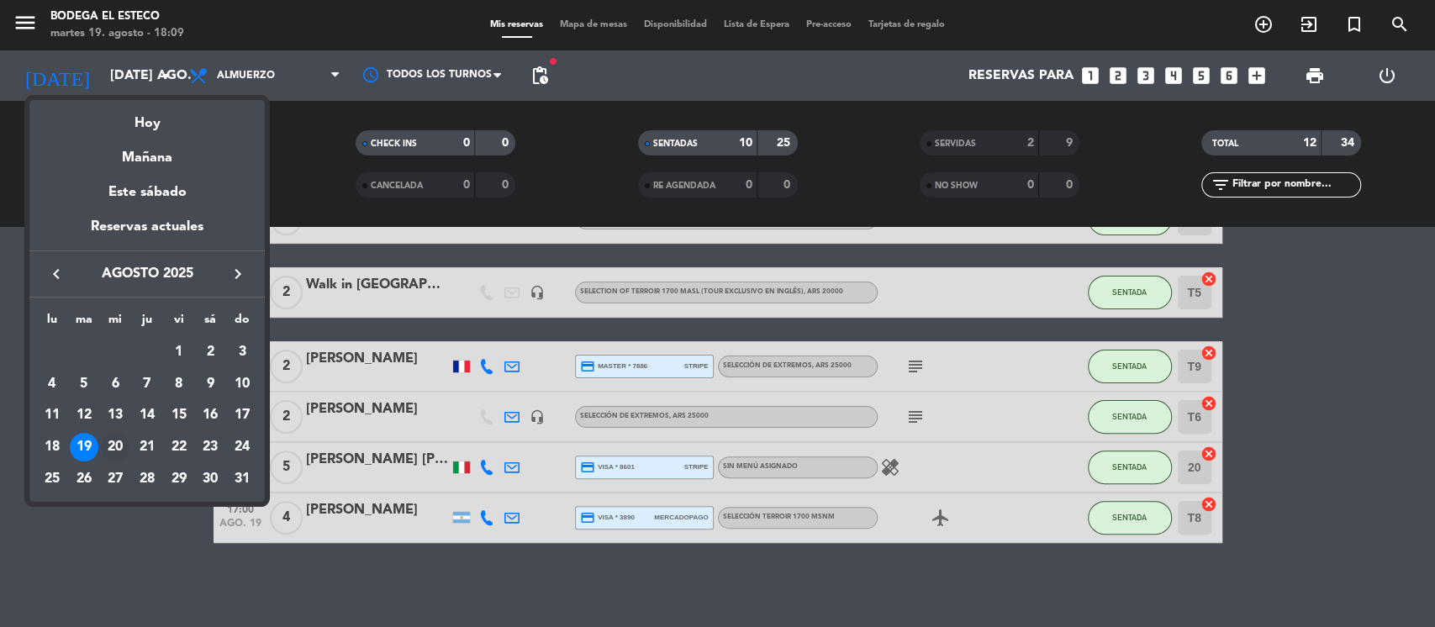
click at [116, 443] on div "20" at bounding box center [115, 447] width 29 height 29
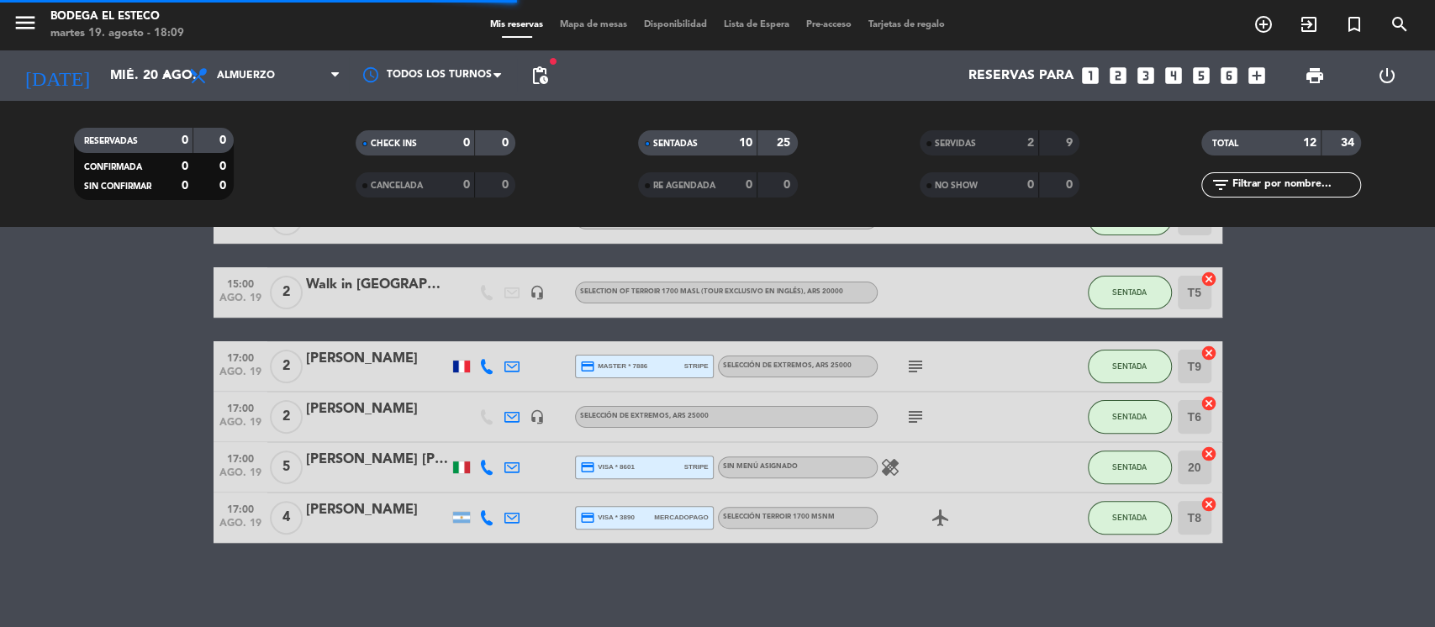
scroll to position [52, 0]
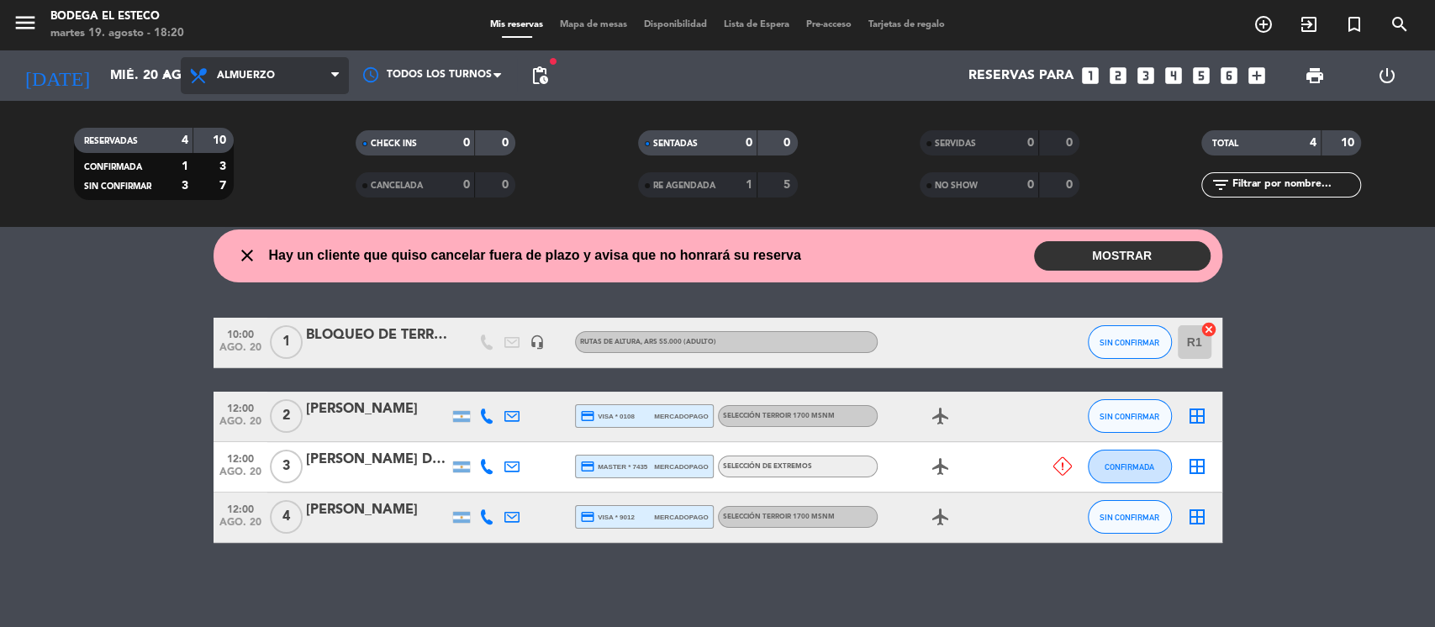
click at [294, 71] on span "Almuerzo" at bounding box center [265, 75] width 168 height 37
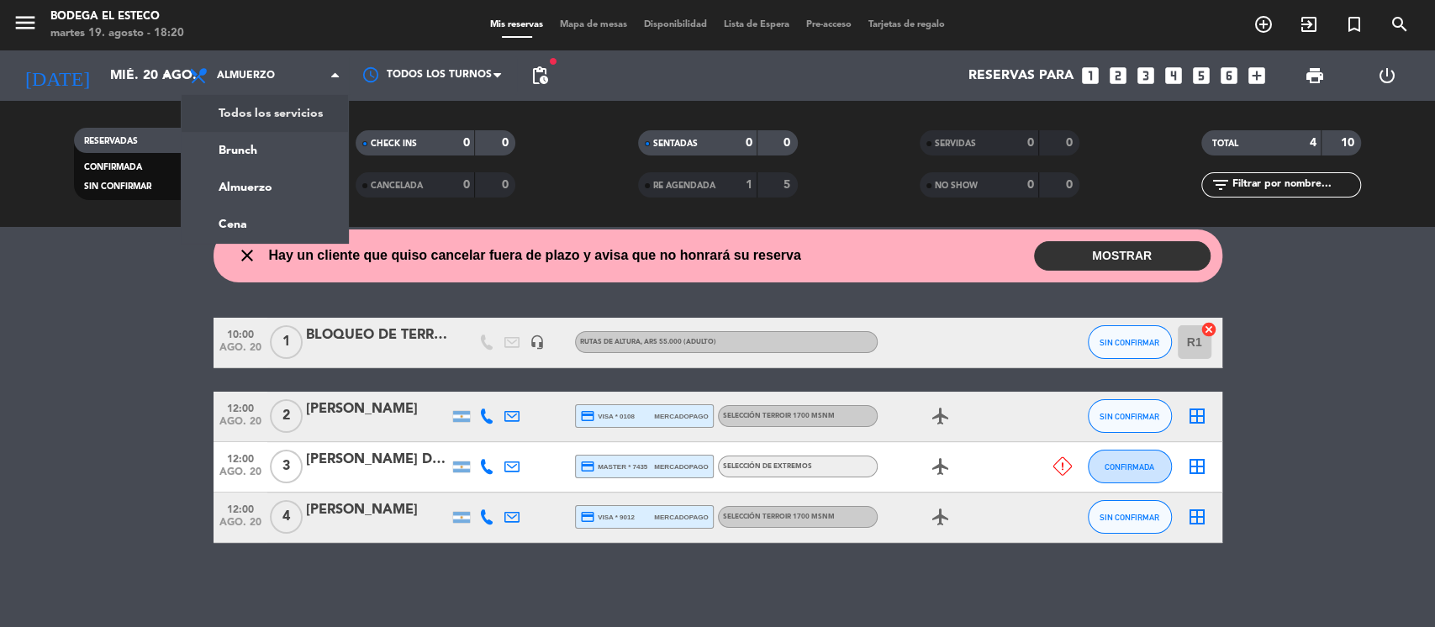
drag, startPoint x: 308, startPoint y: 108, endPoint x: 328, endPoint y: 116, distance: 21.9
click at [309, 107] on div "menu Bodega El Esteco martes 19. agosto - 18:20 Mis reservas Mapa de mesas Disp…" at bounding box center [717, 113] width 1435 height 227
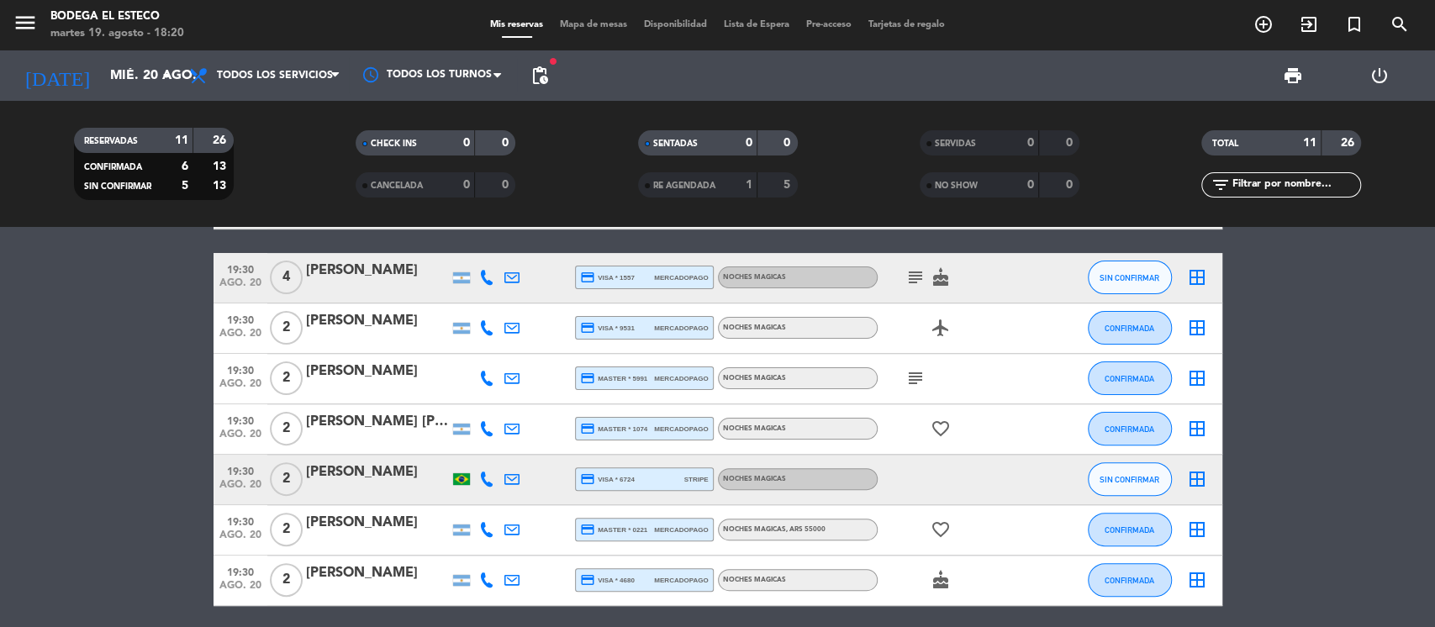
scroll to position [359, 0]
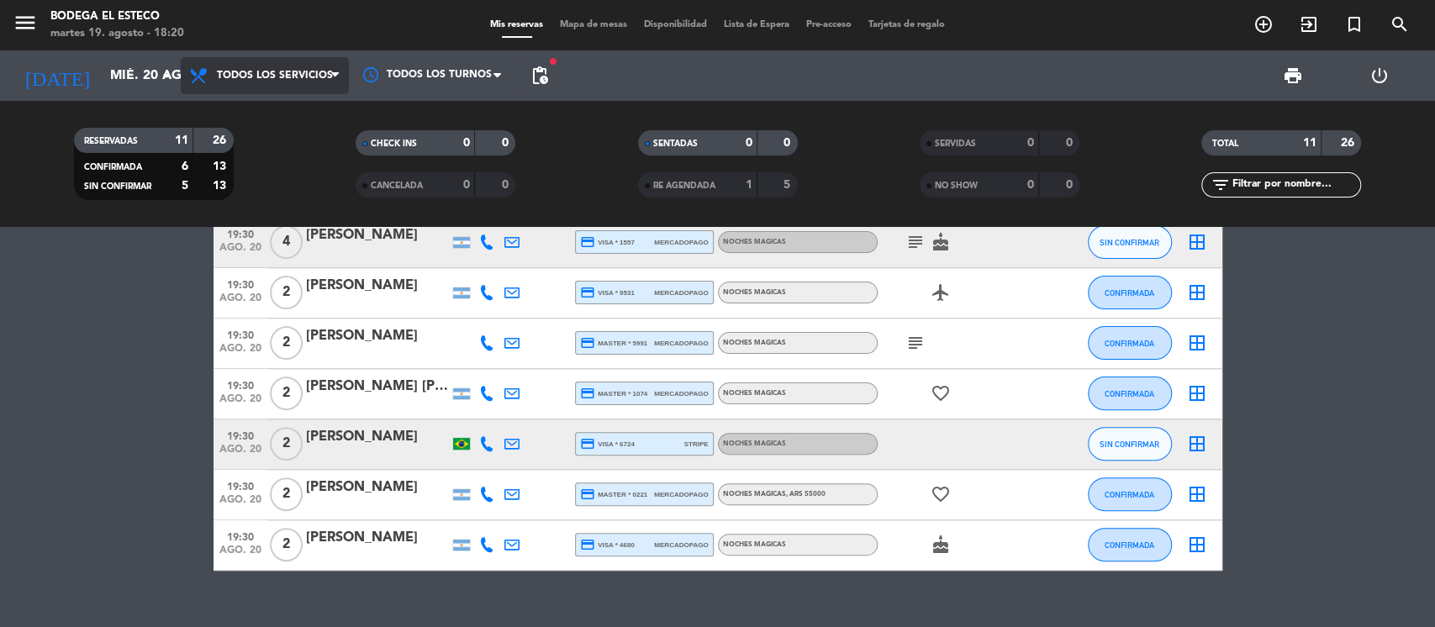
click at [326, 71] on span "Todos los servicios" at bounding box center [275, 76] width 116 height 12
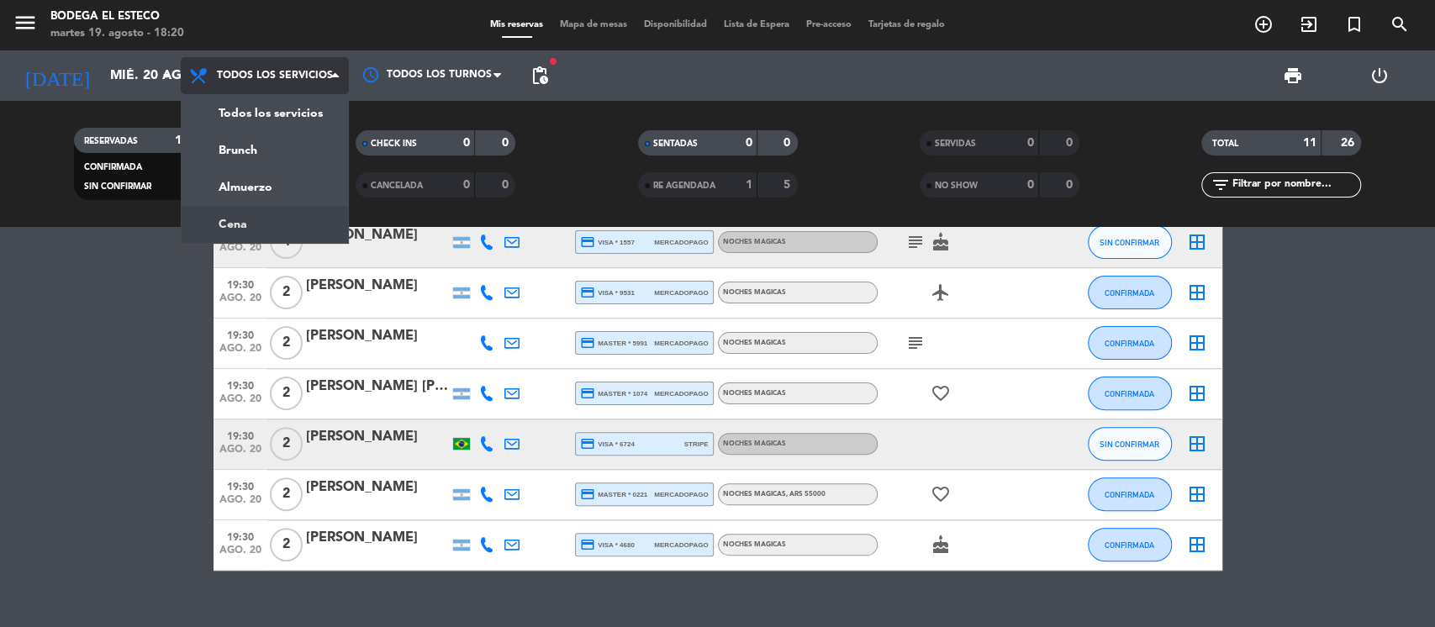
click at [251, 216] on div "menu Bodega El Esteco martes 19. agosto - 18:20 Mis reservas Mapa de mesas Disp…" at bounding box center [717, 113] width 1435 height 227
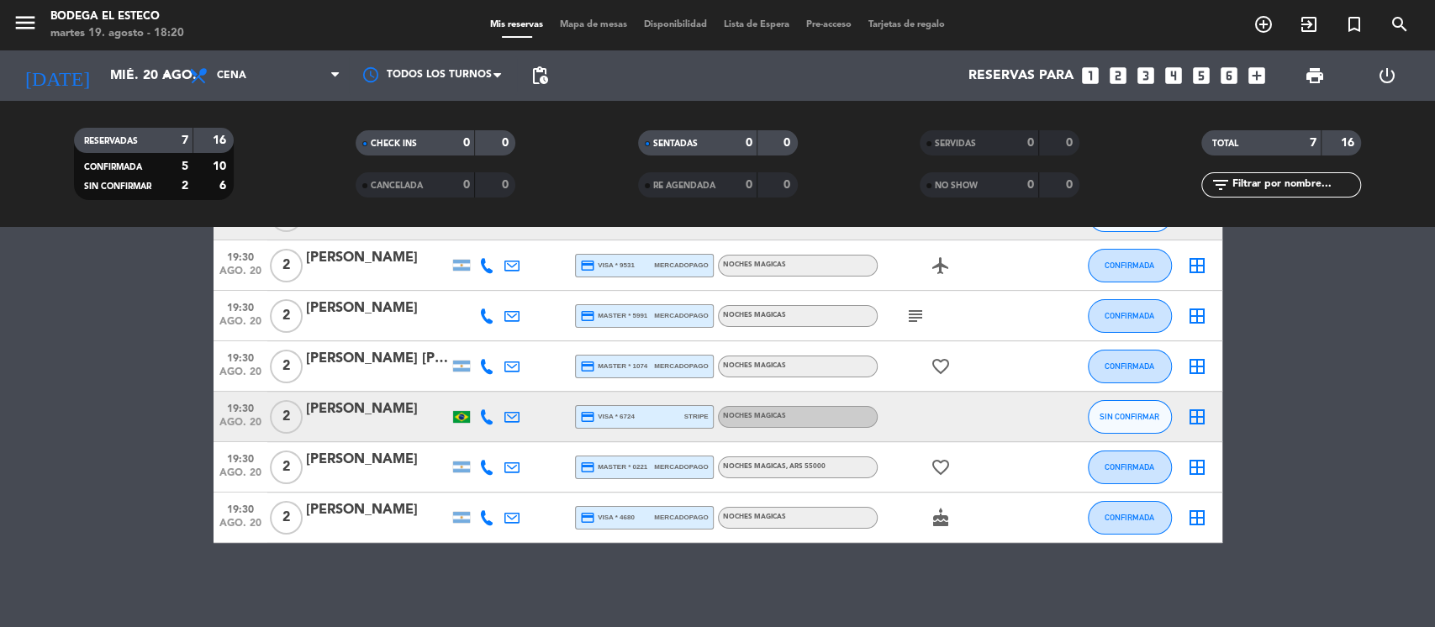
scroll to position [0, 0]
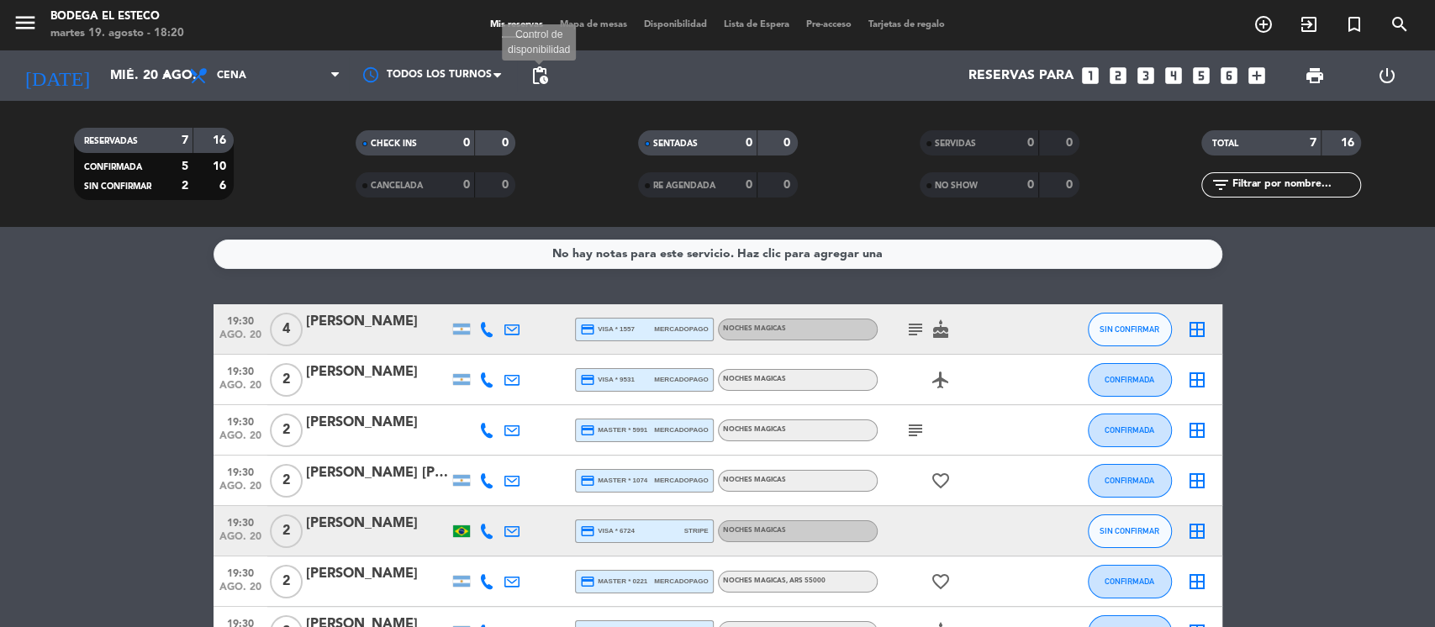
click at [546, 76] on span "pending_actions" at bounding box center [540, 76] width 20 height 20
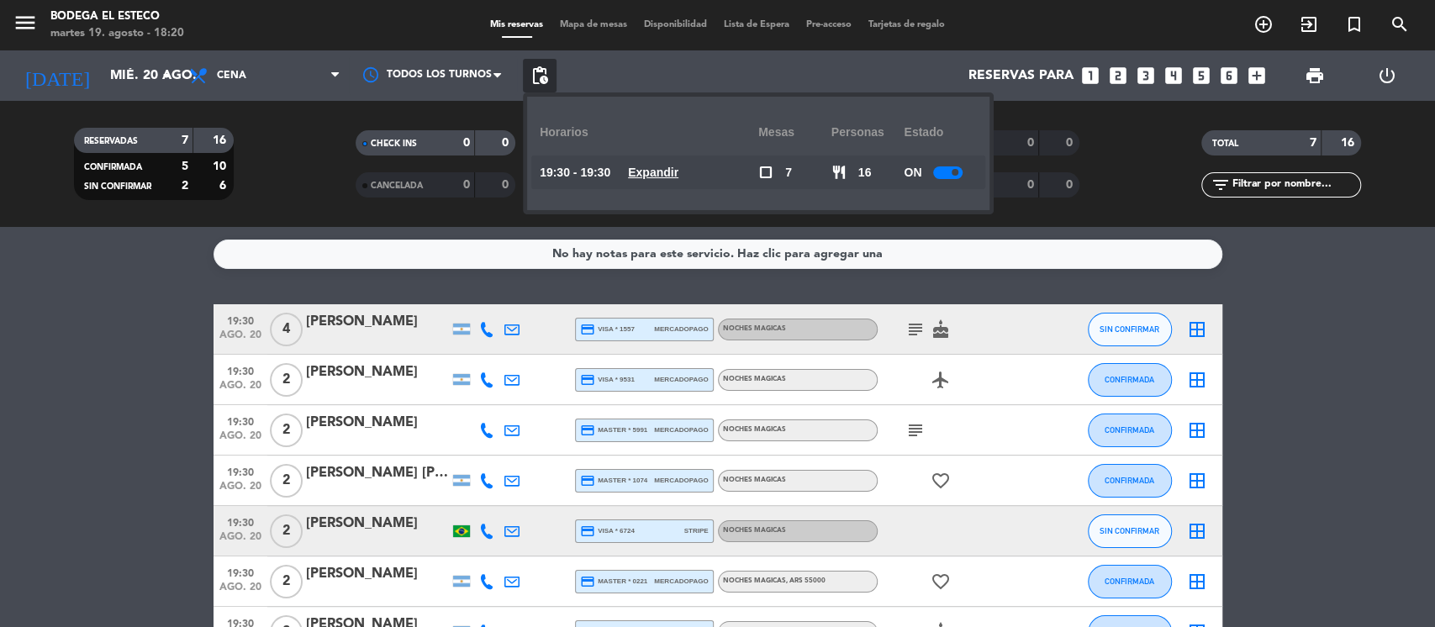
click at [954, 166] on div at bounding box center [947, 172] width 29 height 13
click at [1275, 360] on bookings-row "19:30 ago. 20 4 [PERSON_NAME] credit_card visa * 1557 mercadopago NOCHES MAGICA…" at bounding box center [717, 480] width 1435 height 353
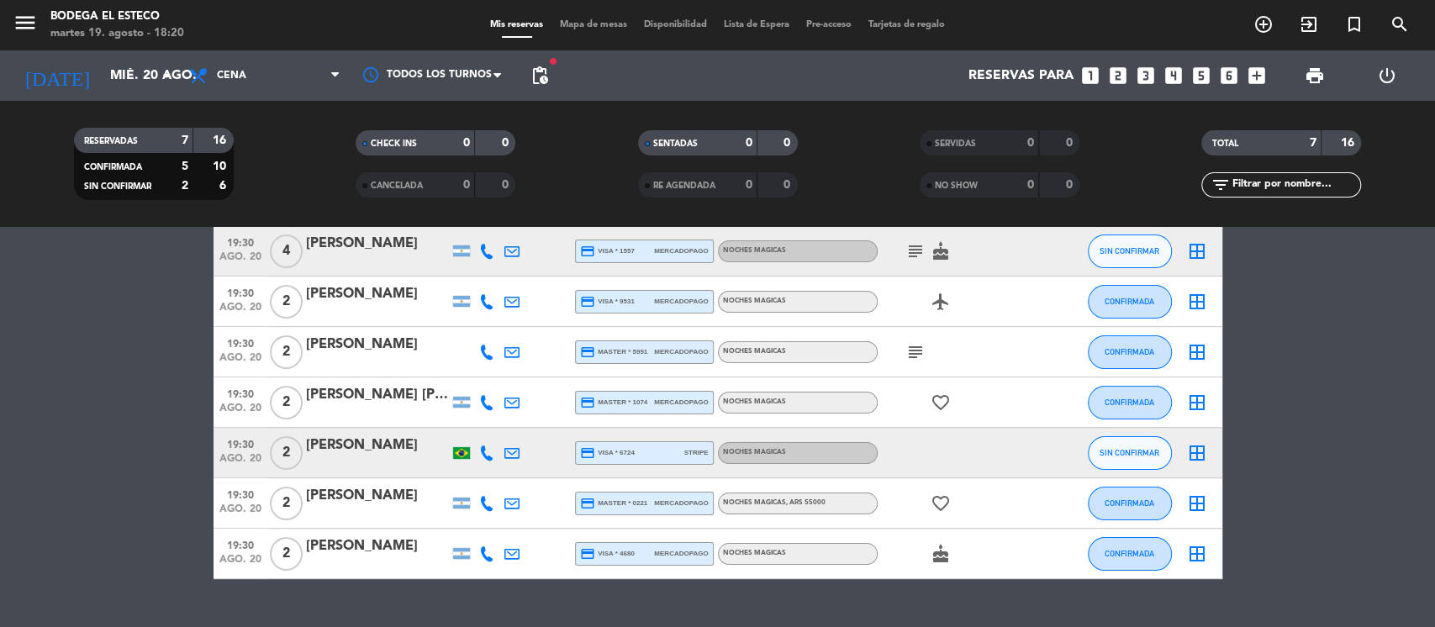
scroll to position [112, 0]
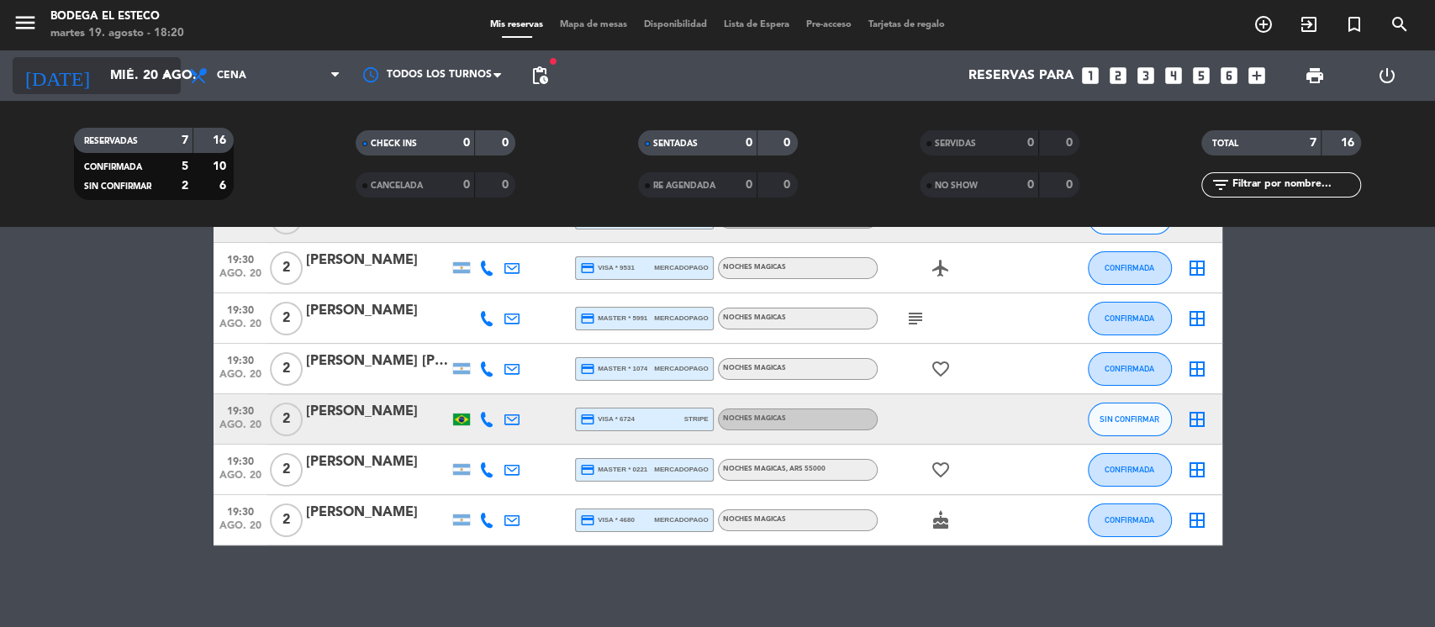
click at [168, 82] on icon "arrow_drop_down" at bounding box center [166, 76] width 20 height 20
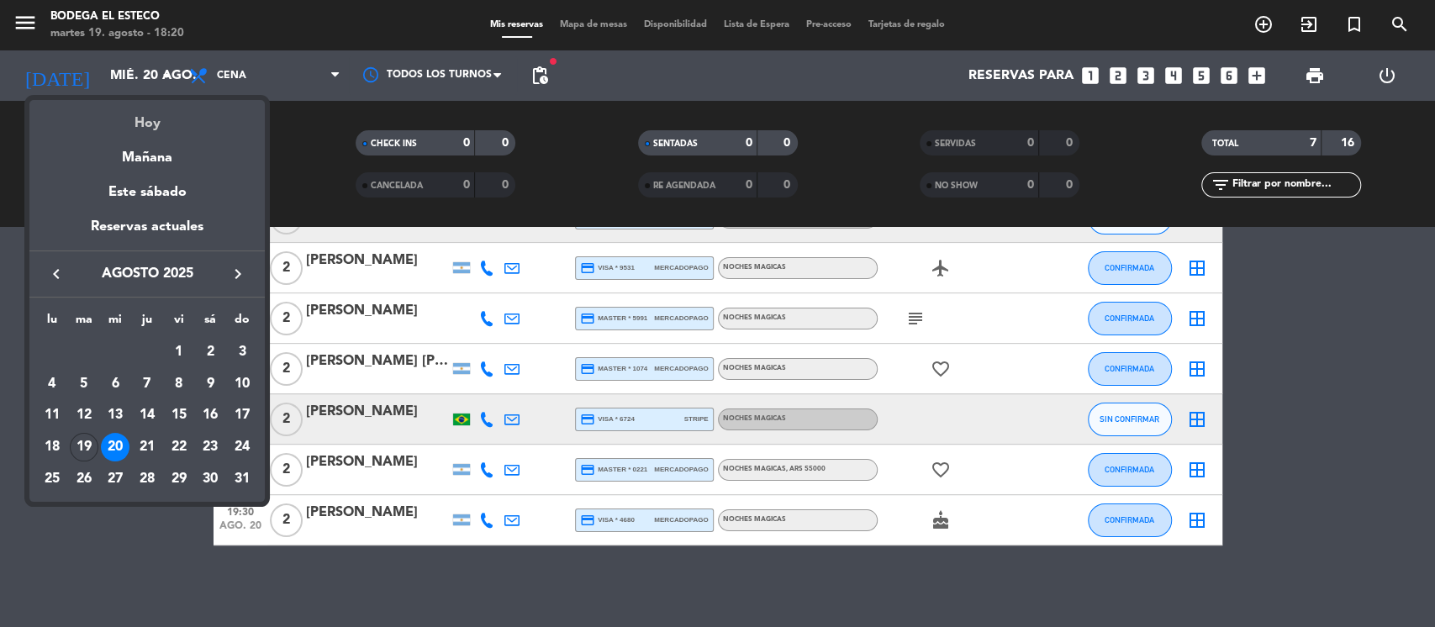
click at [156, 113] on div "Hoy" at bounding box center [146, 117] width 235 height 34
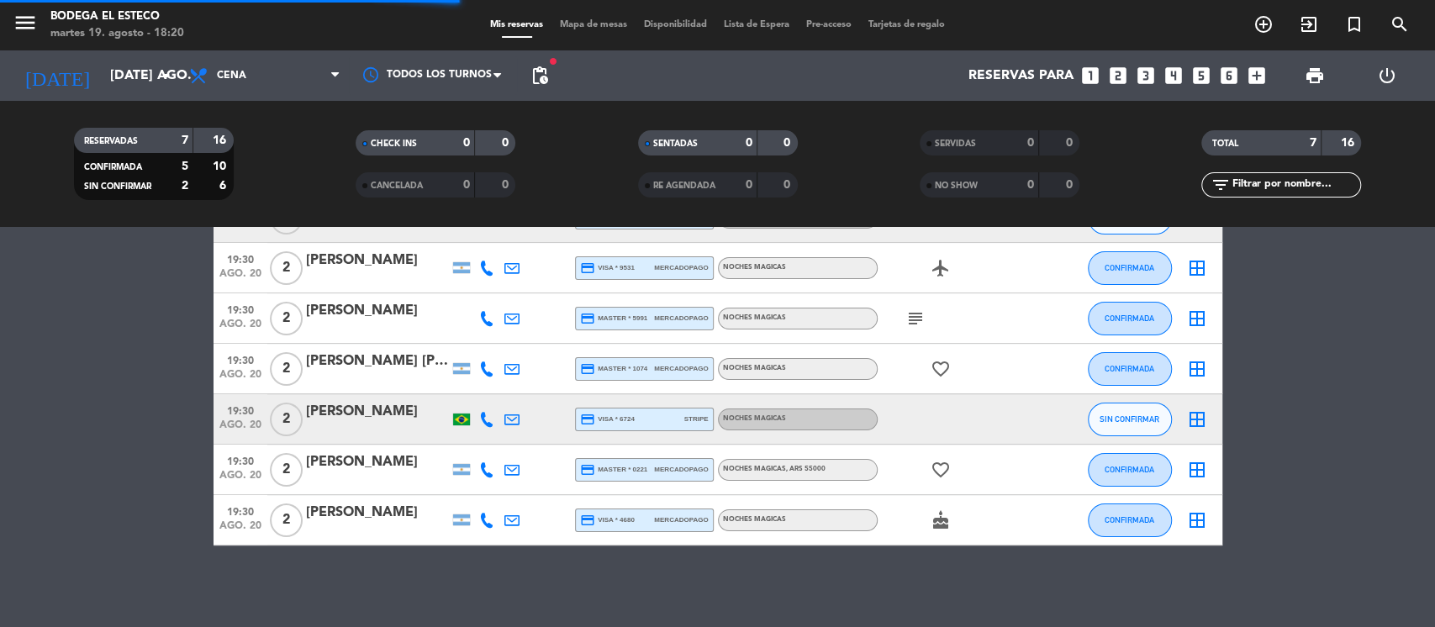
scroll to position [64, 0]
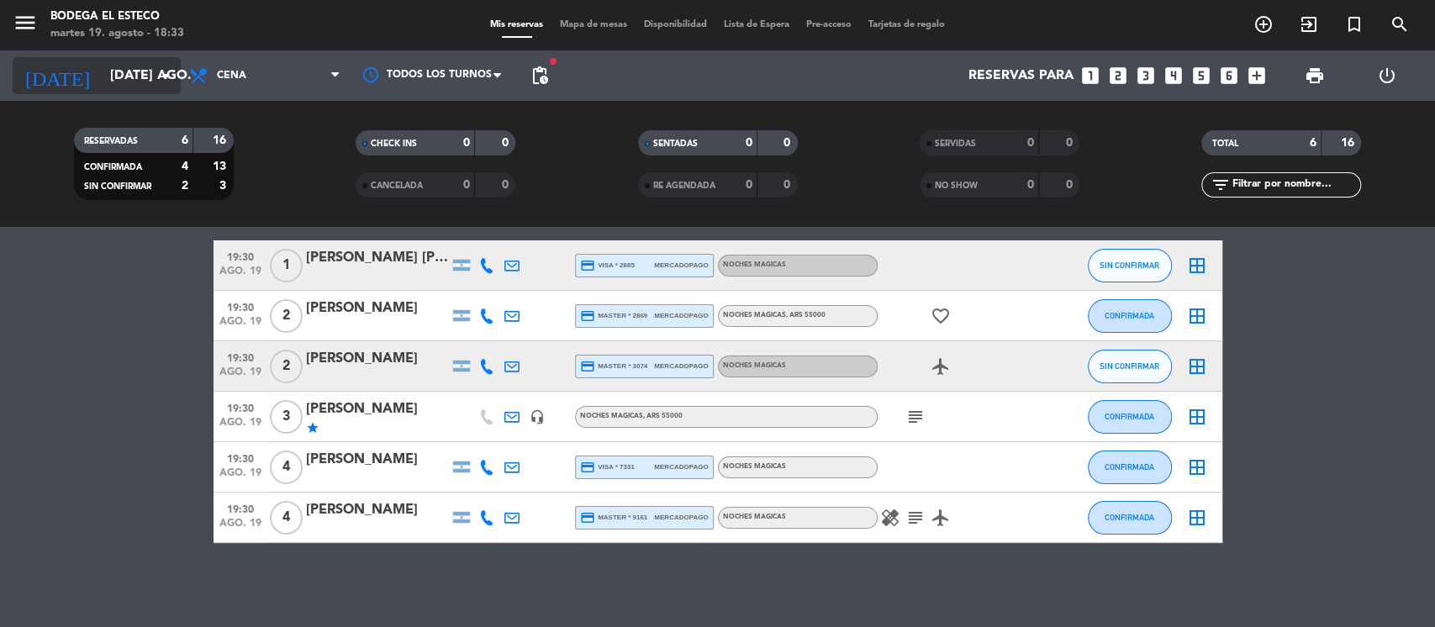
click at [138, 66] on input "[DATE] ago." at bounding box center [190, 76] width 177 height 33
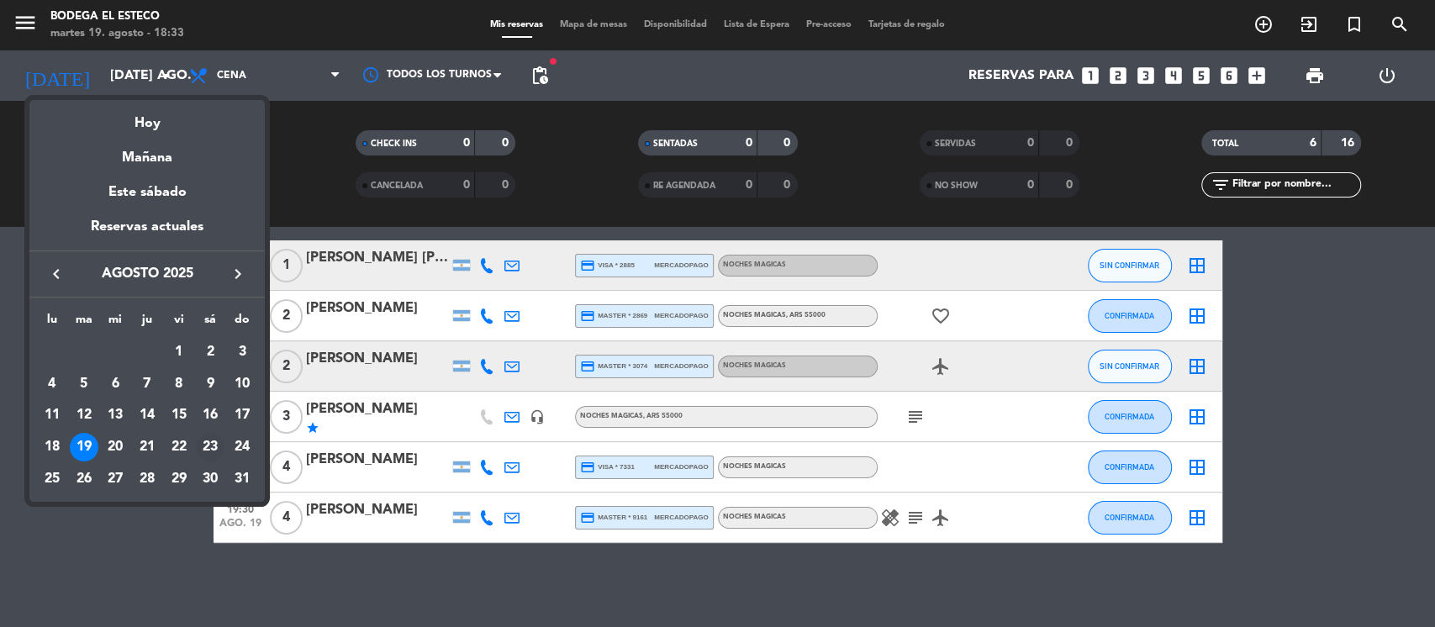
click at [209, 446] on div "23" at bounding box center [210, 447] width 29 height 29
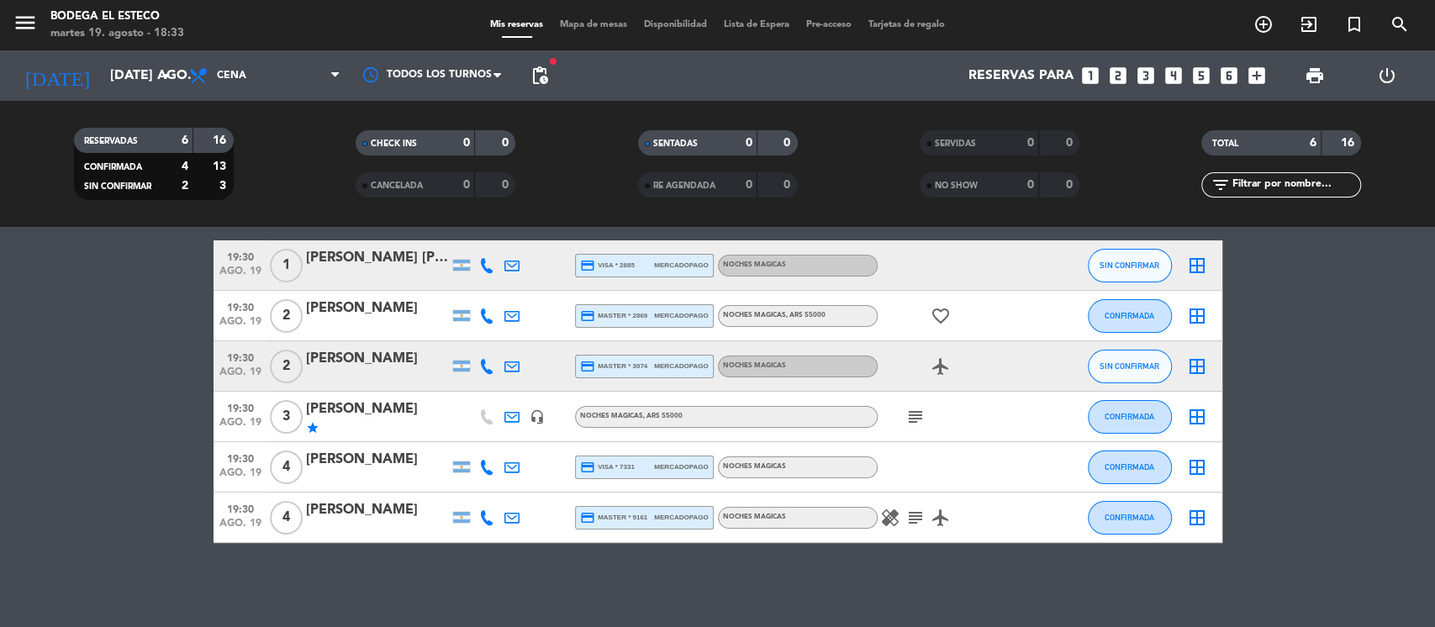
type input "sáb. 23 ago."
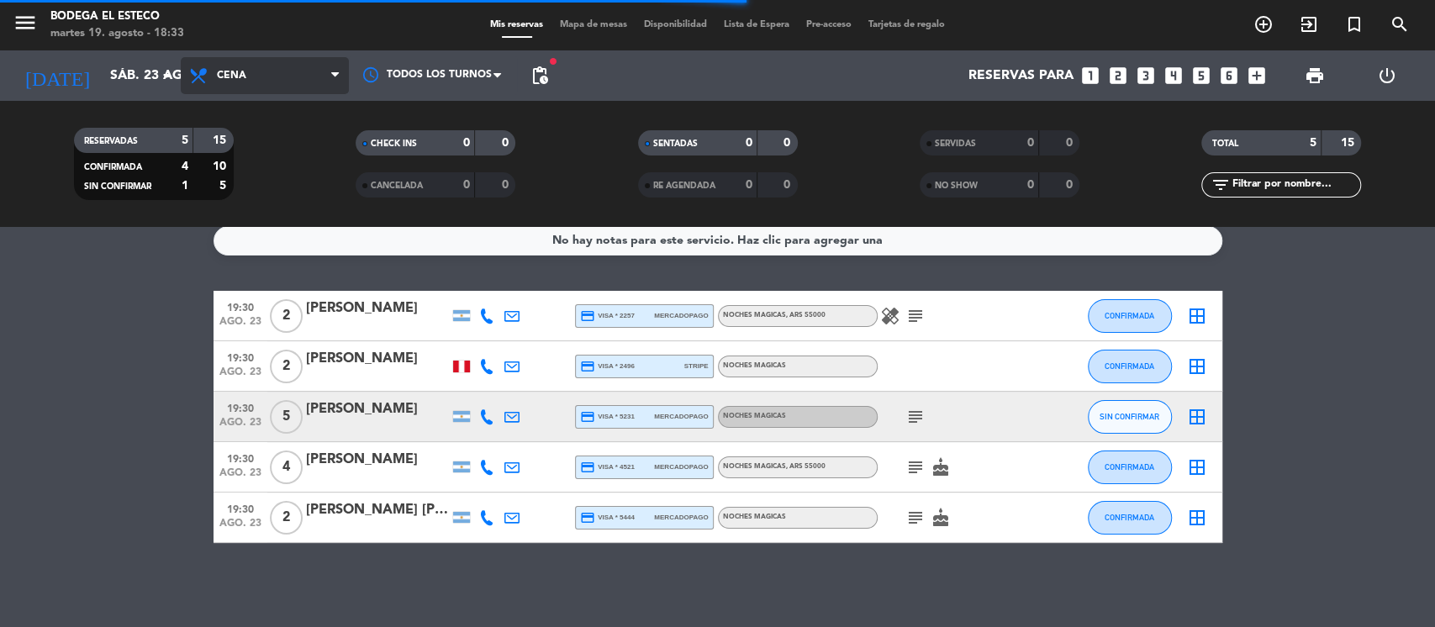
click at [324, 77] on span "Cena" at bounding box center [265, 75] width 168 height 37
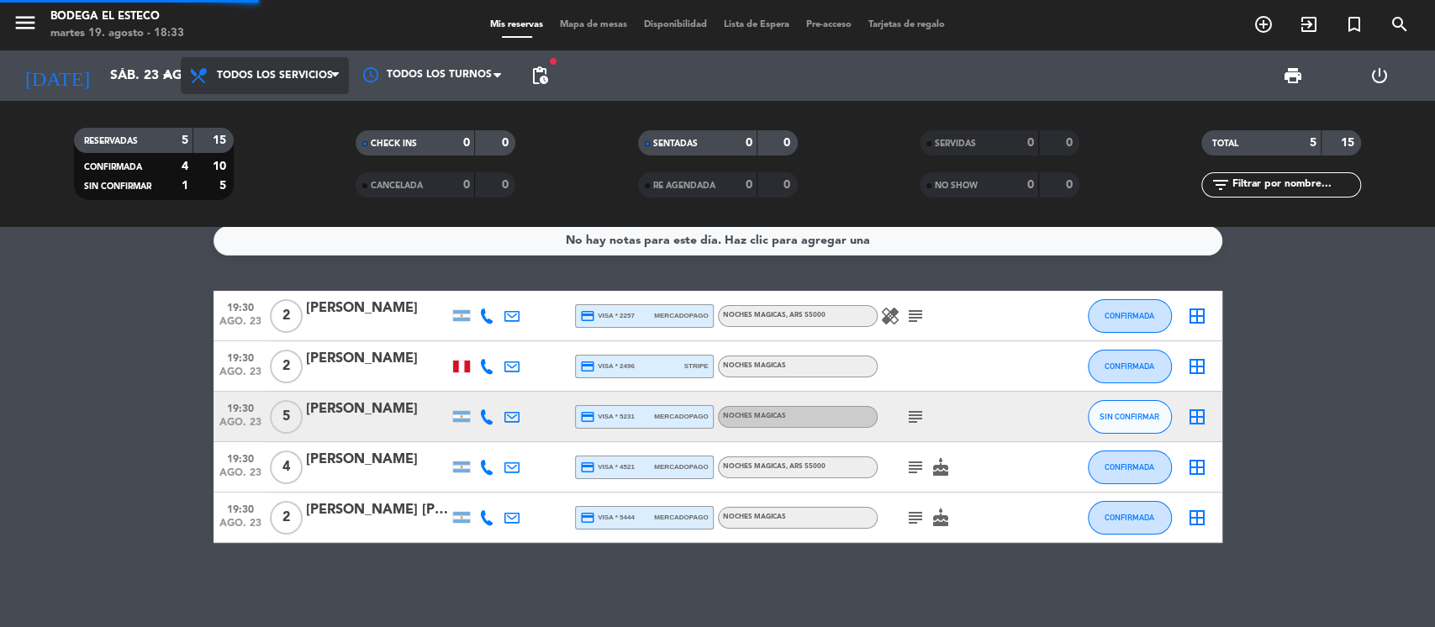
click at [278, 114] on div "menu Bodega El Esteco martes 19. agosto - 18:33 Mis reservas Mapa de mesas Disp…" at bounding box center [717, 113] width 1435 height 227
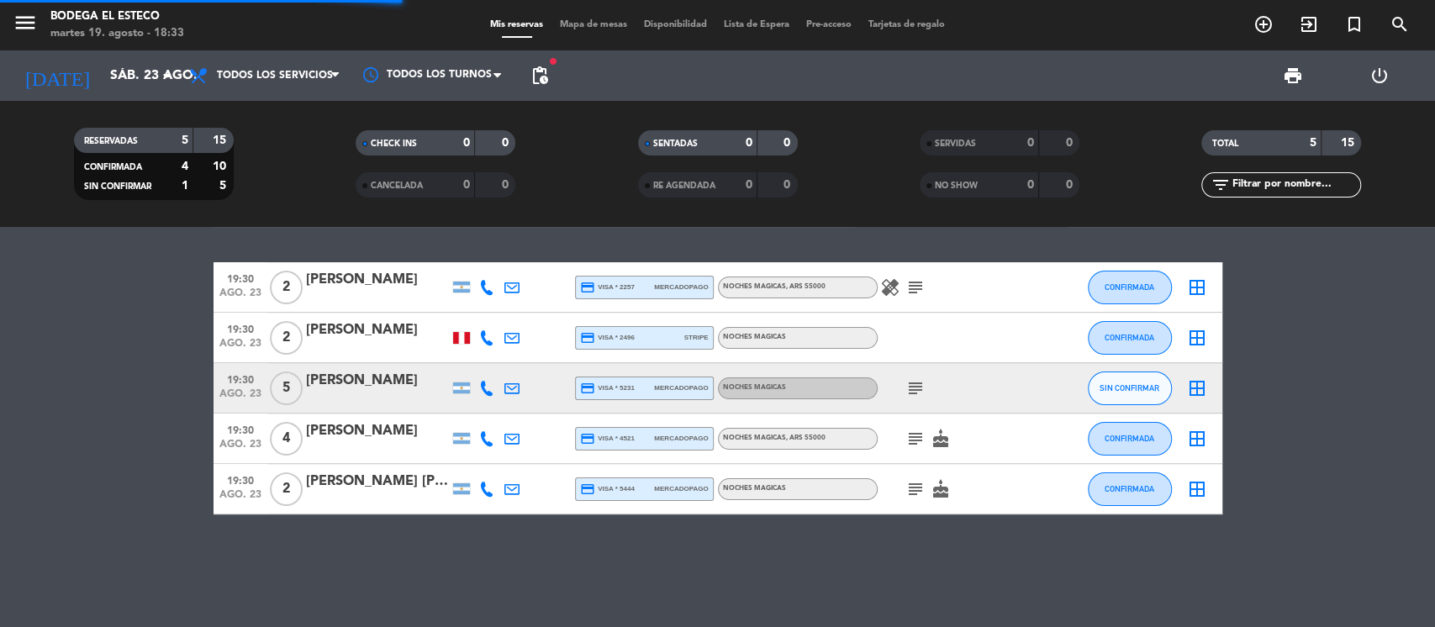
scroll to position [0, 0]
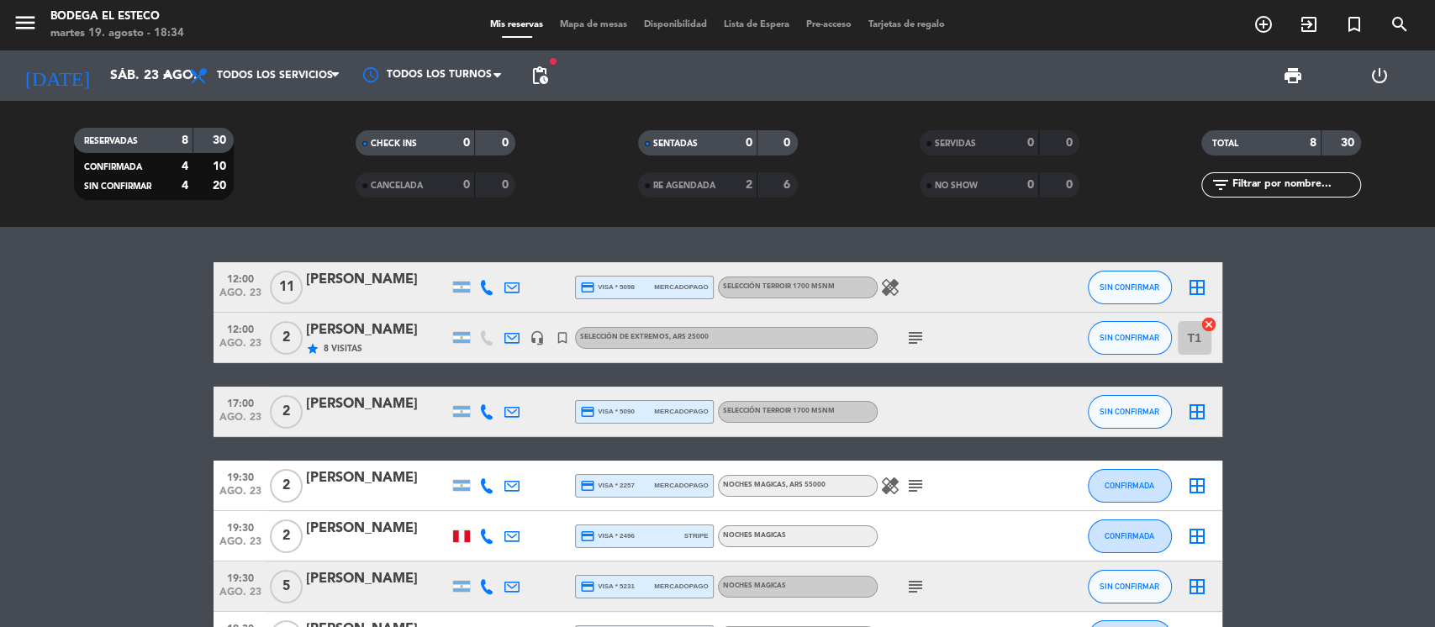
click at [917, 335] on icon "subject" at bounding box center [915, 338] width 20 height 20
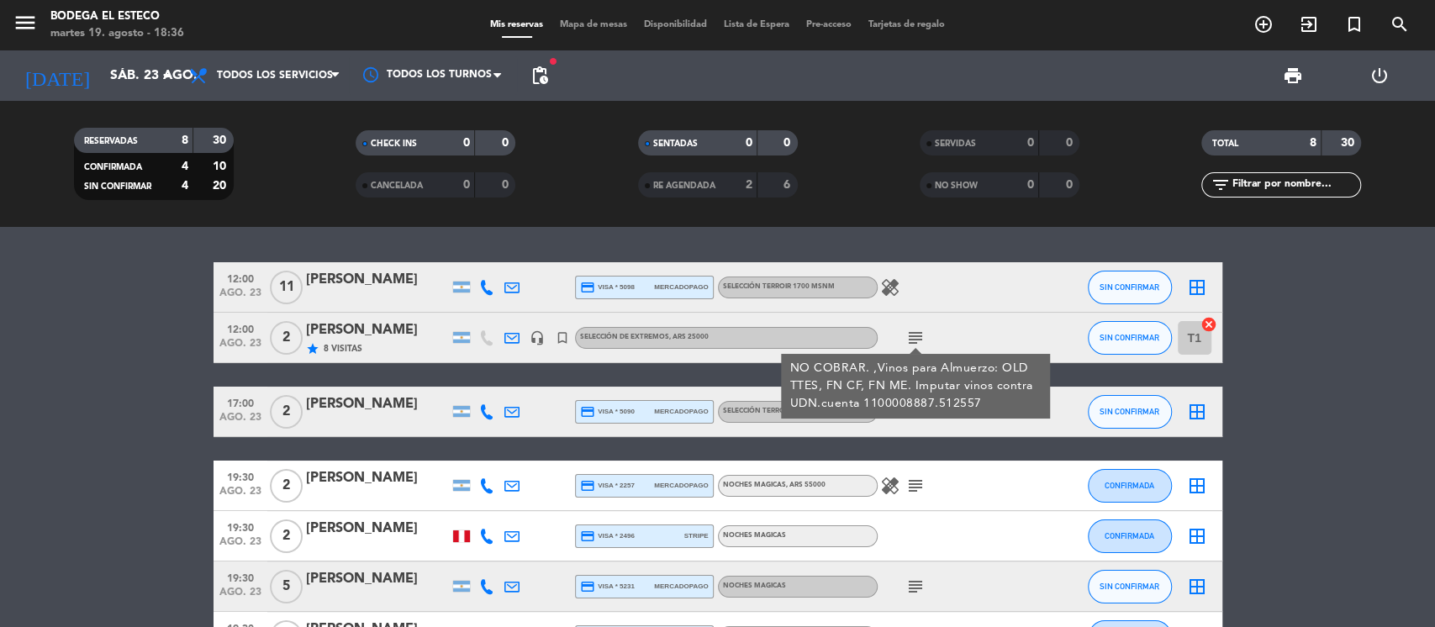
click at [885, 286] on icon "healing" at bounding box center [890, 287] width 20 height 20
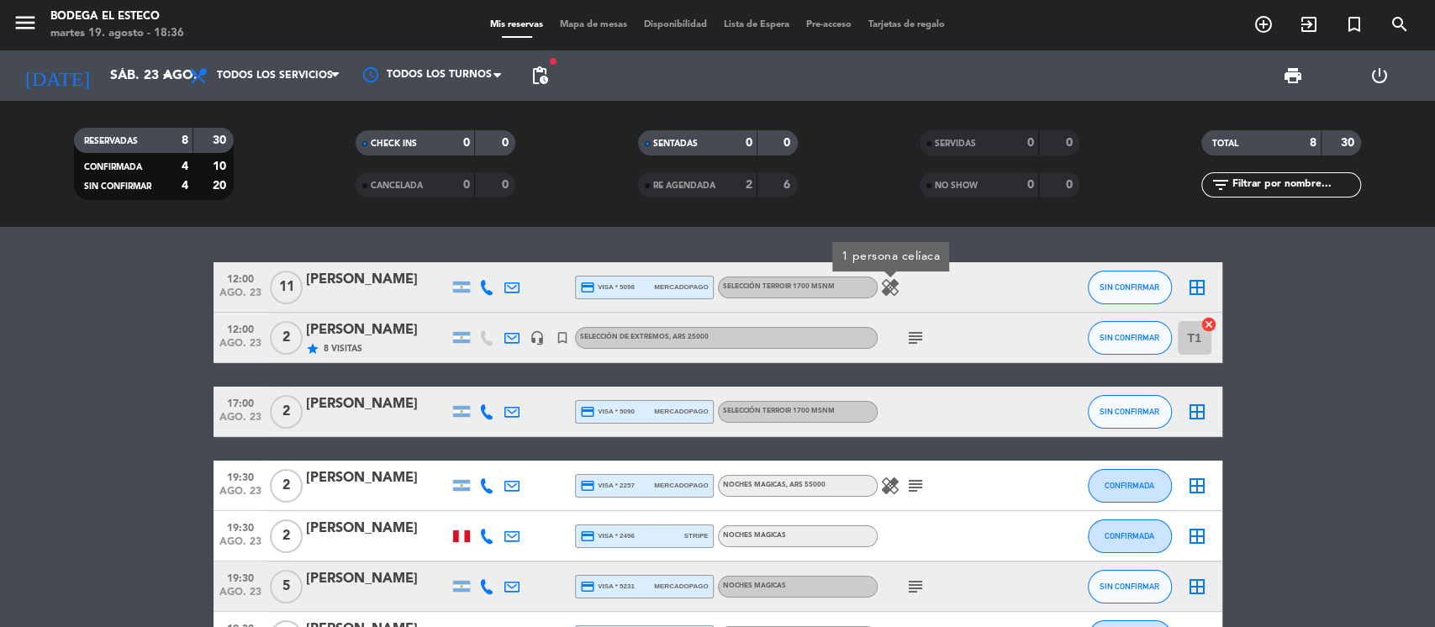
click at [885, 286] on icon "healing" at bounding box center [890, 287] width 20 height 20
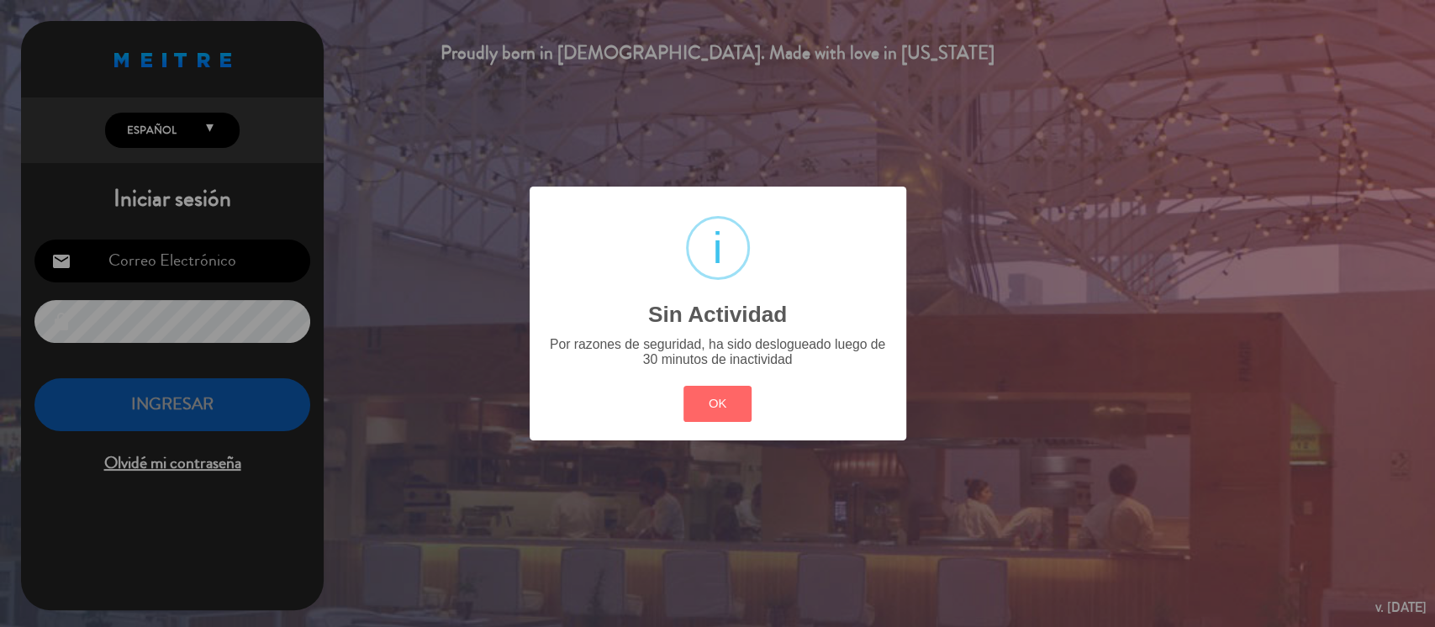
type input "[EMAIL_ADDRESS][DOMAIN_NAME]"
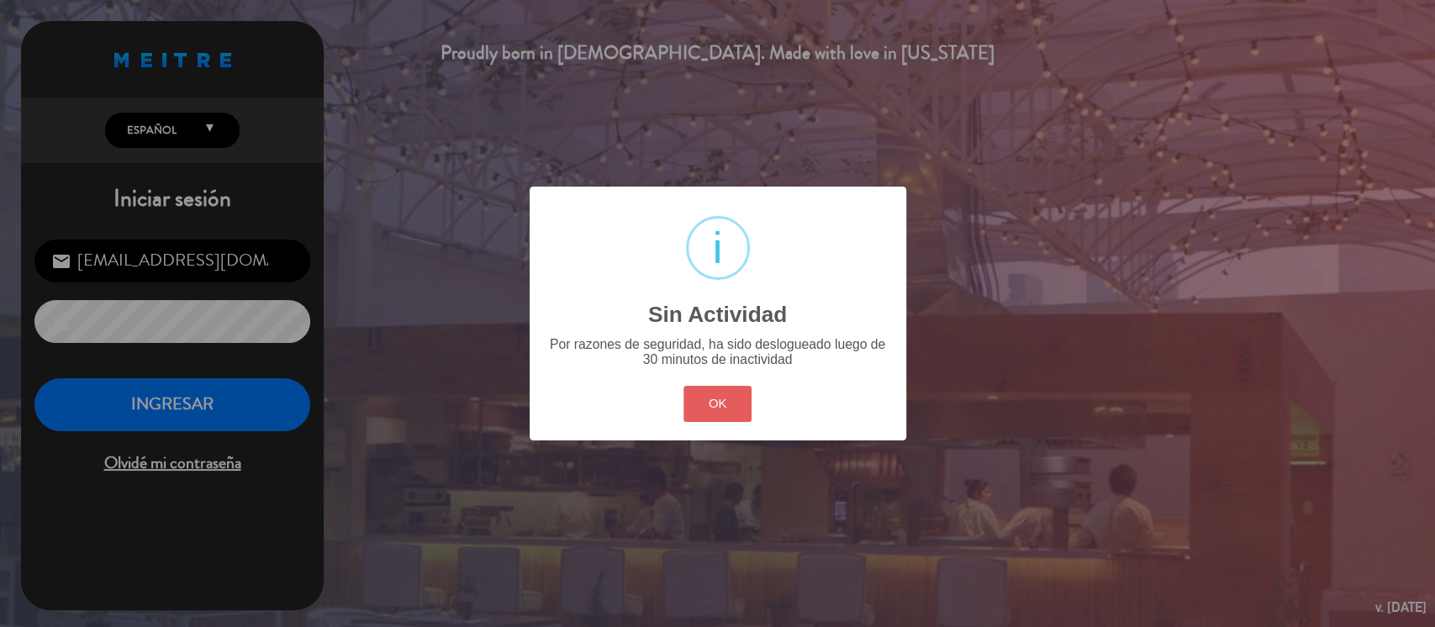
click at [717, 412] on button "OK" at bounding box center [718, 404] width 68 height 36
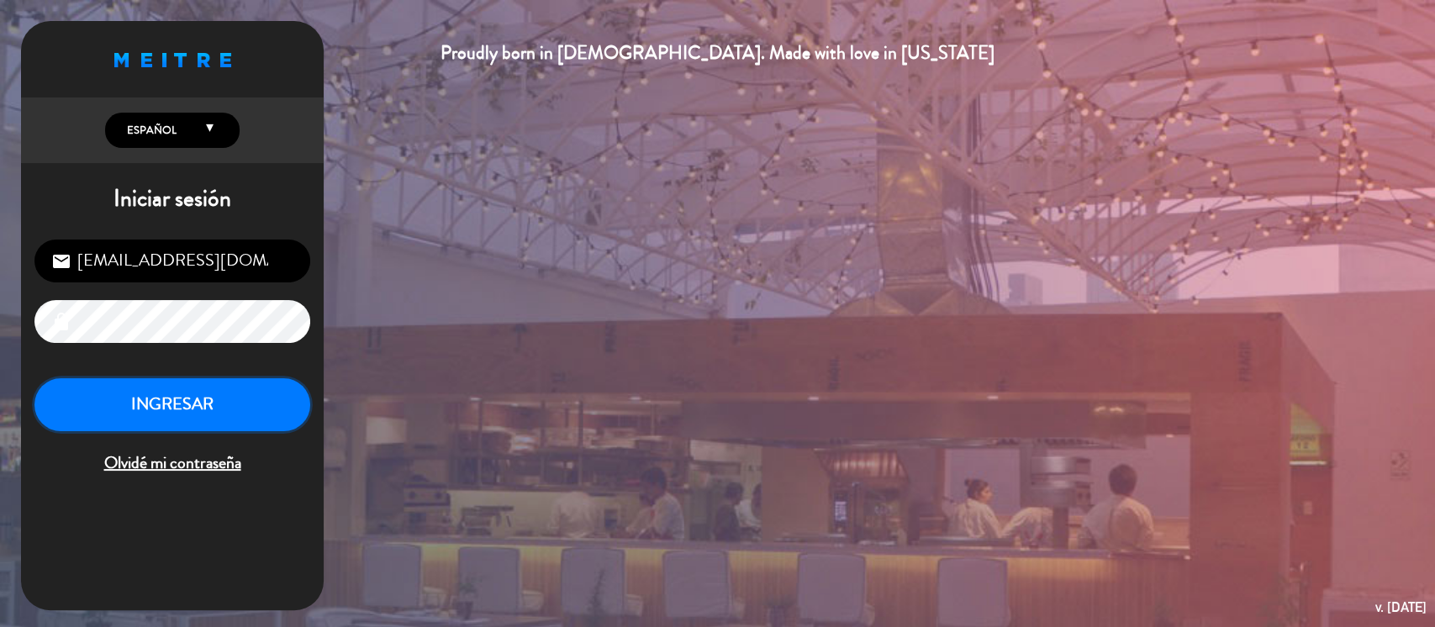
click at [261, 399] on button "INGRESAR" at bounding box center [172, 404] width 276 height 53
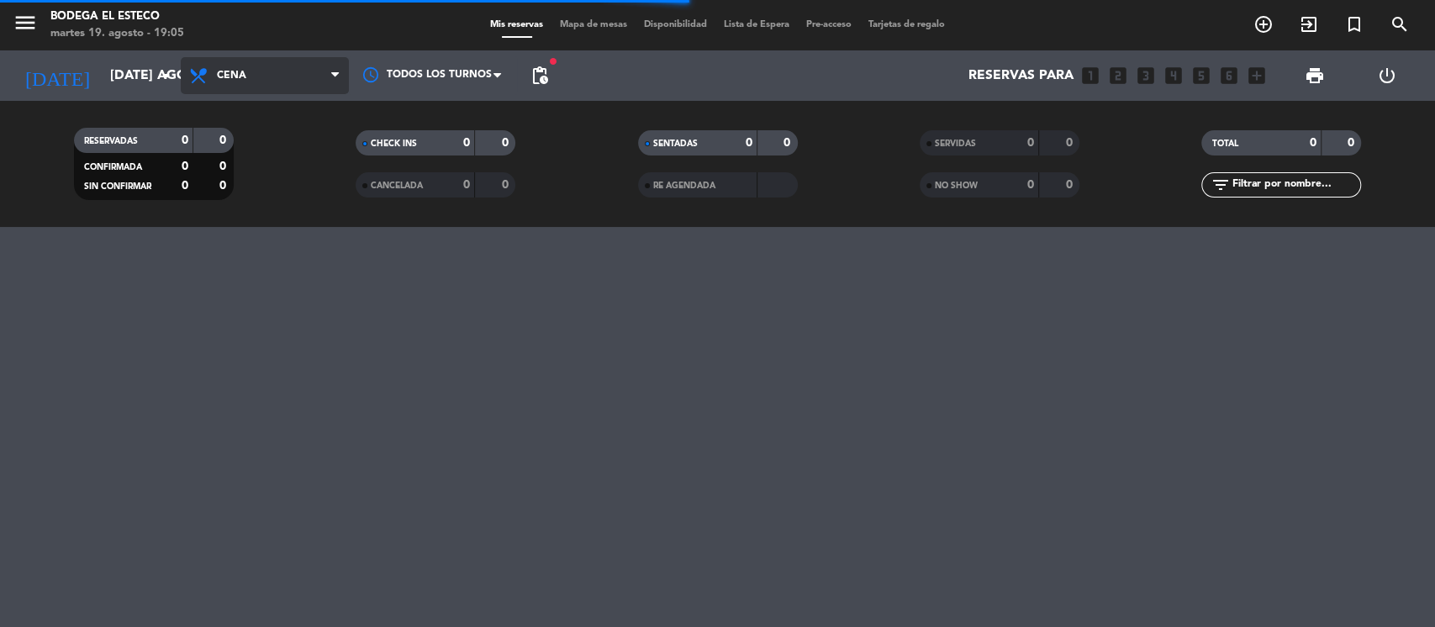
click at [330, 71] on span "Cena" at bounding box center [265, 75] width 168 height 37
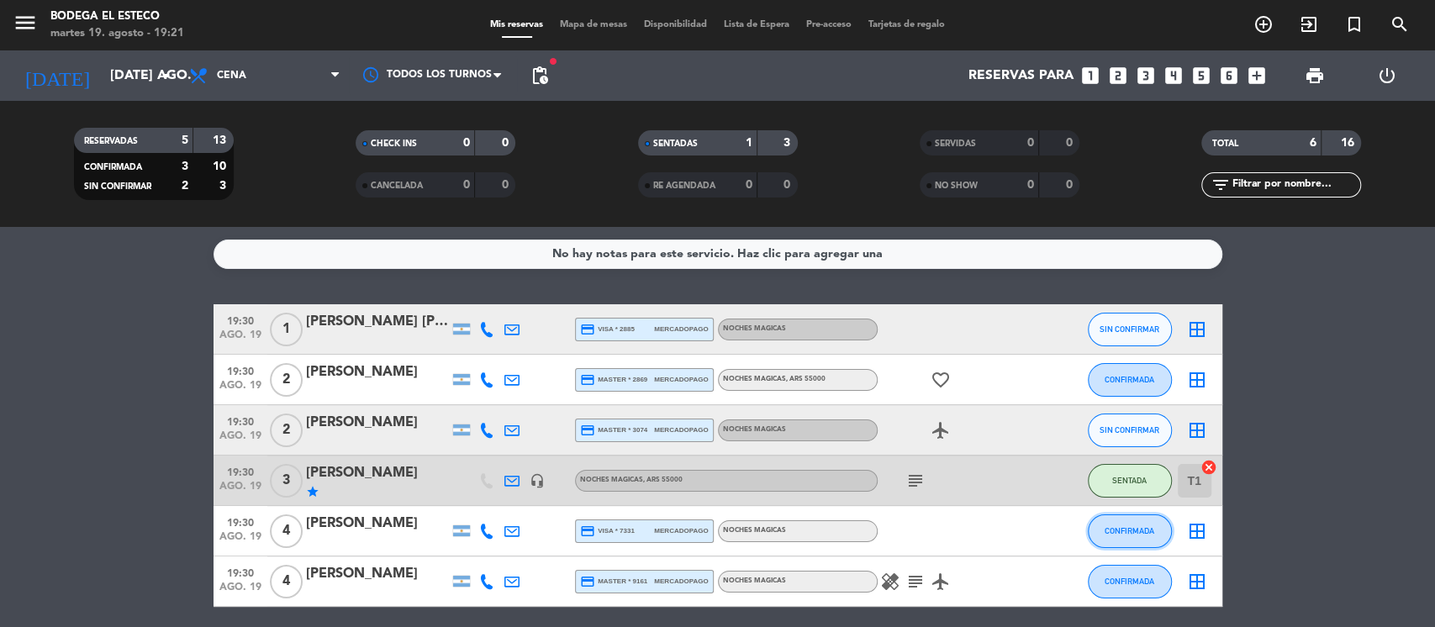
click at [1146, 528] on span "CONFIRMADA" at bounding box center [1130, 530] width 50 height 9
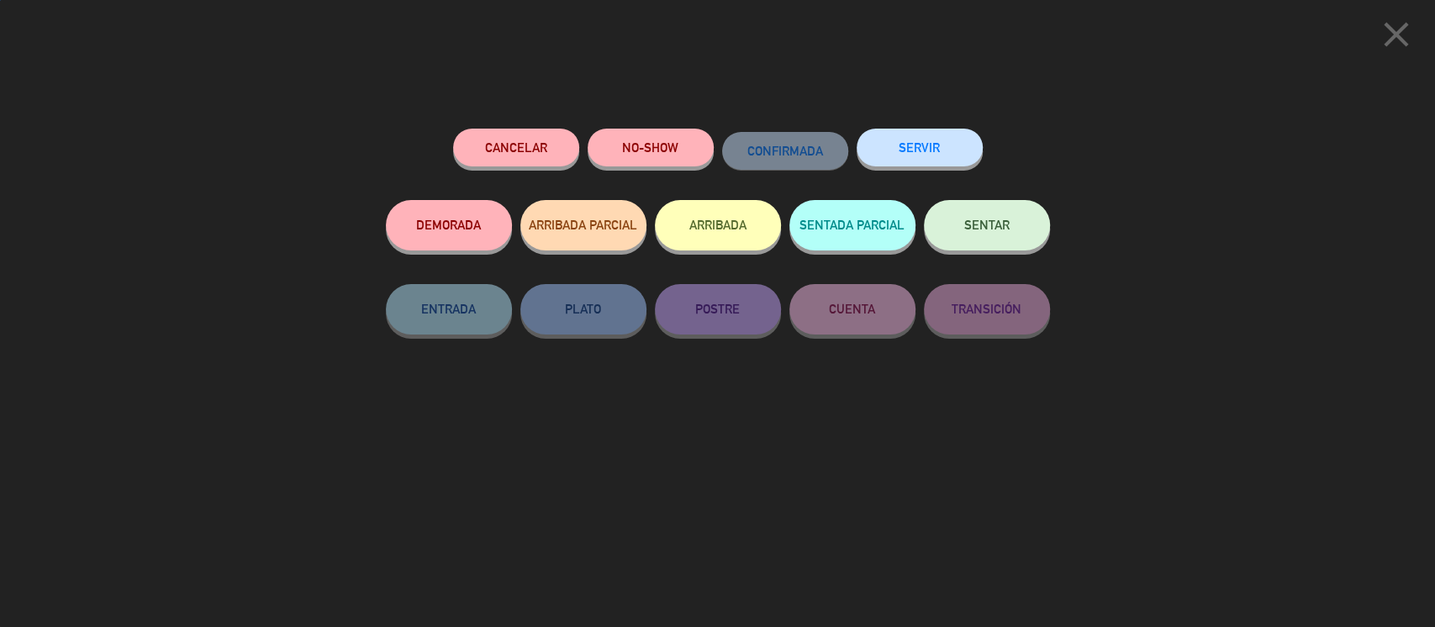
click at [1024, 231] on button "SENTAR" at bounding box center [987, 225] width 126 height 50
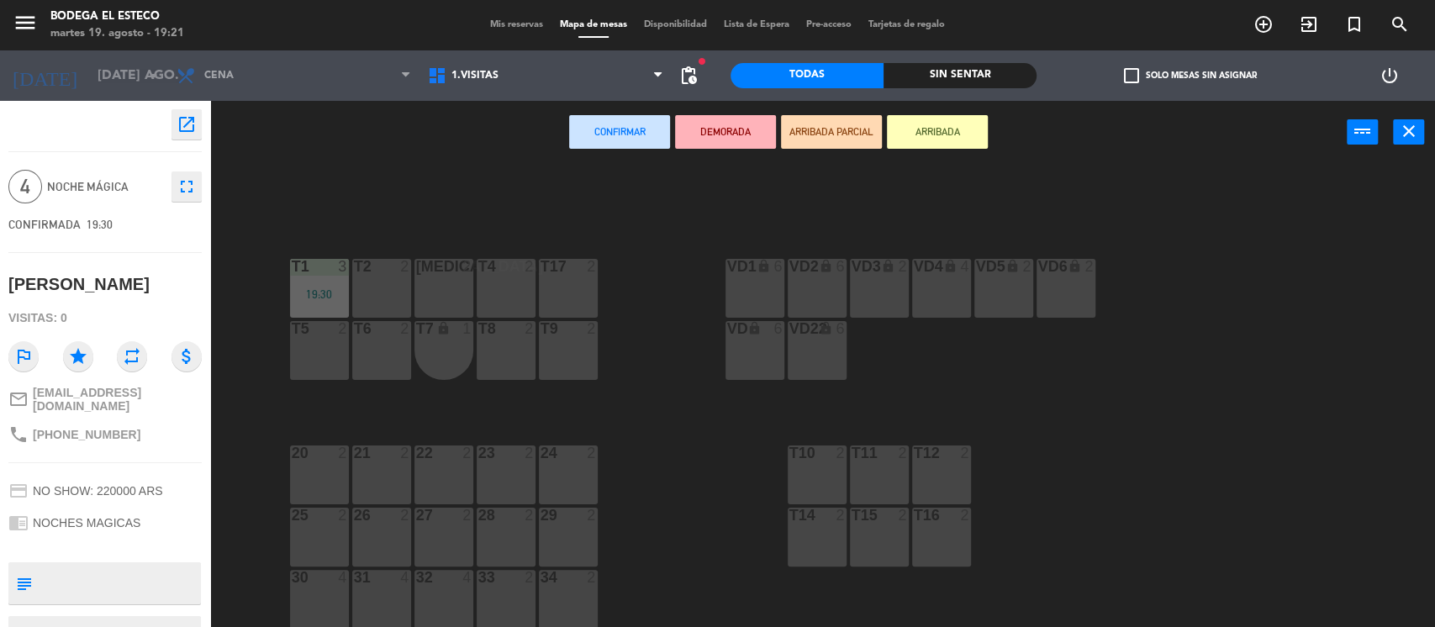
drag, startPoint x: 375, startPoint y: 291, endPoint x: 480, endPoint y: 259, distance: 109.8
click at [377, 291] on div "T2 2" at bounding box center [381, 288] width 59 height 59
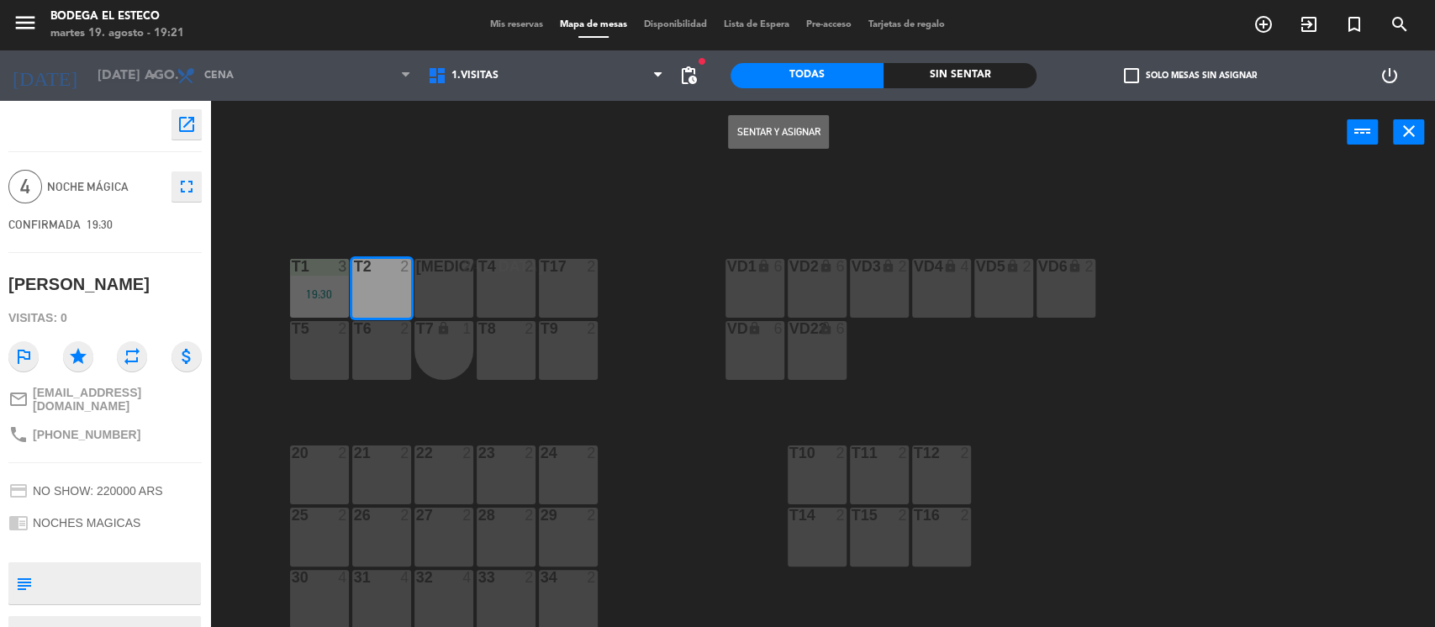
click at [758, 135] on button "Sentar y Asignar" at bounding box center [778, 132] width 101 height 34
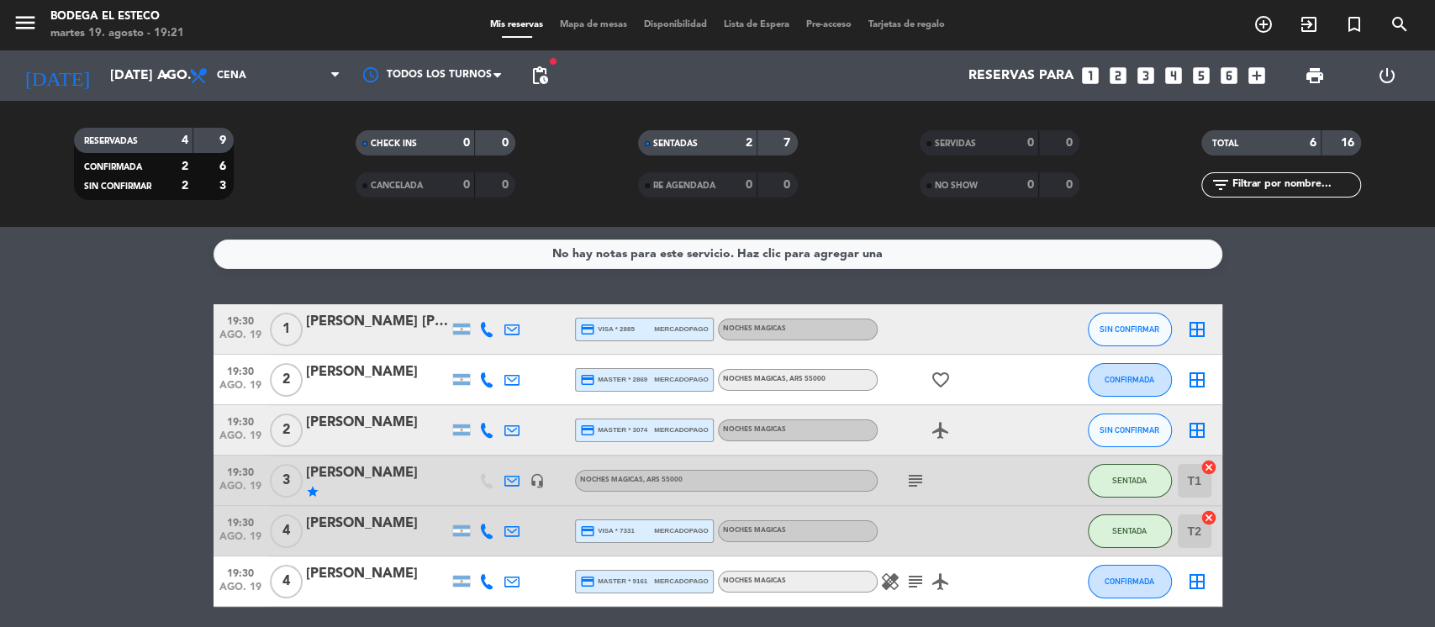
scroll to position [64, 0]
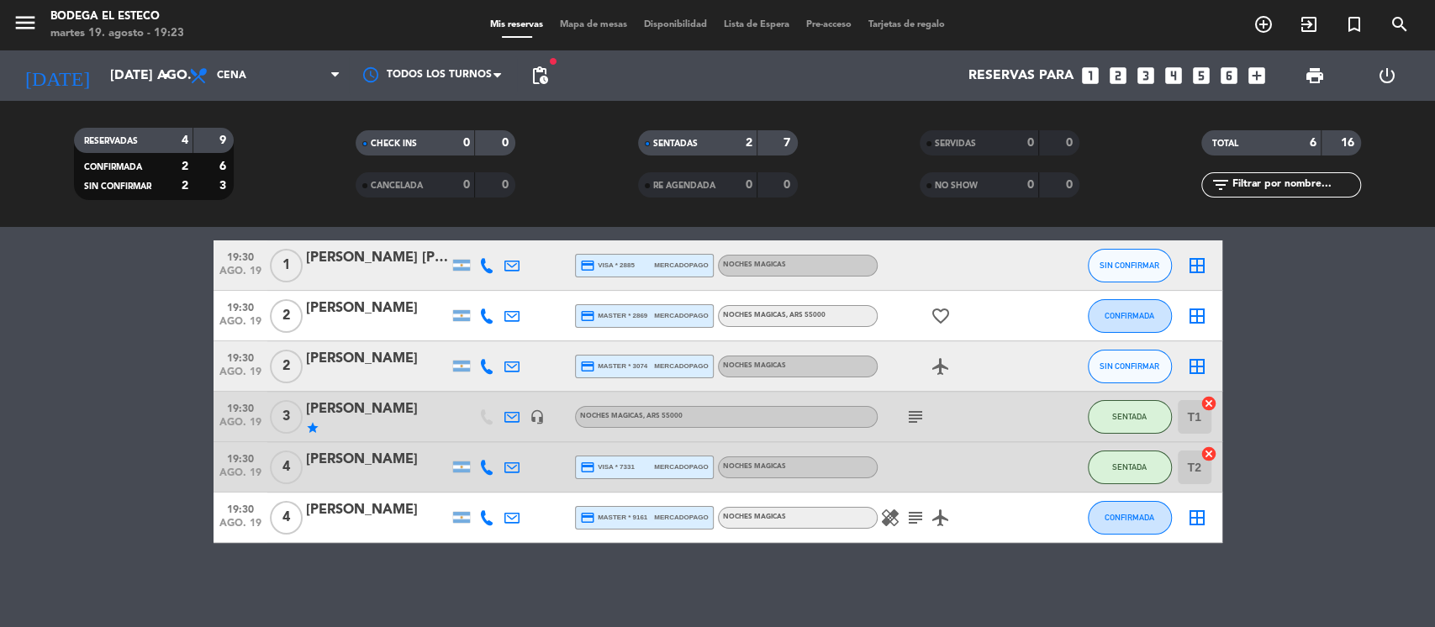
drag, startPoint x: 510, startPoint y: 467, endPoint x: 530, endPoint y: 455, distance: 23.1
click at [512, 467] on icon at bounding box center [511, 467] width 15 height 15
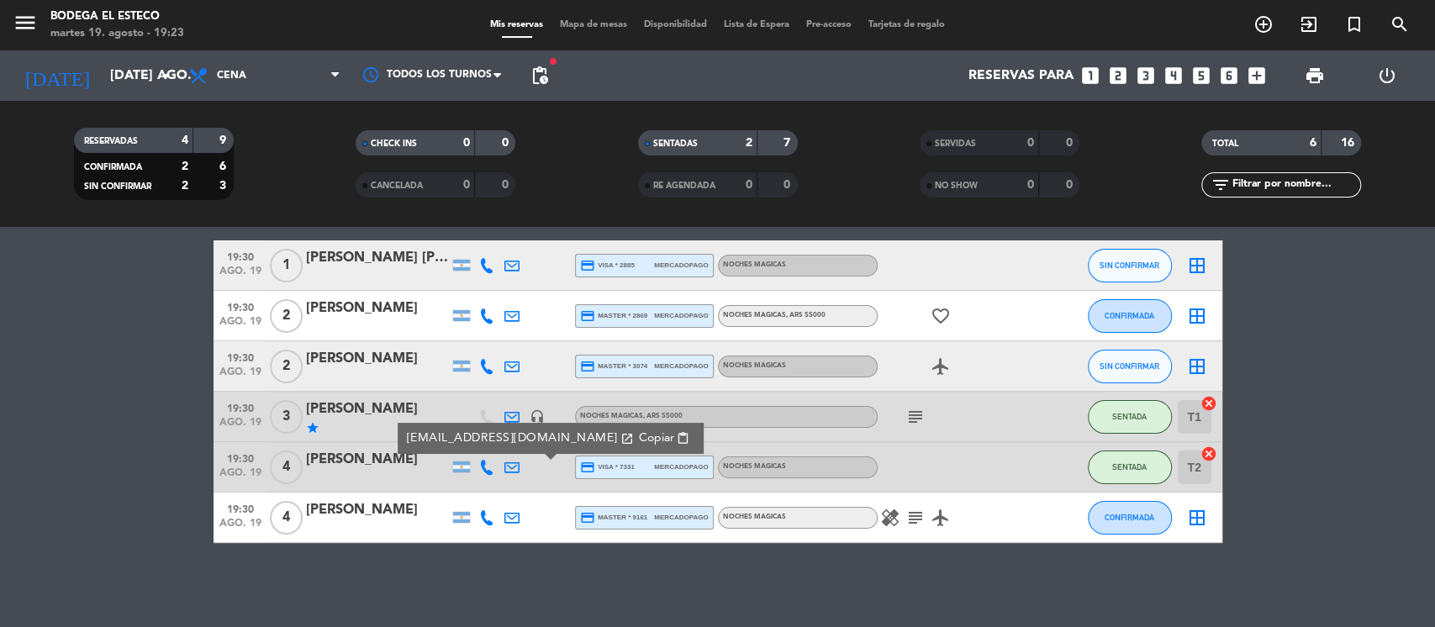
drag, startPoint x: 601, startPoint y: 434, endPoint x: 575, endPoint y: 486, distance: 58.3
click at [677, 432] on span "content_paste" at bounding box center [683, 438] width 13 height 13
click at [517, 313] on icon at bounding box center [511, 316] width 15 height 15
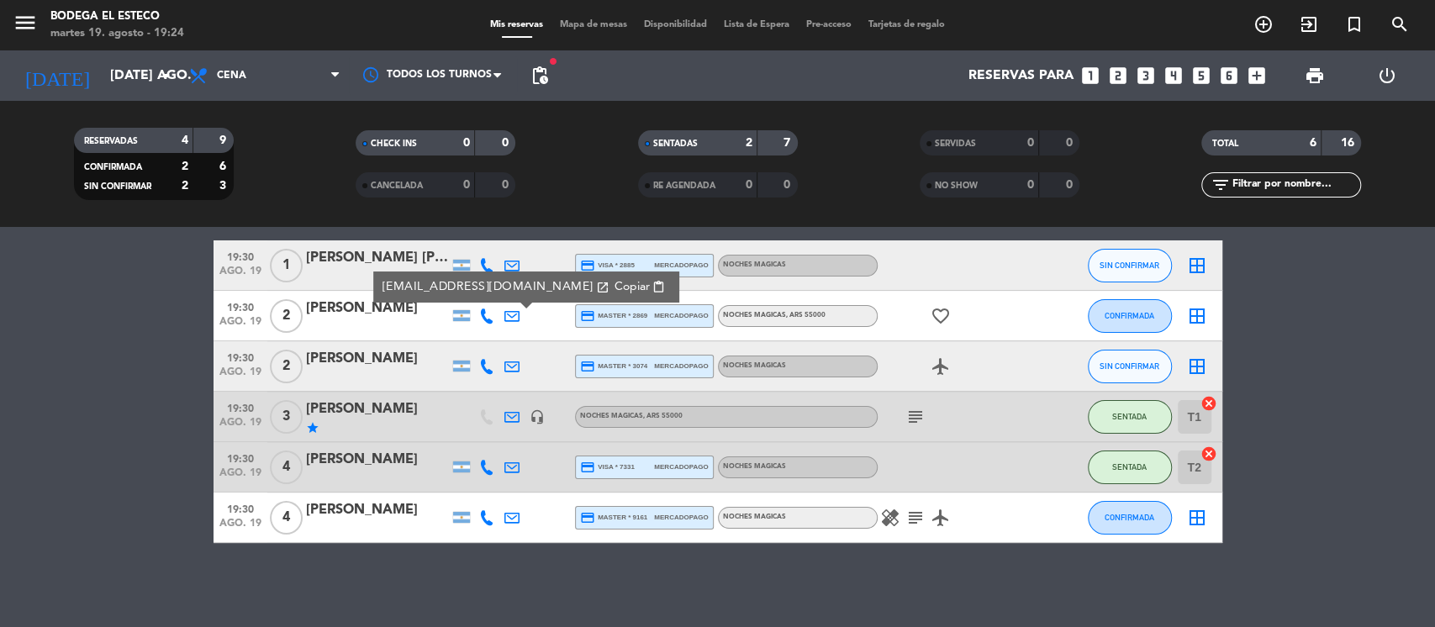
click at [652, 288] on span "content_paste" at bounding box center [658, 287] width 13 height 13
click at [1126, 312] on span "CONFIRMADA" at bounding box center [1130, 315] width 50 height 9
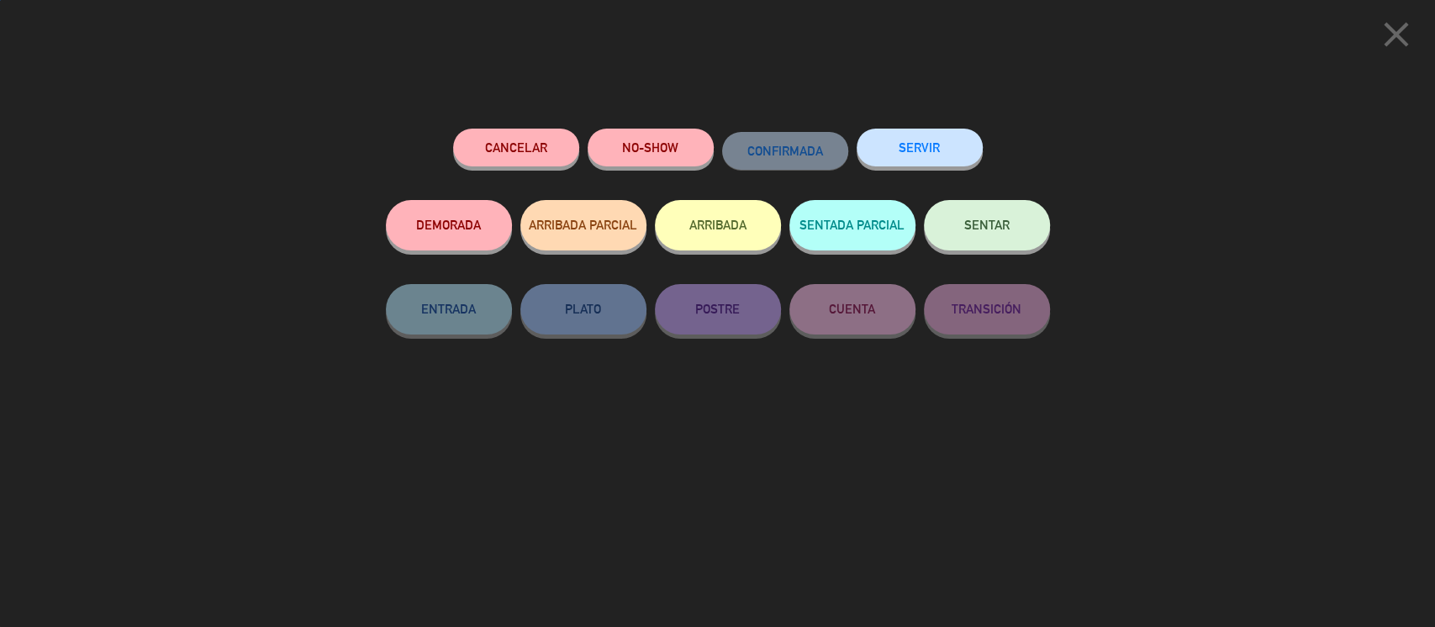
click at [1022, 231] on button "SENTAR" at bounding box center [987, 225] width 126 height 50
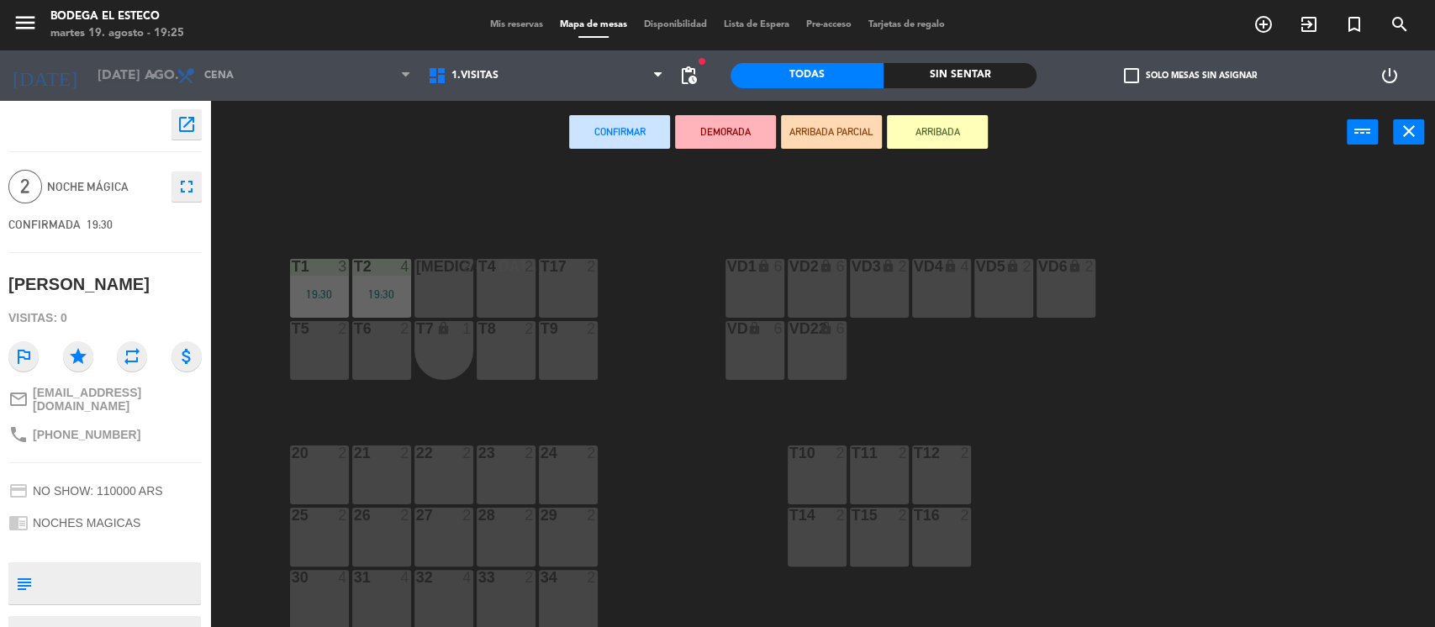
click at [430, 280] on div "[MEDICAL_DATA] 2" at bounding box center [443, 288] width 59 height 59
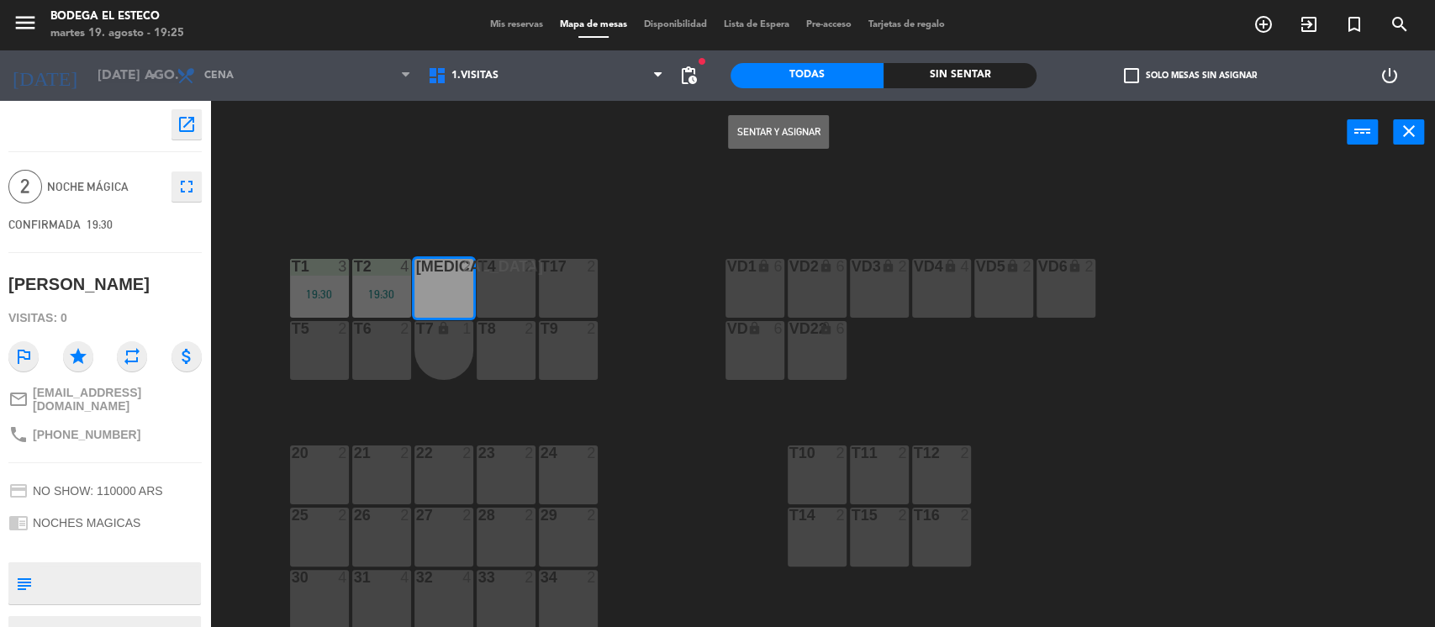
click at [791, 142] on button "Sentar y Asignar" at bounding box center [778, 132] width 101 height 34
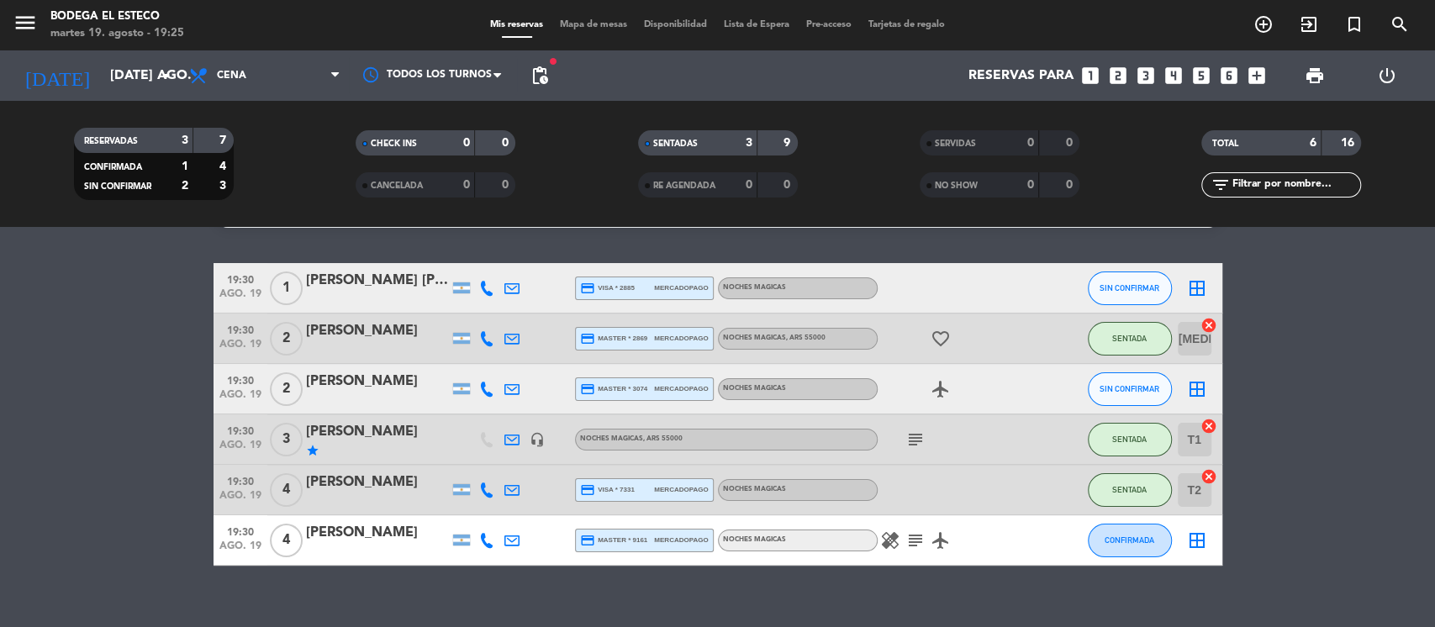
scroll to position [64, 0]
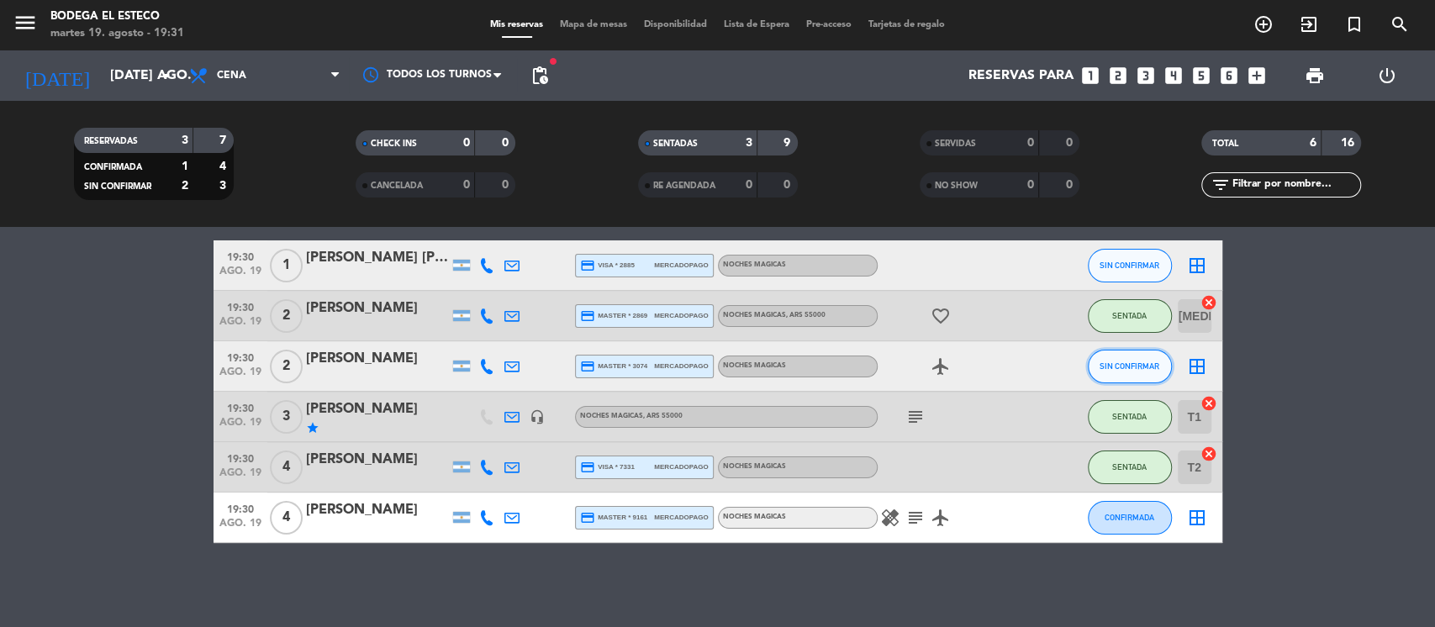
click at [1144, 362] on span "SIN CONFIRMAR" at bounding box center [1130, 366] width 60 height 9
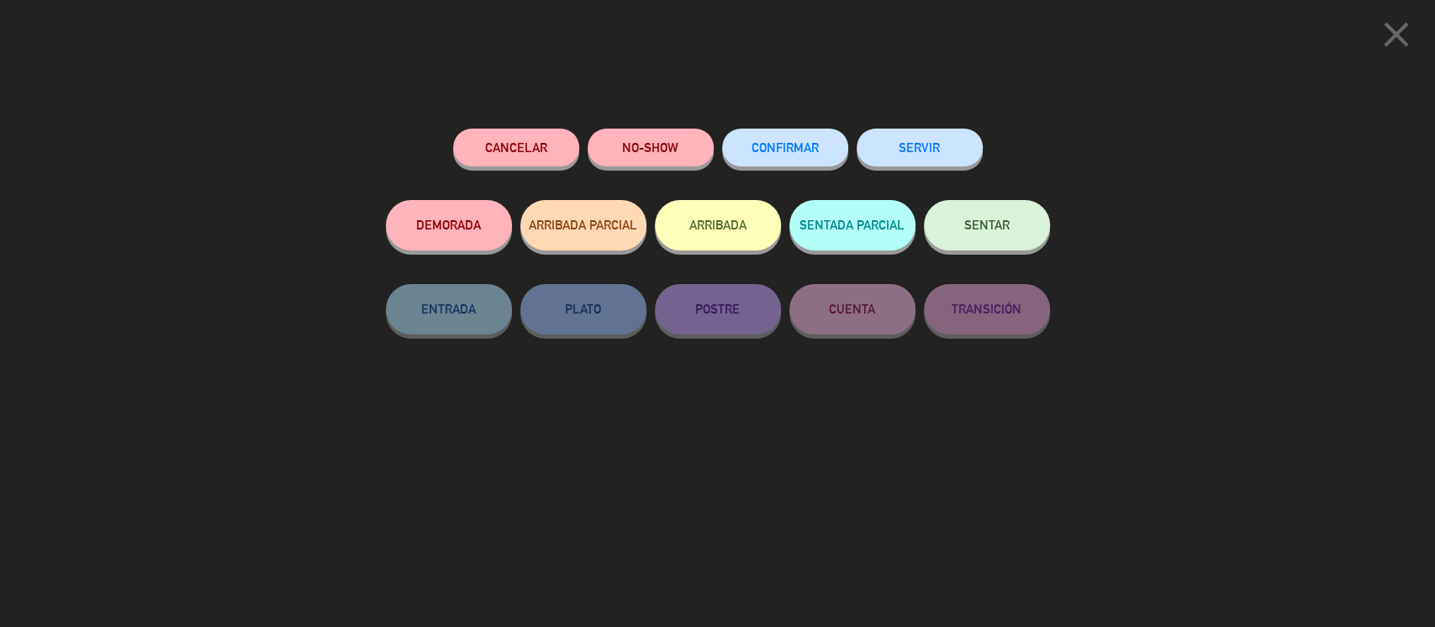
click at [1024, 216] on button "SENTAR" at bounding box center [987, 225] width 126 height 50
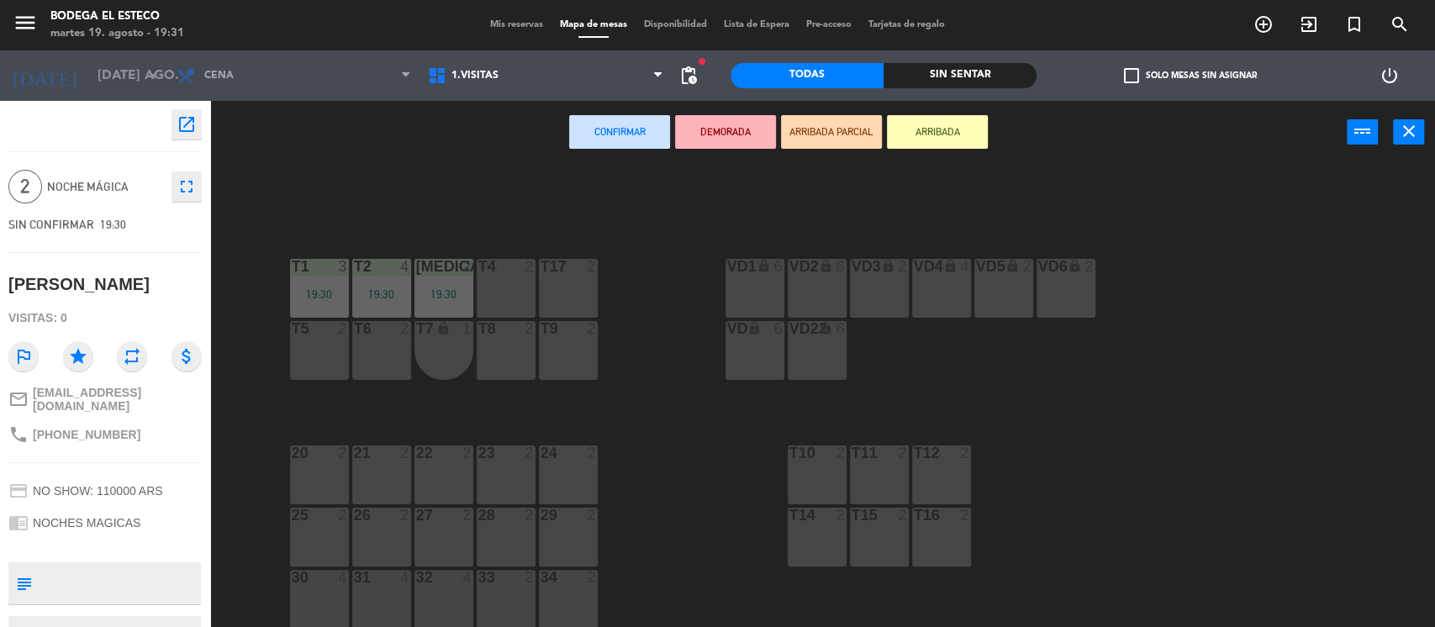
click at [520, 272] on div "2" at bounding box center [534, 266] width 28 height 15
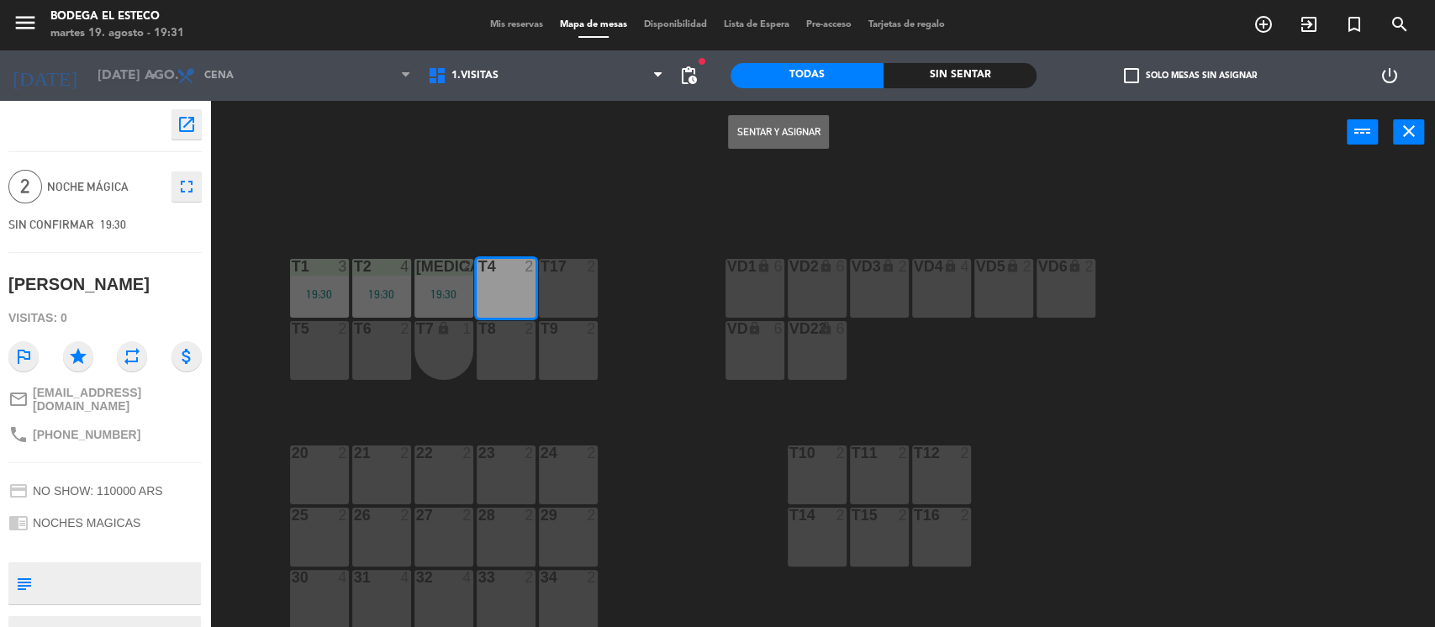
click at [755, 124] on button "Sentar y Asignar" at bounding box center [778, 132] width 101 height 34
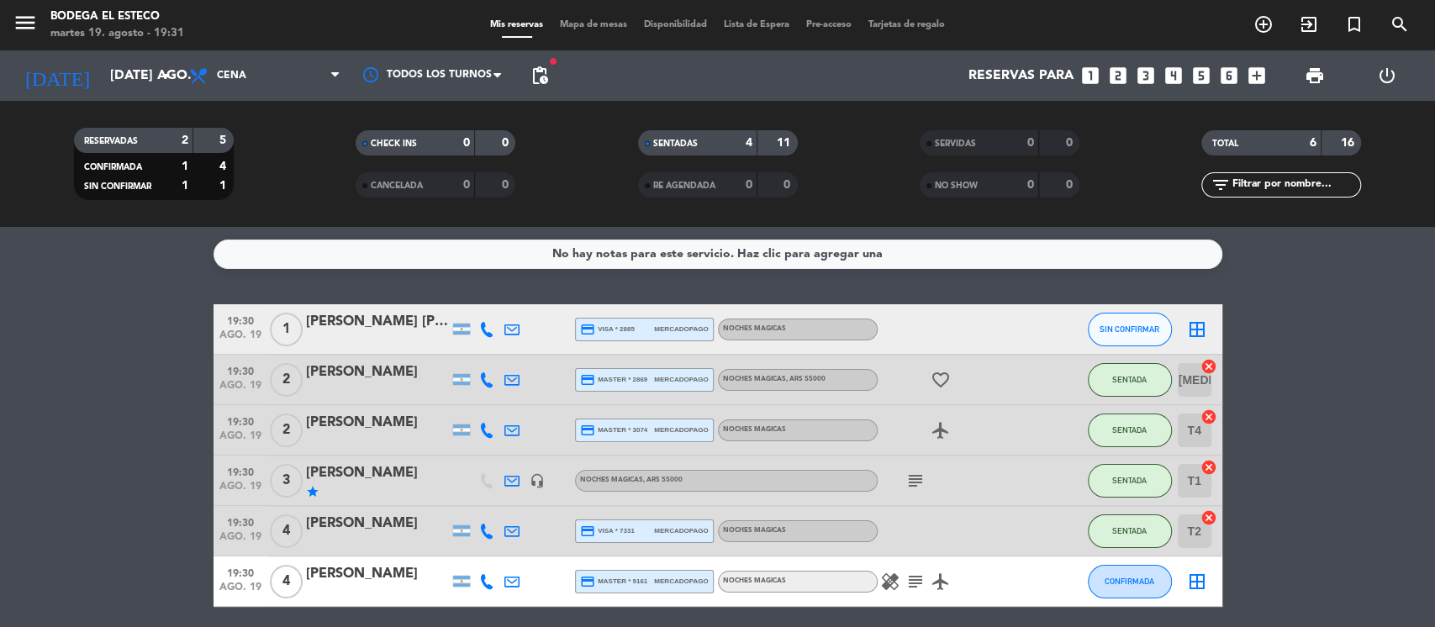
click at [517, 431] on icon at bounding box center [511, 430] width 15 height 15
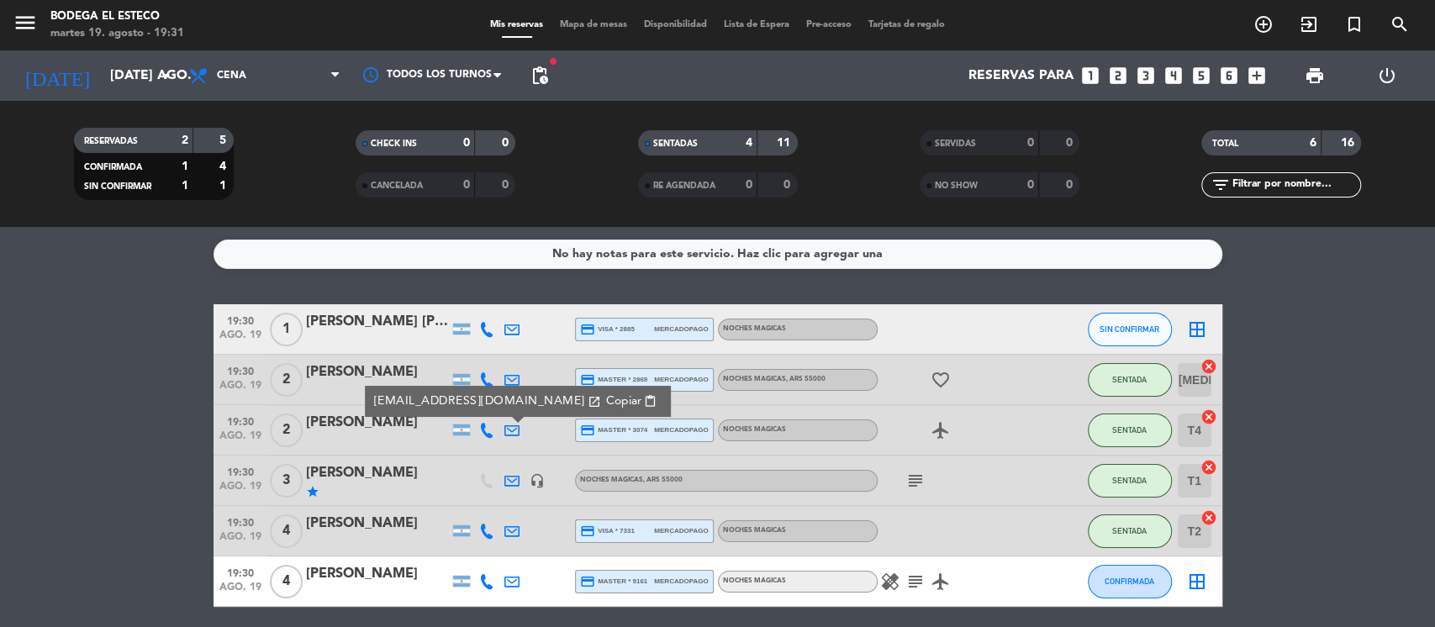
click at [630, 397] on button "Copiar content_paste" at bounding box center [630, 401] width 61 height 19
drag, startPoint x: 1259, startPoint y: 368, endPoint x: 1133, endPoint y: 326, distance: 132.9
click at [1259, 367] on bookings-row "19:30 ago. 19 1 [PERSON_NAME] [PERSON_NAME] credit_card visa * 2885 mercadopago…" at bounding box center [717, 455] width 1435 height 303
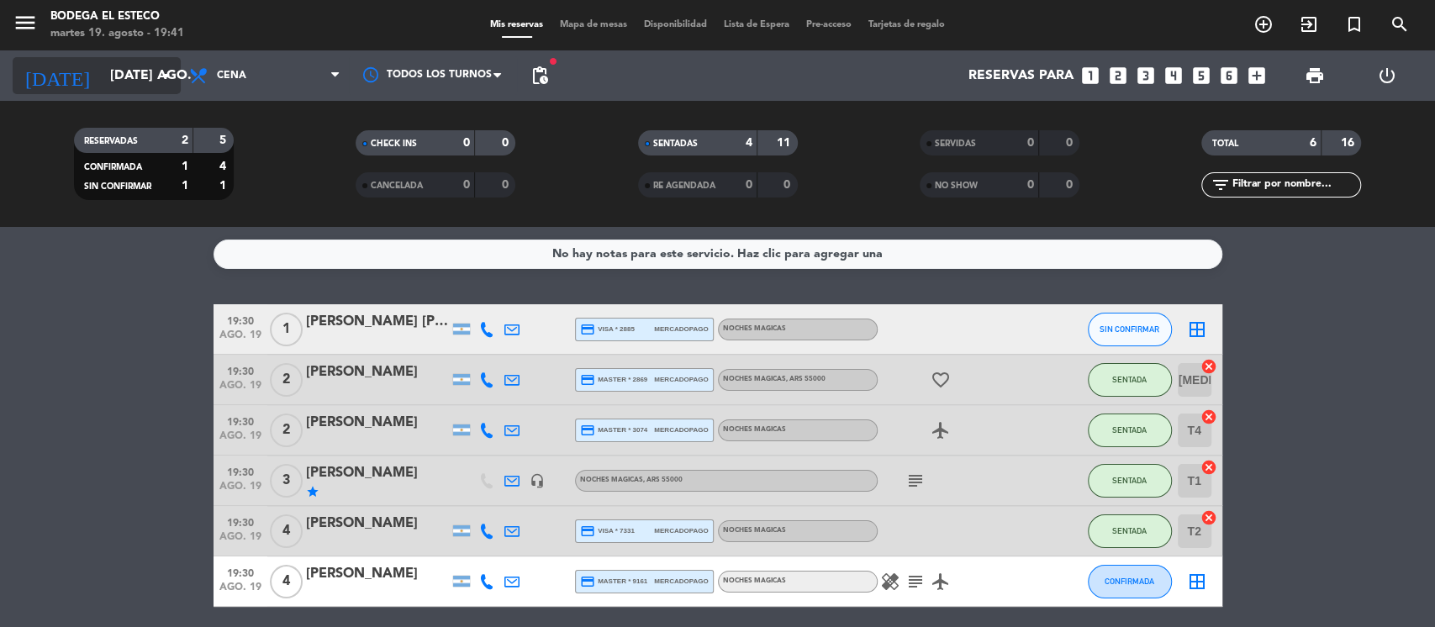
click at [150, 70] on input "[DATE] ago." at bounding box center [190, 76] width 177 height 33
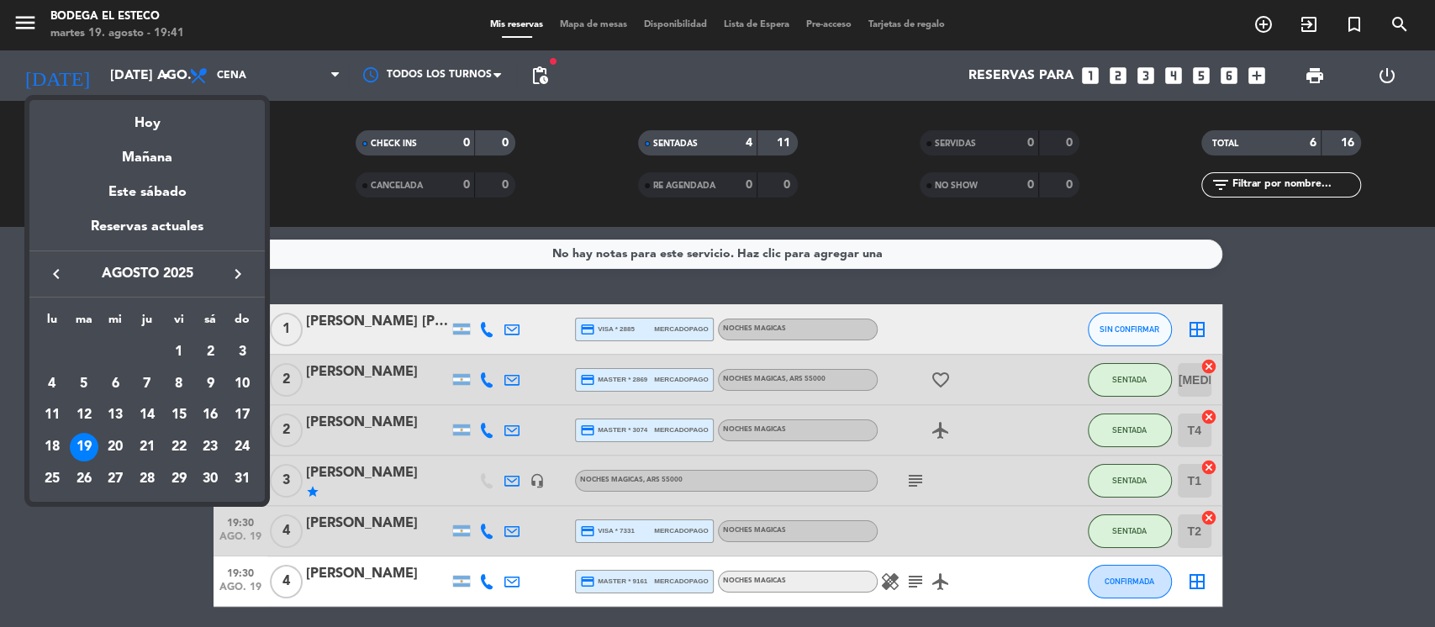
click at [244, 271] on icon "keyboard_arrow_right" at bounding box center [238, 274] width 20 height 20
click at [214, 383] on div "6" at bounding box center [210, 384] width 29 height 29
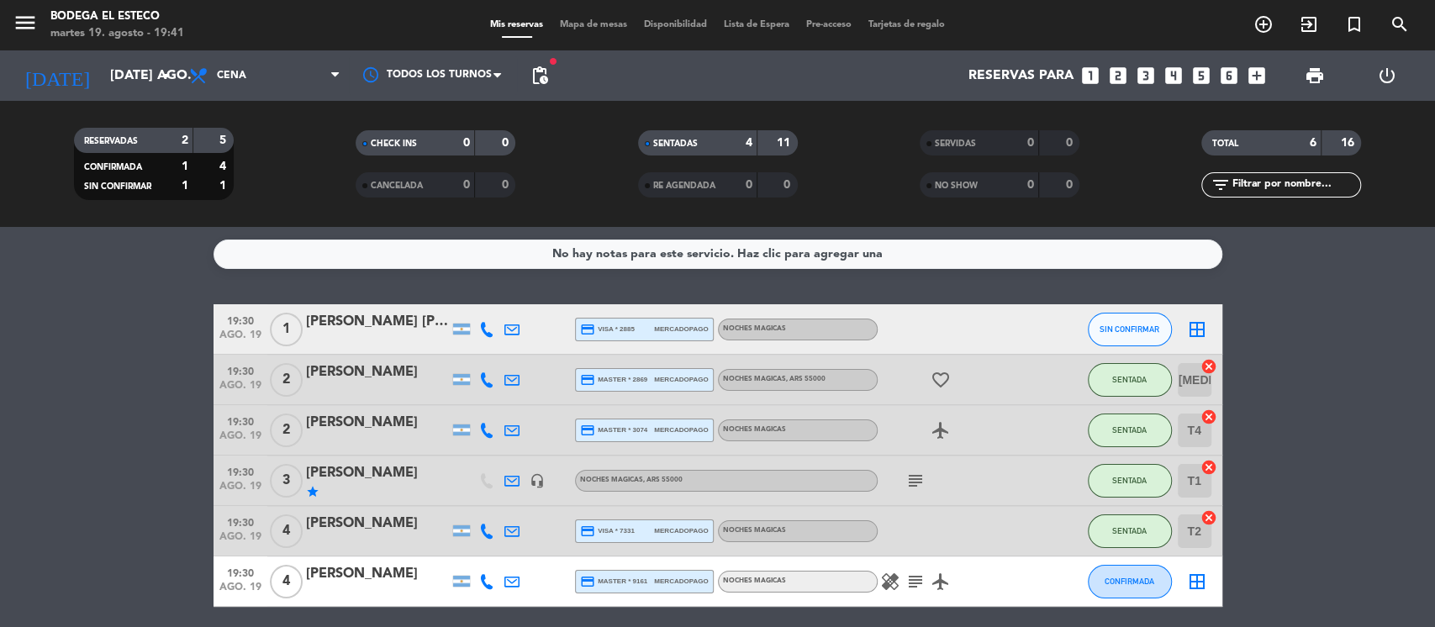
type input "sáb. [DATE]"
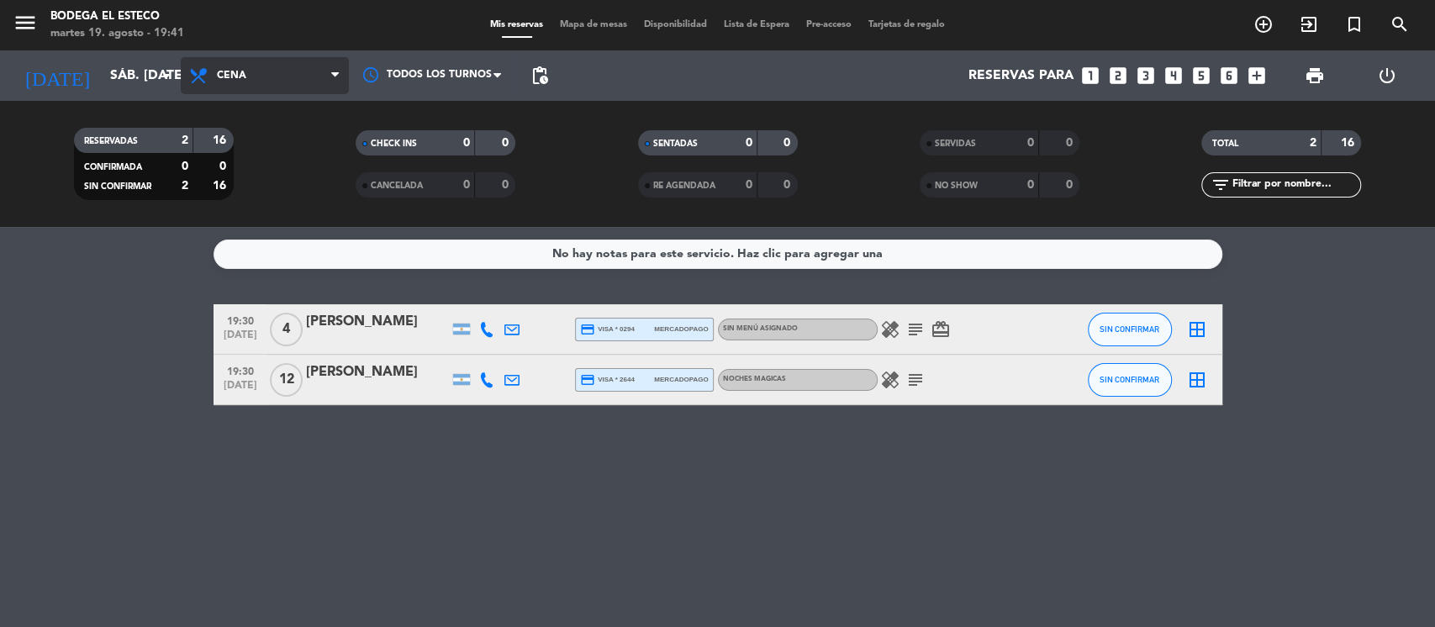
drag, startPoint x: 330, startPoint y: 69, endPoint x: 332, endPoint y: 77, distance: 8.8
click at [332, 73] on span "Cena" at bounding box center [265, 75] width 168 height 37
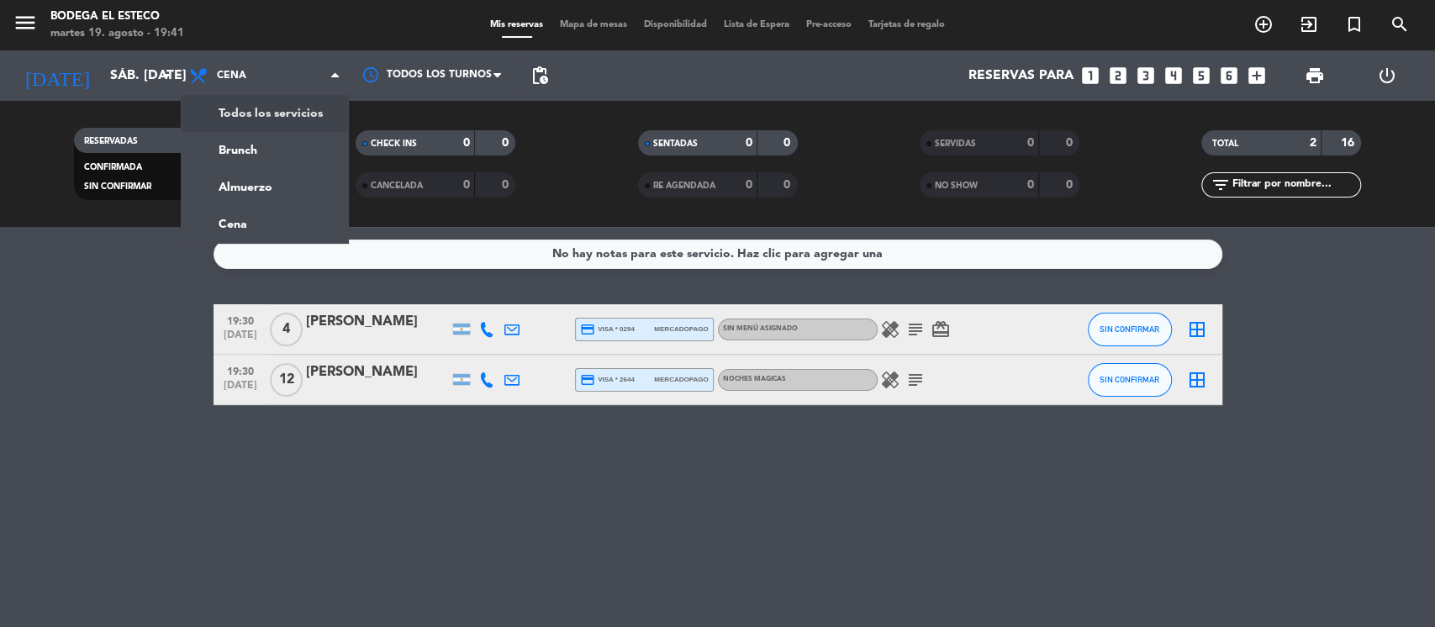
drag, startPoint x: 291, startPoint y: 107, endPoint x: 304, endPoint y: 118, distance: 16.7
click at [293, 112] on div "menu Bodega El Esteco martes 19. agosto - 19:41 Mis reservas Mapa de mesas Disp…" at bounding box center [717, 113] width 1435 height 227
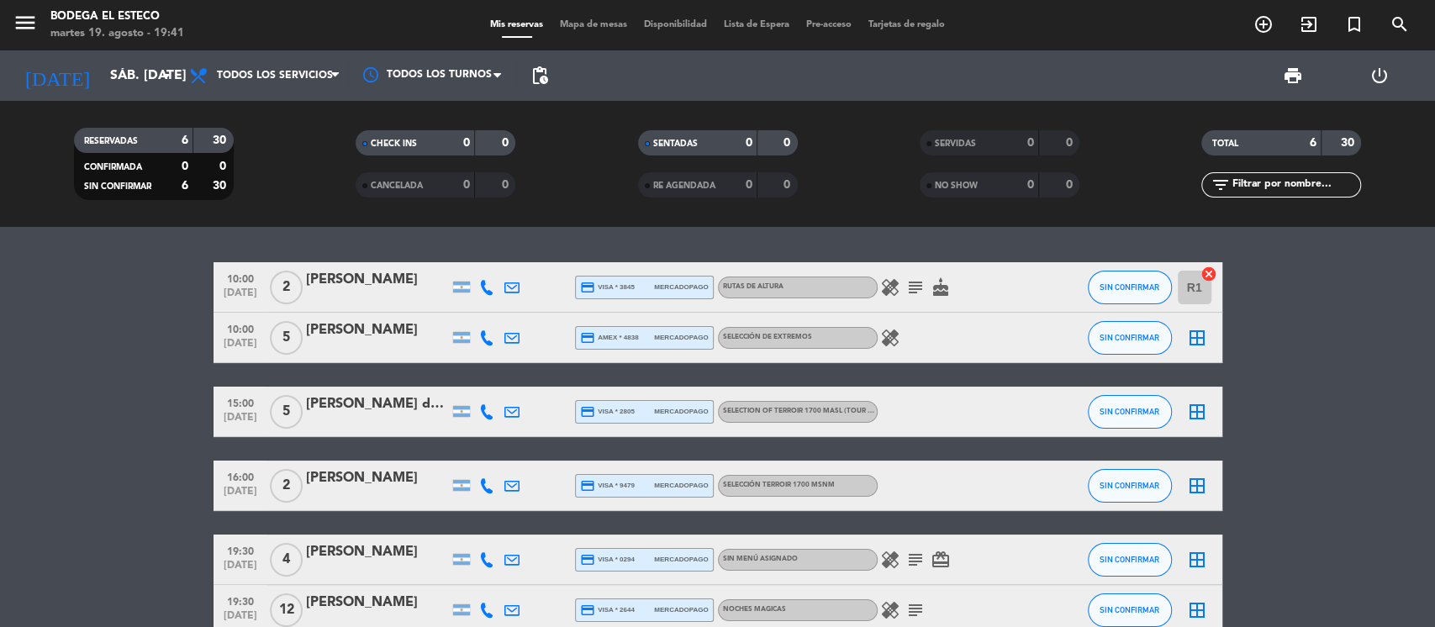
click at [356, 400] on div "[PERSON_NAME] del [PERSON_NAME]" at bounding box center [377, 404] width 143 height 22
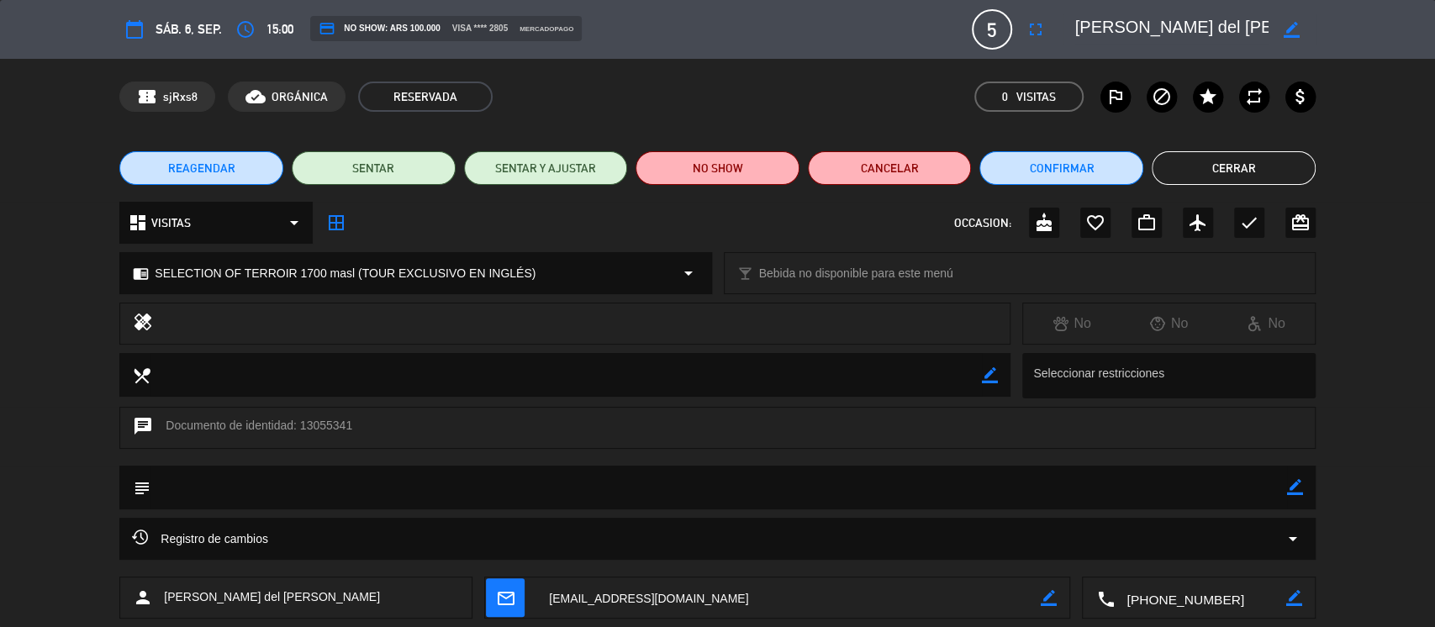
click at [219, 167] on span "REAGENDAR" at bounding box center [201, 169] width 67 height 18
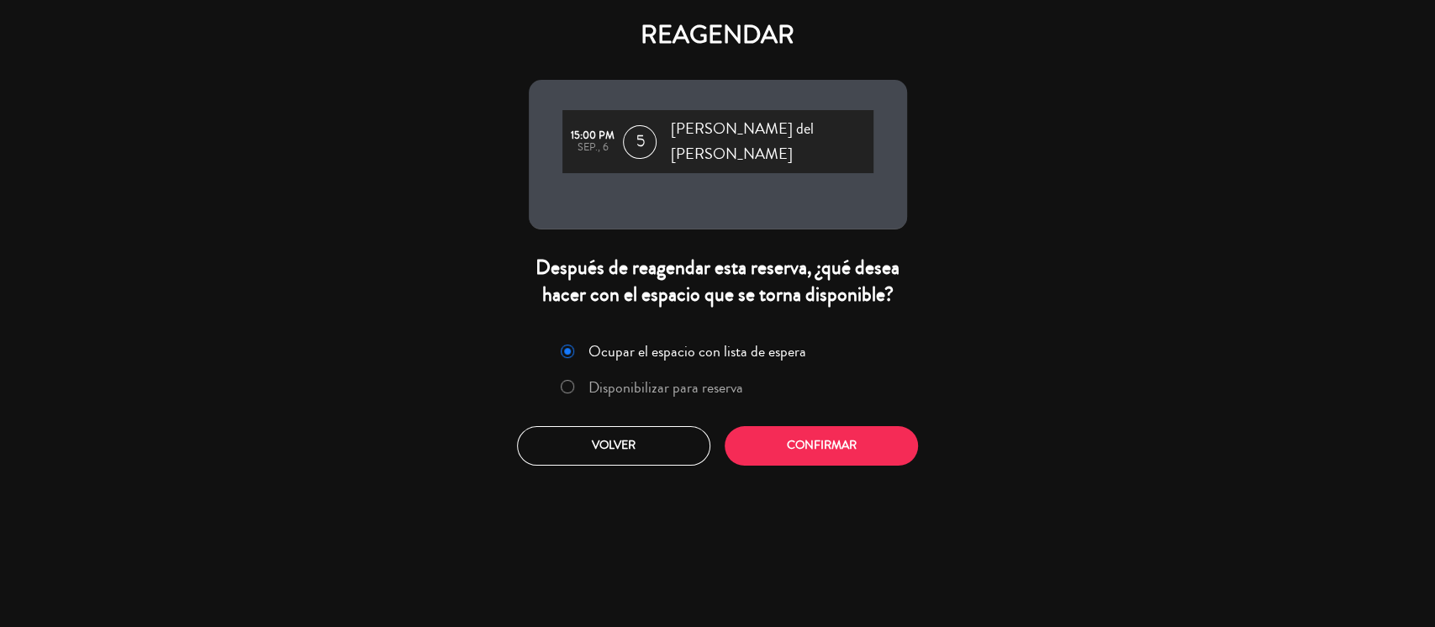
click at [573, 380] on div at bounding box center [567, 387] width 13 height 14
click at [861, 430] on button "Confirmar" at bounding box center [821, 446] width 193 height 40
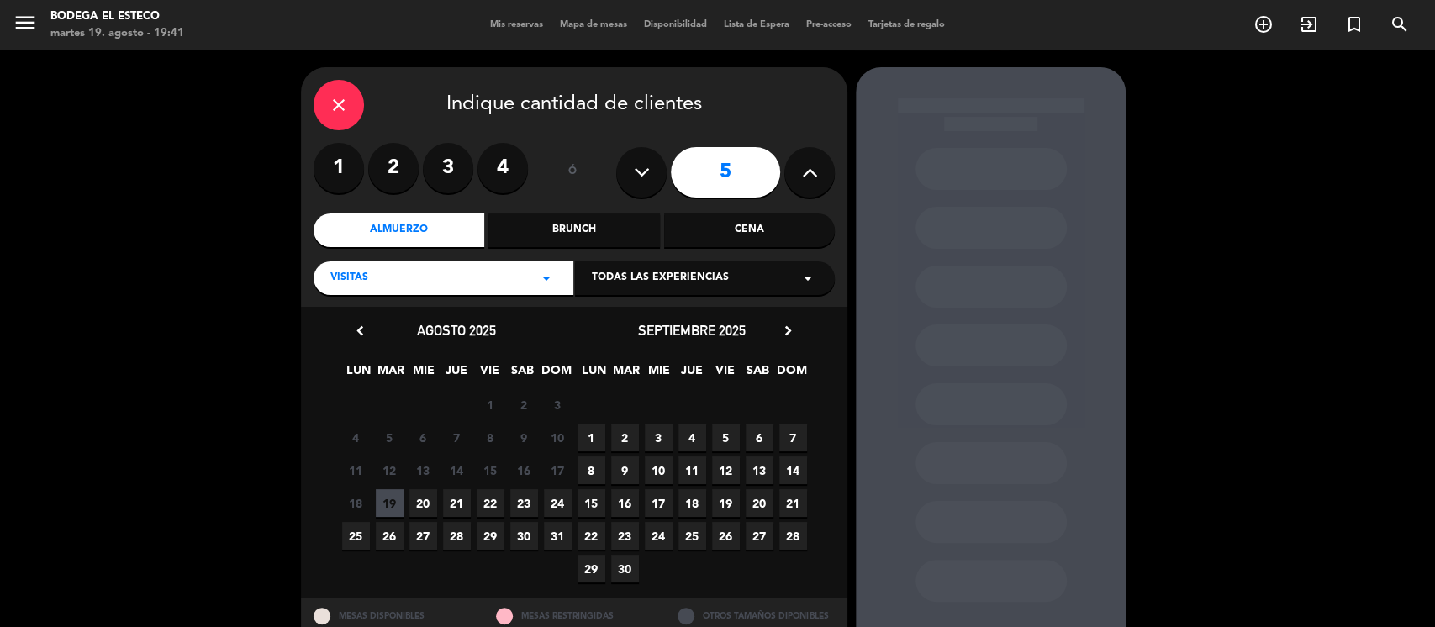
click at [726, 433] on span "5" at bounding box center [726, 438] width 28 height 28
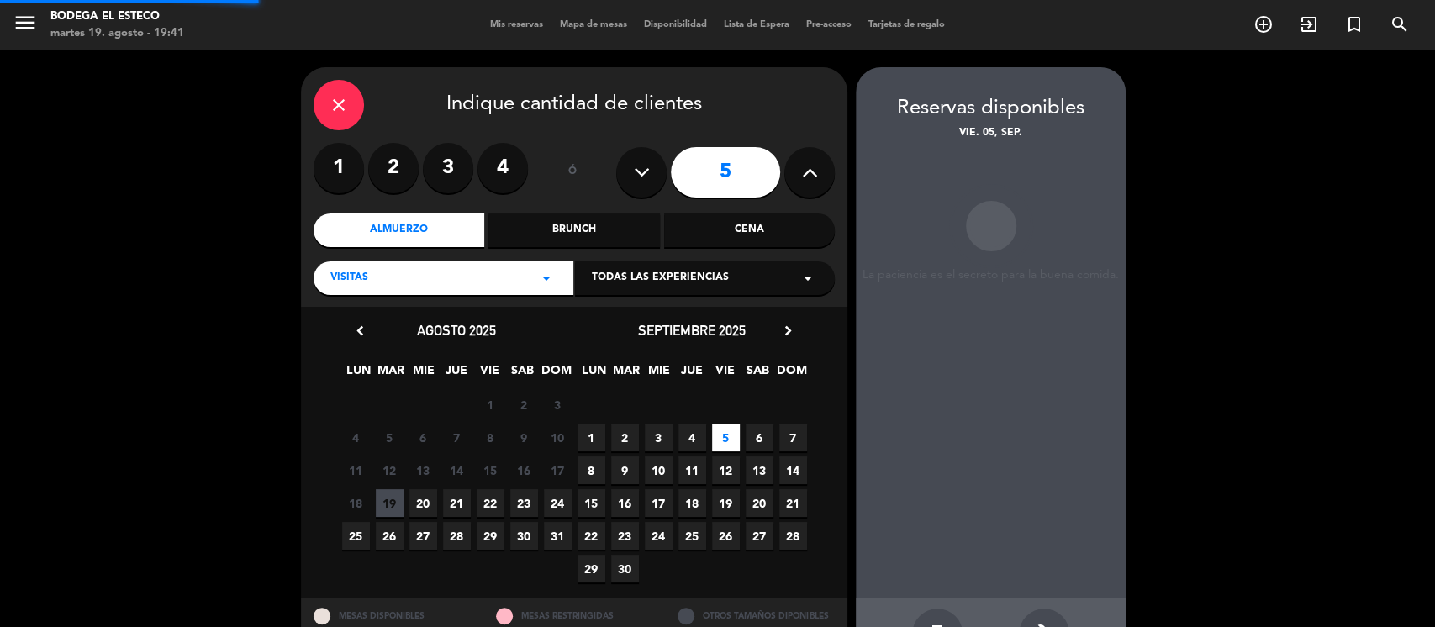
scroll to position [59, 0]
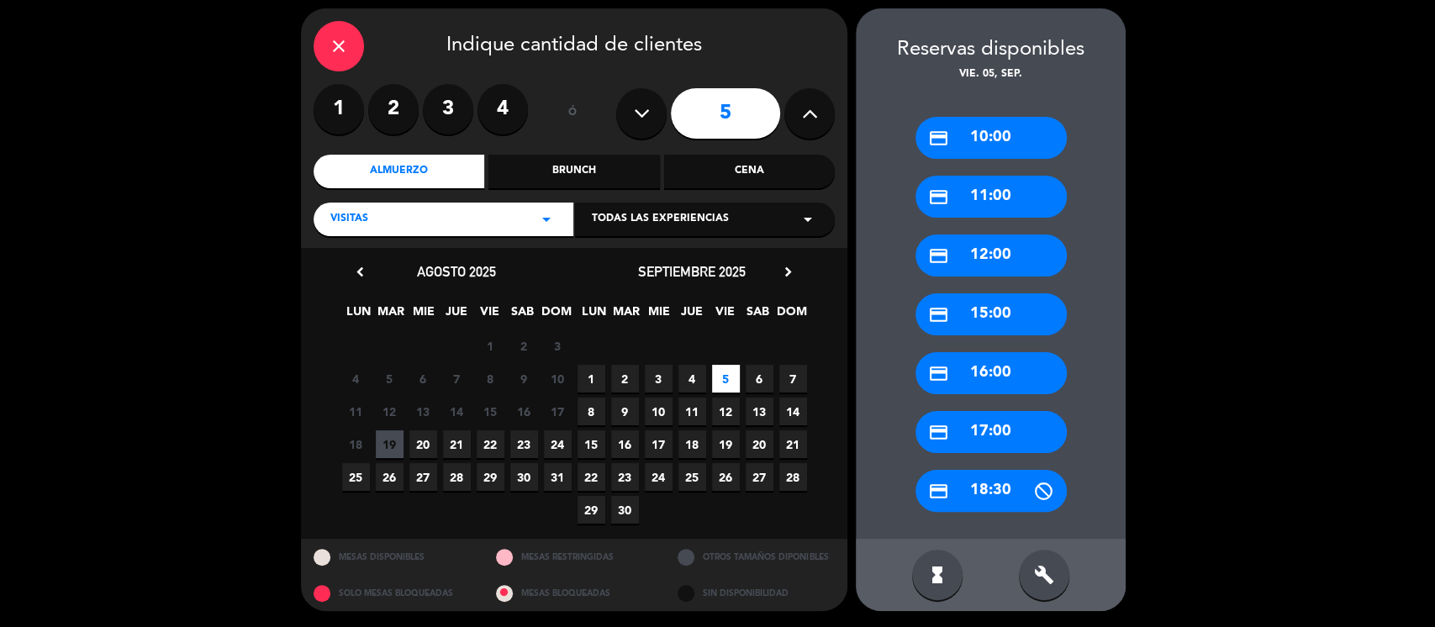
click at [760, 379] on span "6" at bounding box center [760, 379] width 28 height 28
click at [803, 214] on icon "arrow_drop_down" at bounding box center [808, 219] width 20 height 20
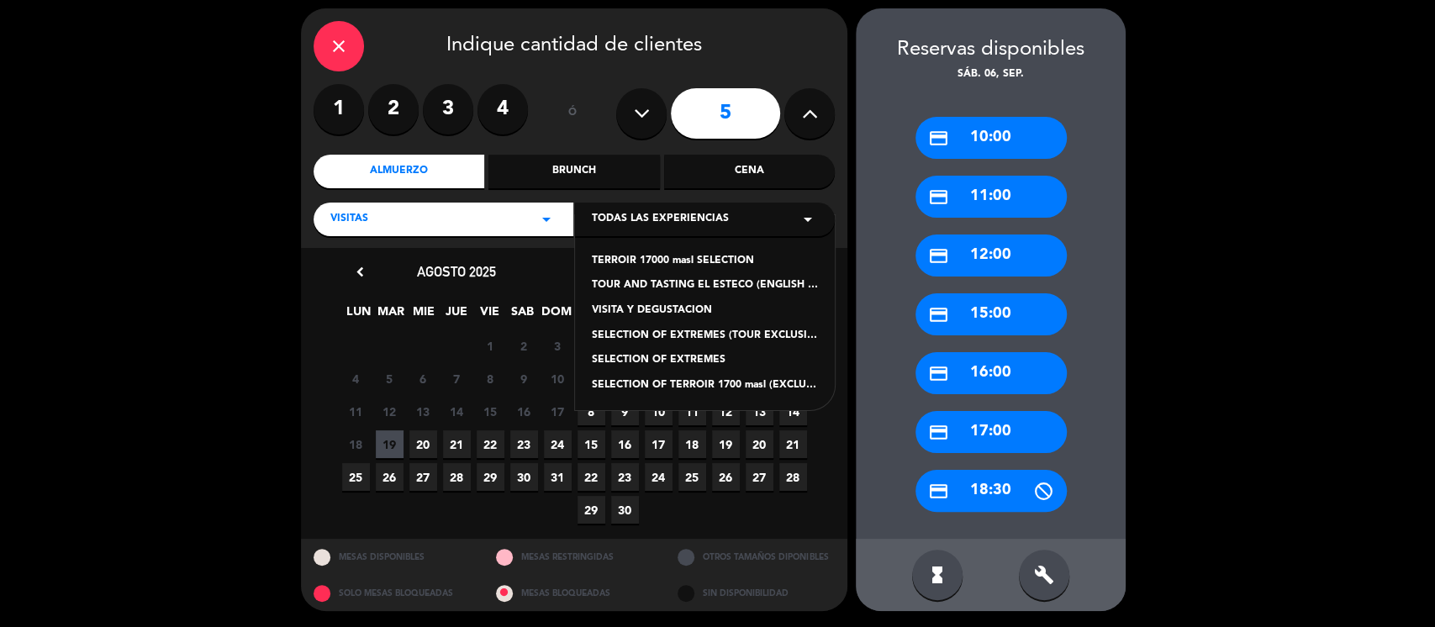
click at [700, 264] on div "TERROIR 17000 masl SELECTION" at bounding box center [705, 261] width 226 height 17
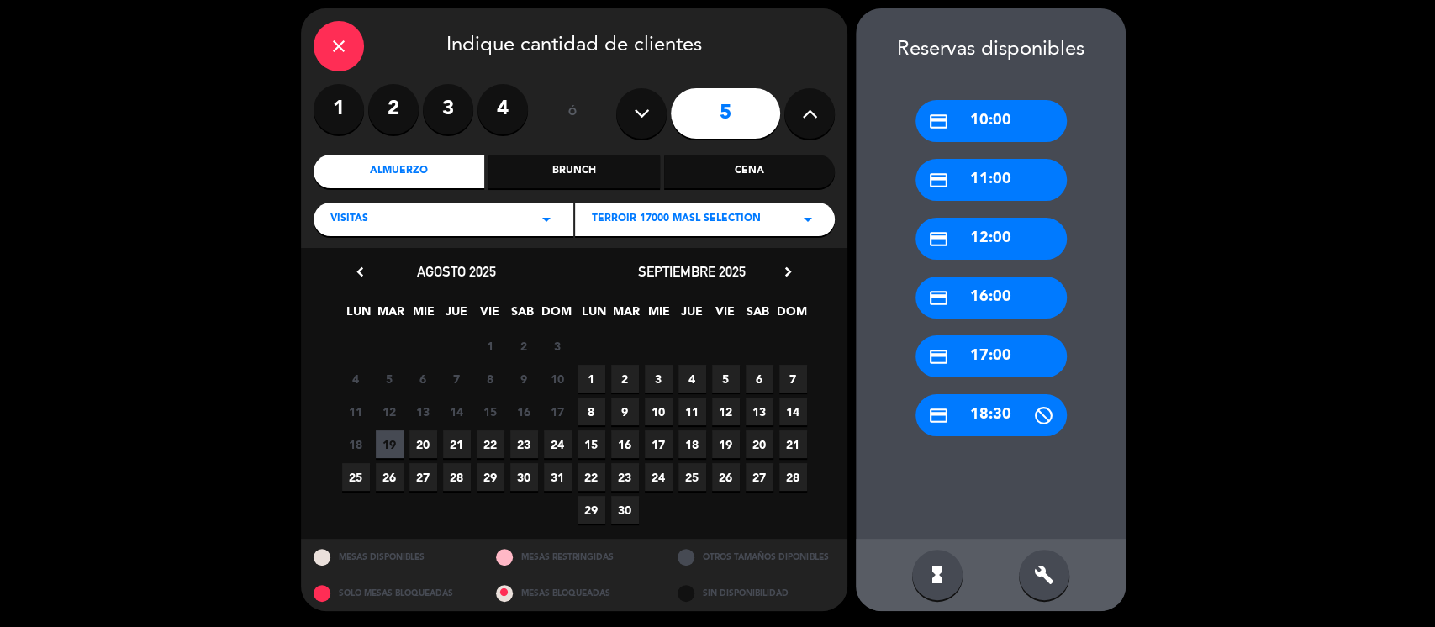
click at [762, 373] on span "6" at bounding box center [760, 379] width 28 height 28
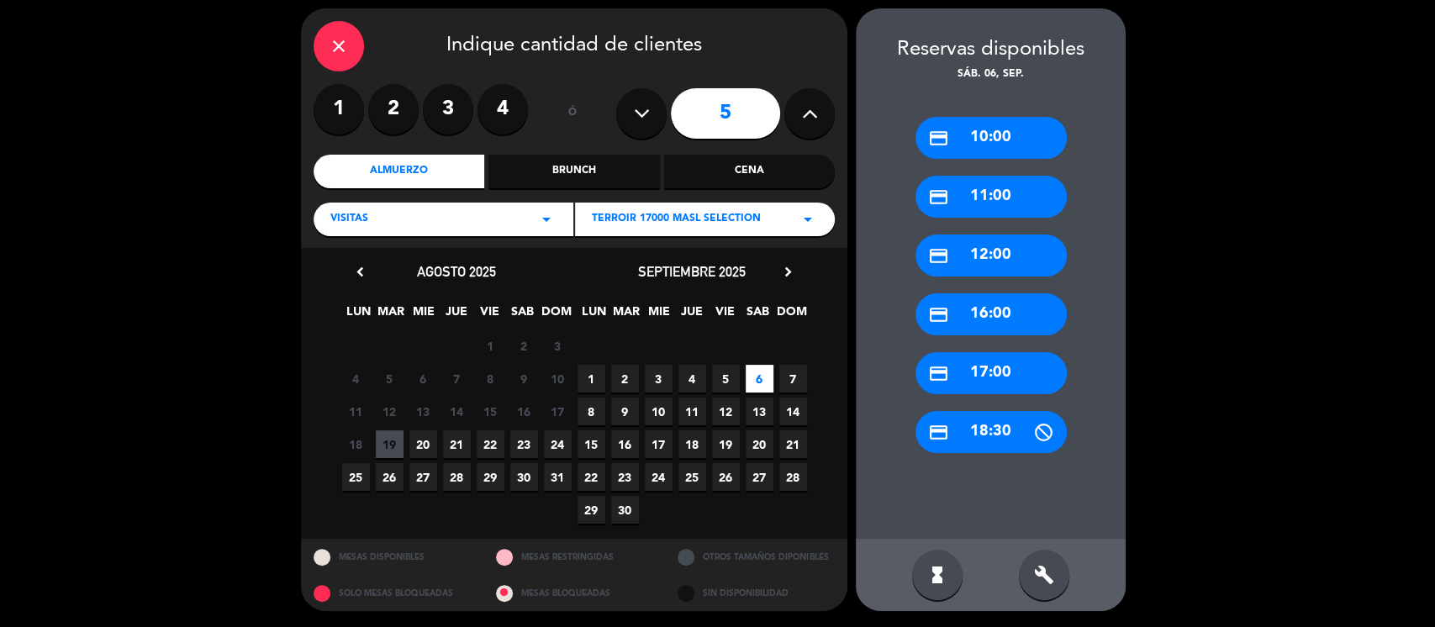
click at [995, 372] on div "credit_card 17:00" at bounding box center [991, 373] width 151 height 42
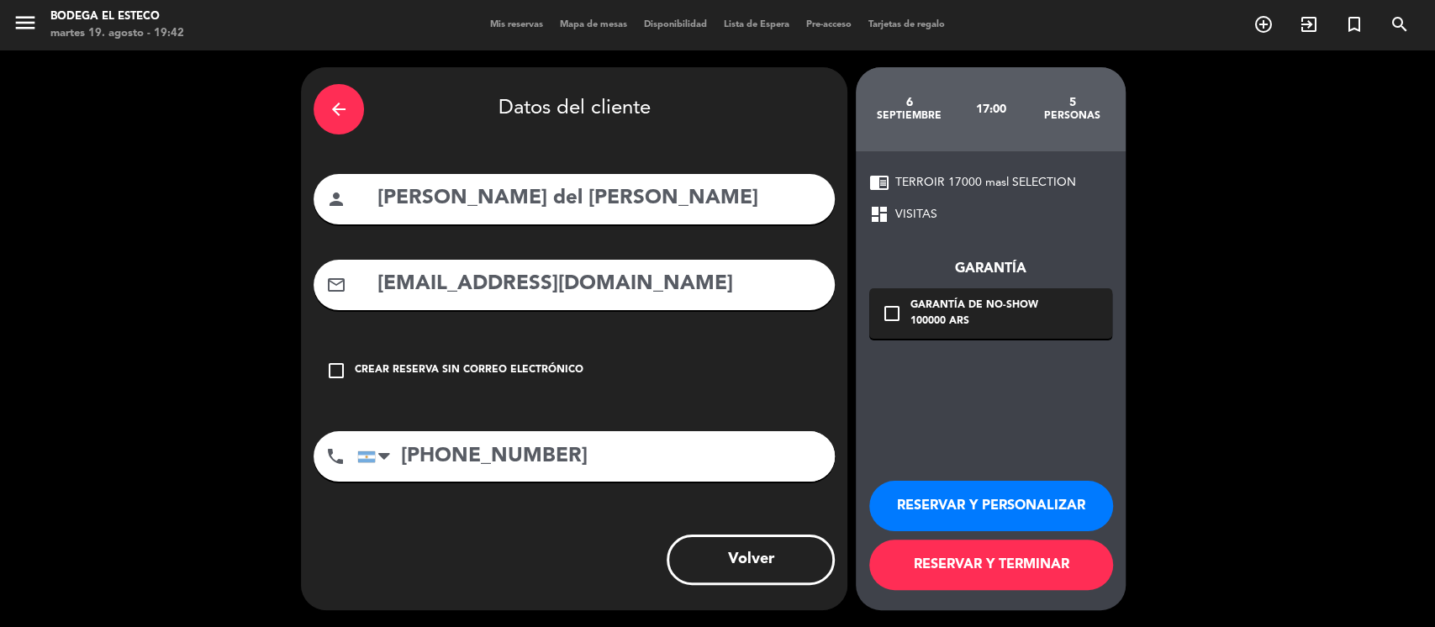
click at [931, 499] on button "RESERVAR Y PERSONALIZAR" at bounding box center [991, 506] width 244 height 50
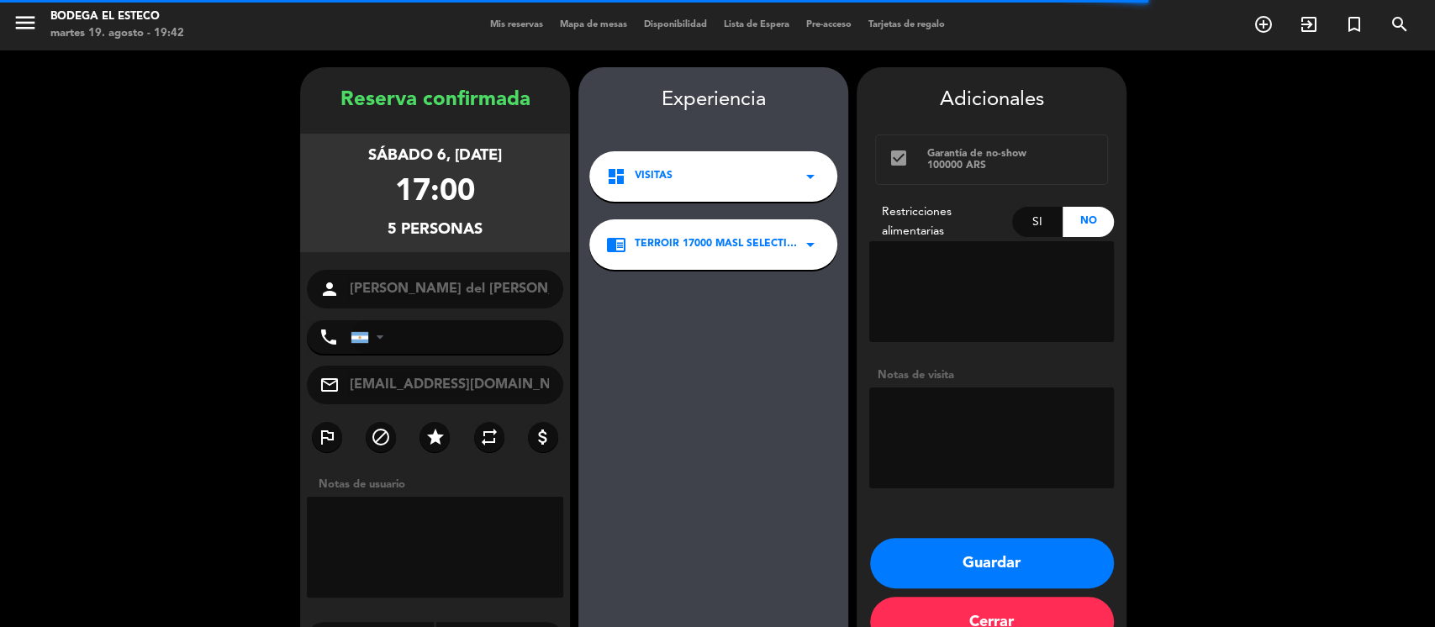
type input "[PHONE_NUMBER]"
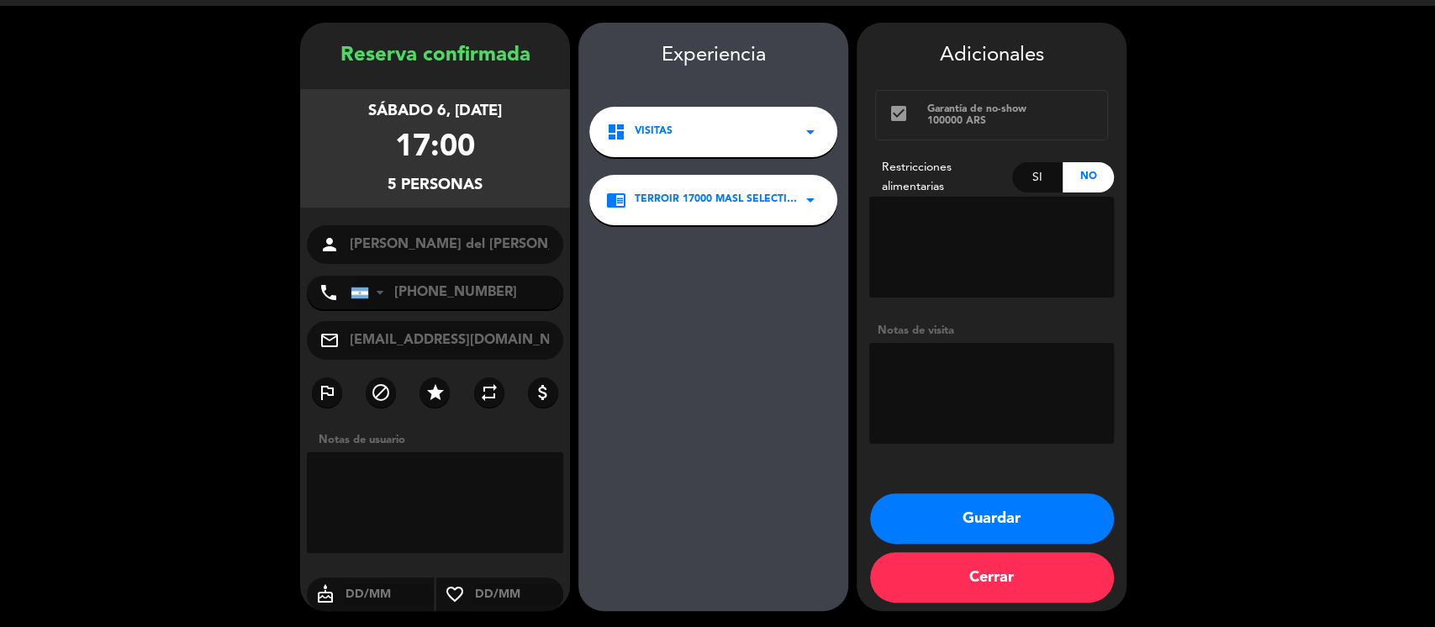
click at [975, 505] on button "Guardar" at bounding box center [992, 519] width 244 height 50
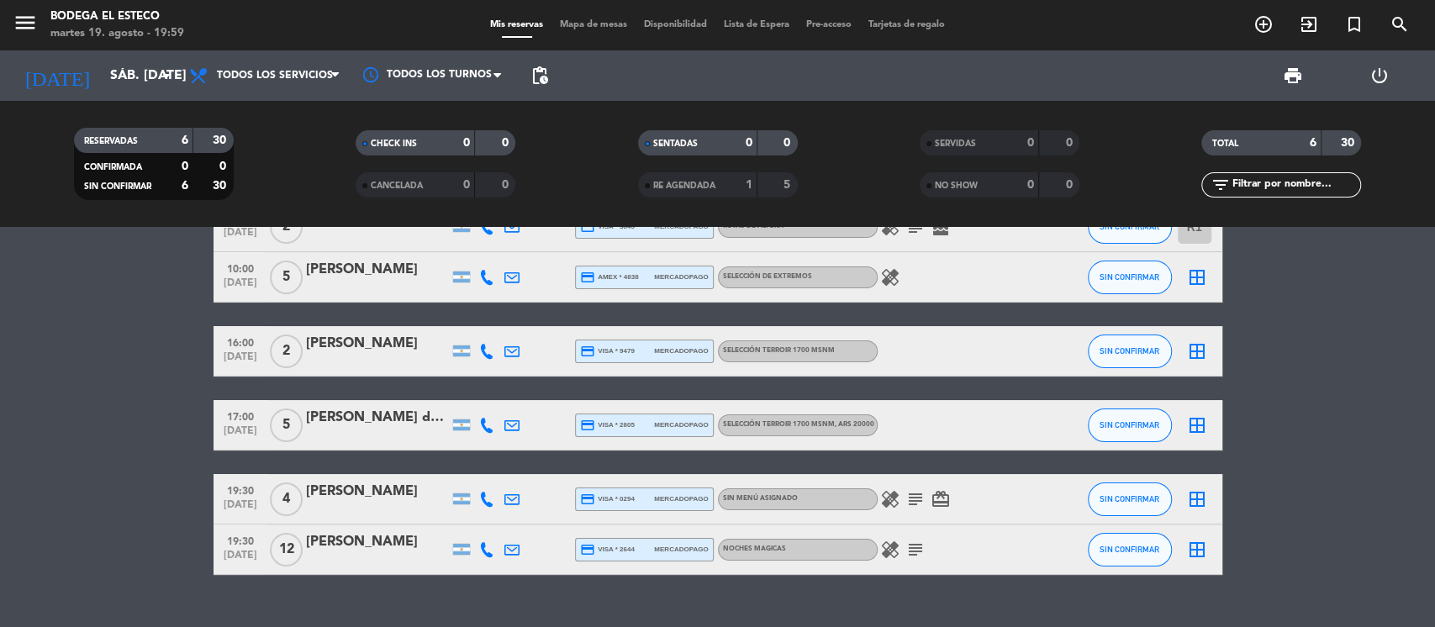
scroll to position [92, 0]
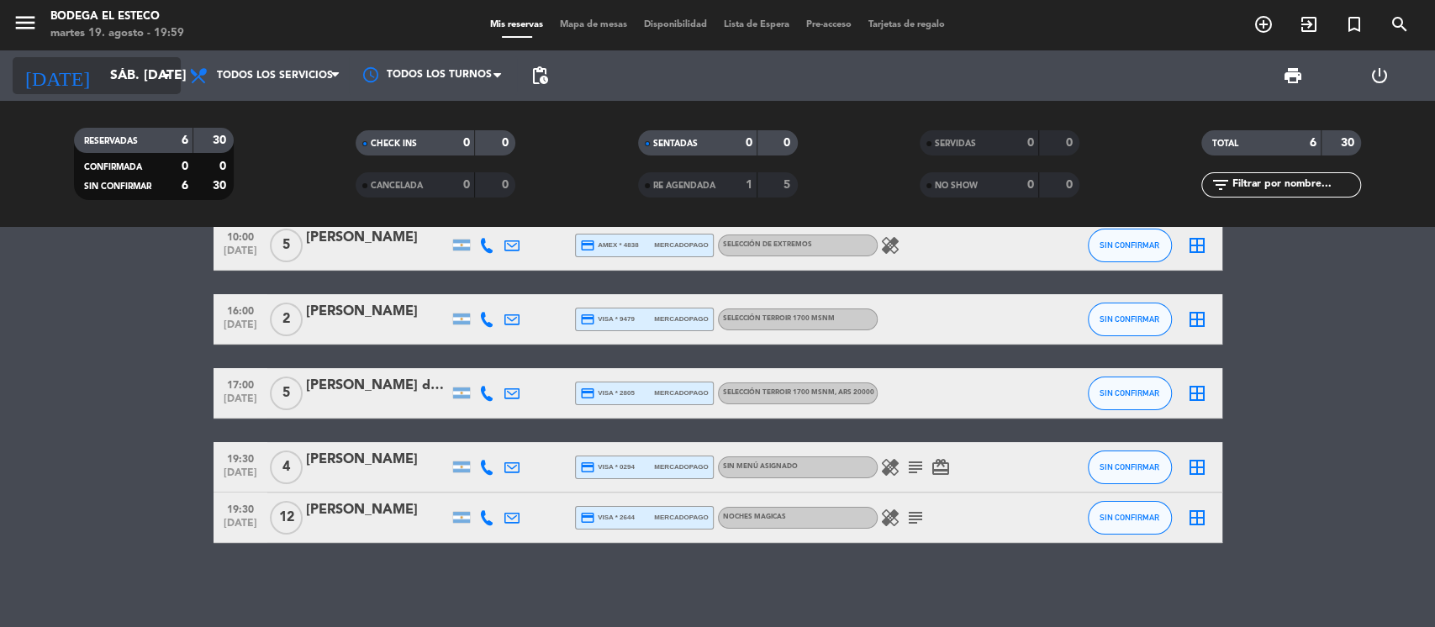
click at [131, 78] on input "sáb. [DATE]" at bounding box center [190, 76] width 177 height 33
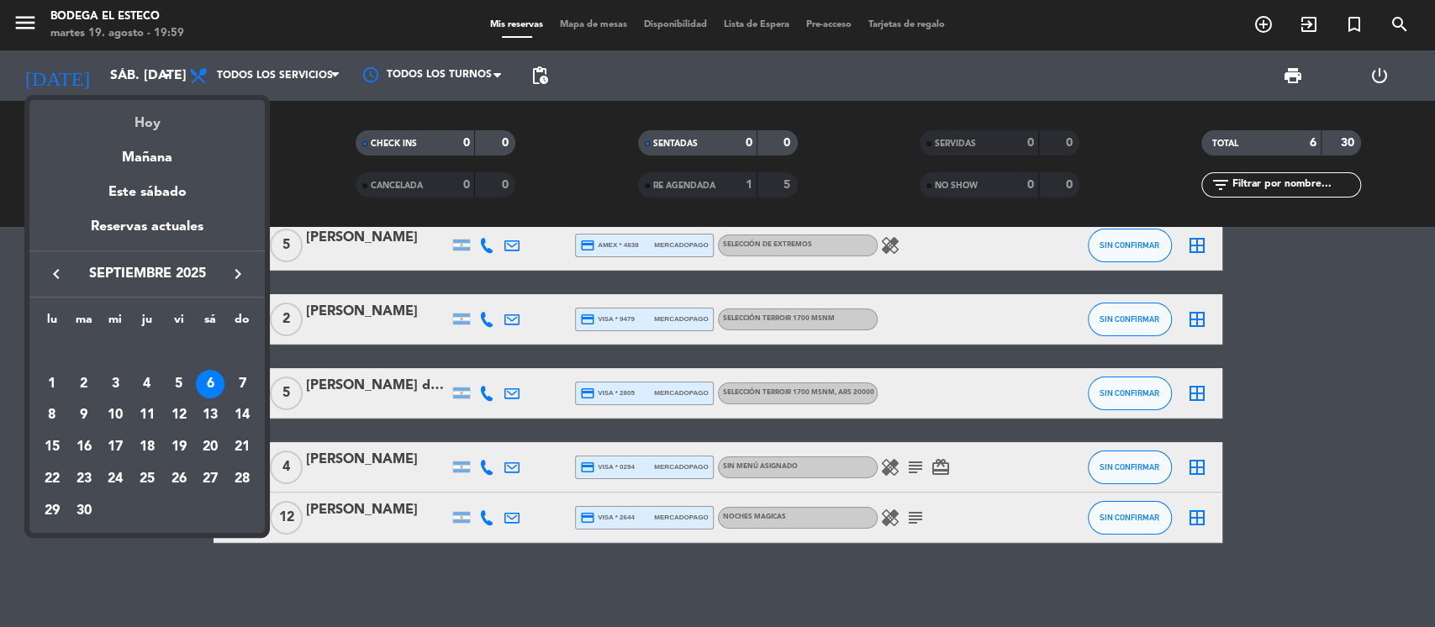
click at [161, 125] on div "Hoy" at bounding box center [146, 117] width 235 height 34
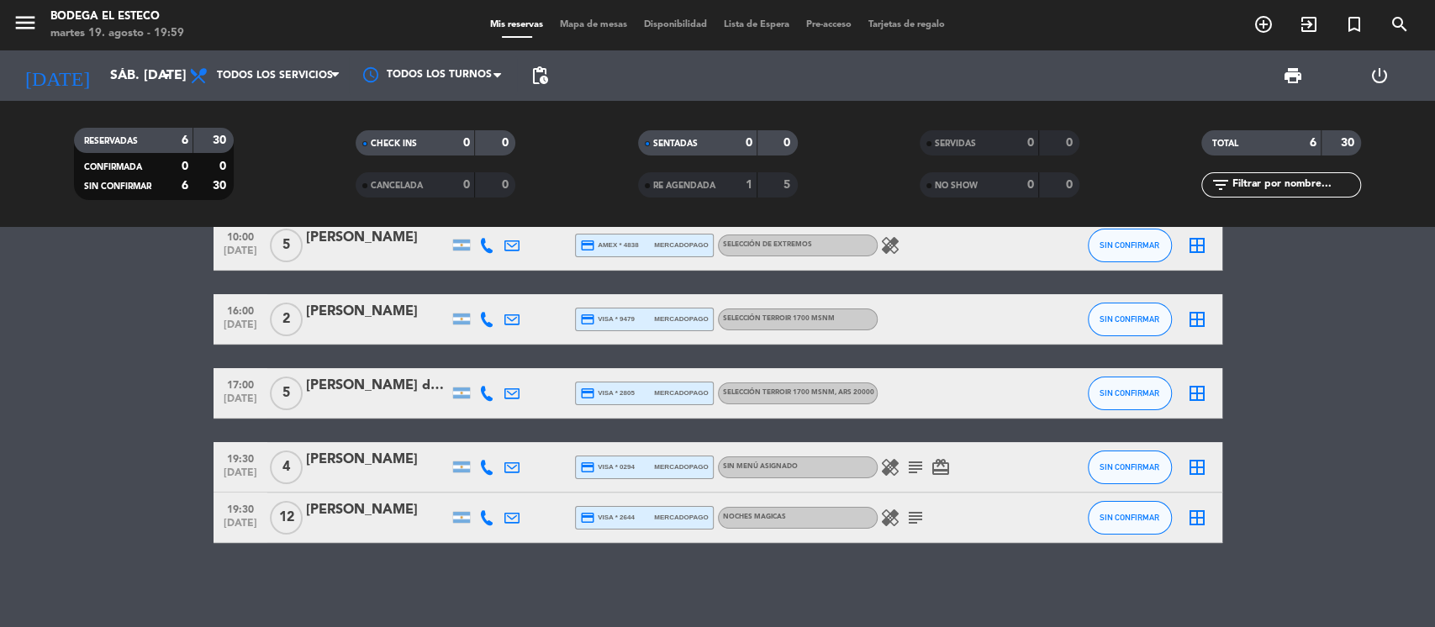
type input "[DATE] ago."
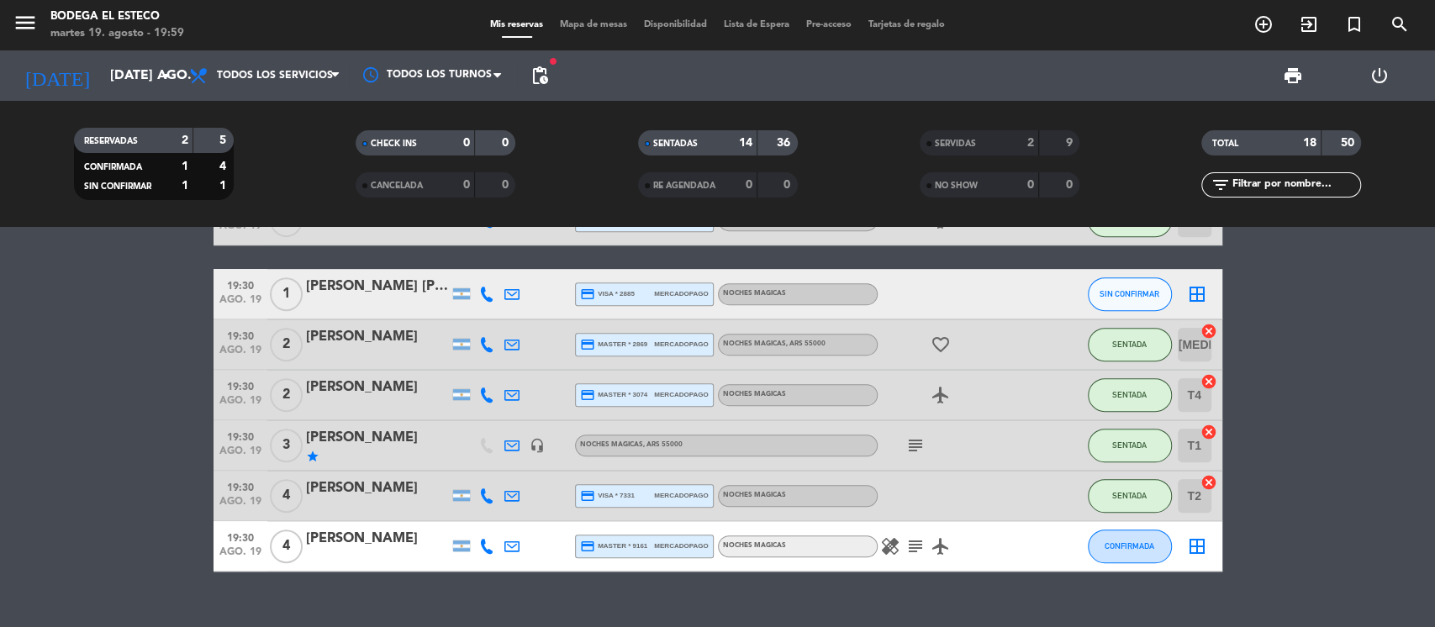
scroll to position [620, 0]
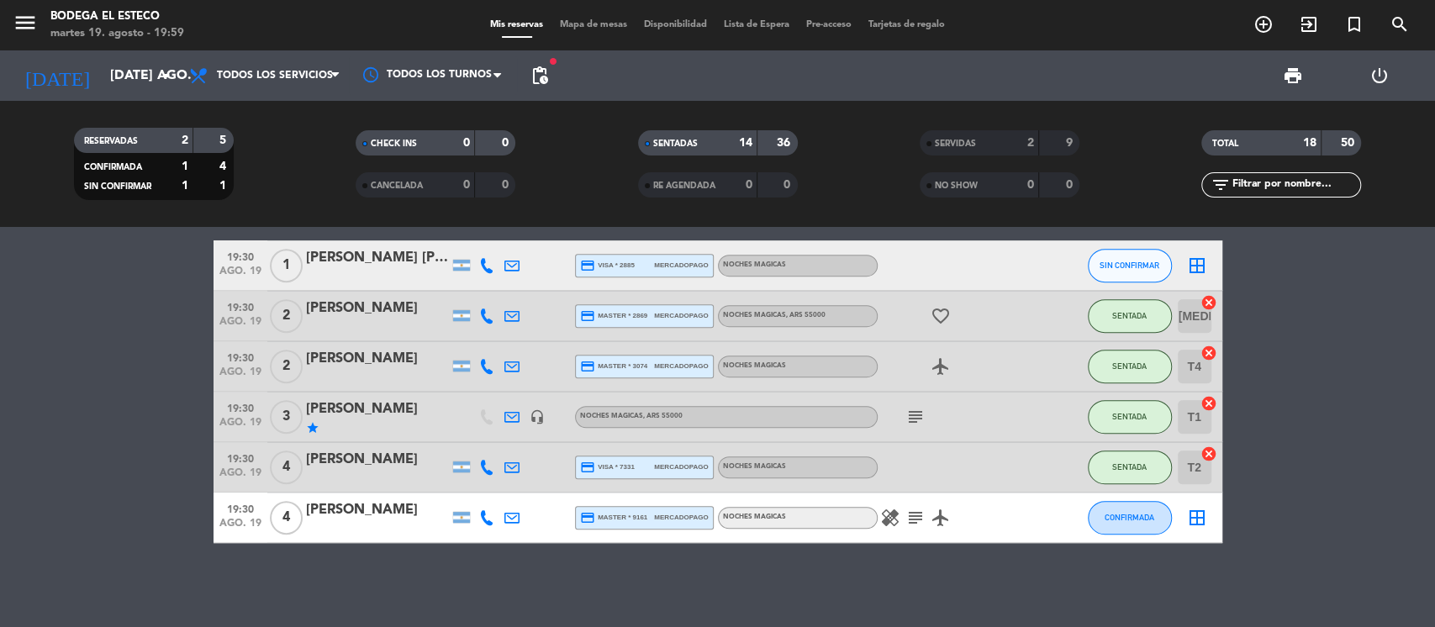
click at [898, 526] on icon "healing" at bounding box center [890, 518] width 20 height 20
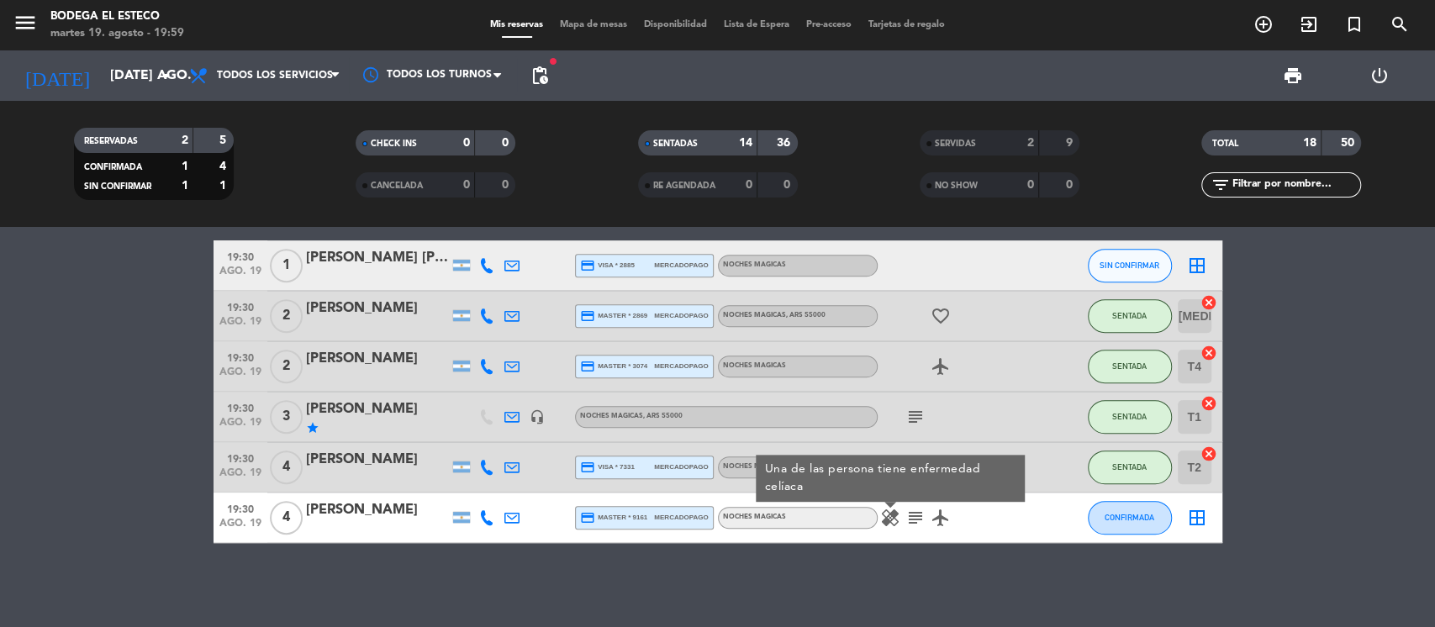
click at [938, 595] on div "12:00 ago. 19 2 [PERSON_NAME] repeat headset_mic SELECCIÓN DE EXTREMOS , ARS 25…" at bounding box center [717, 427] width 1435 height 400
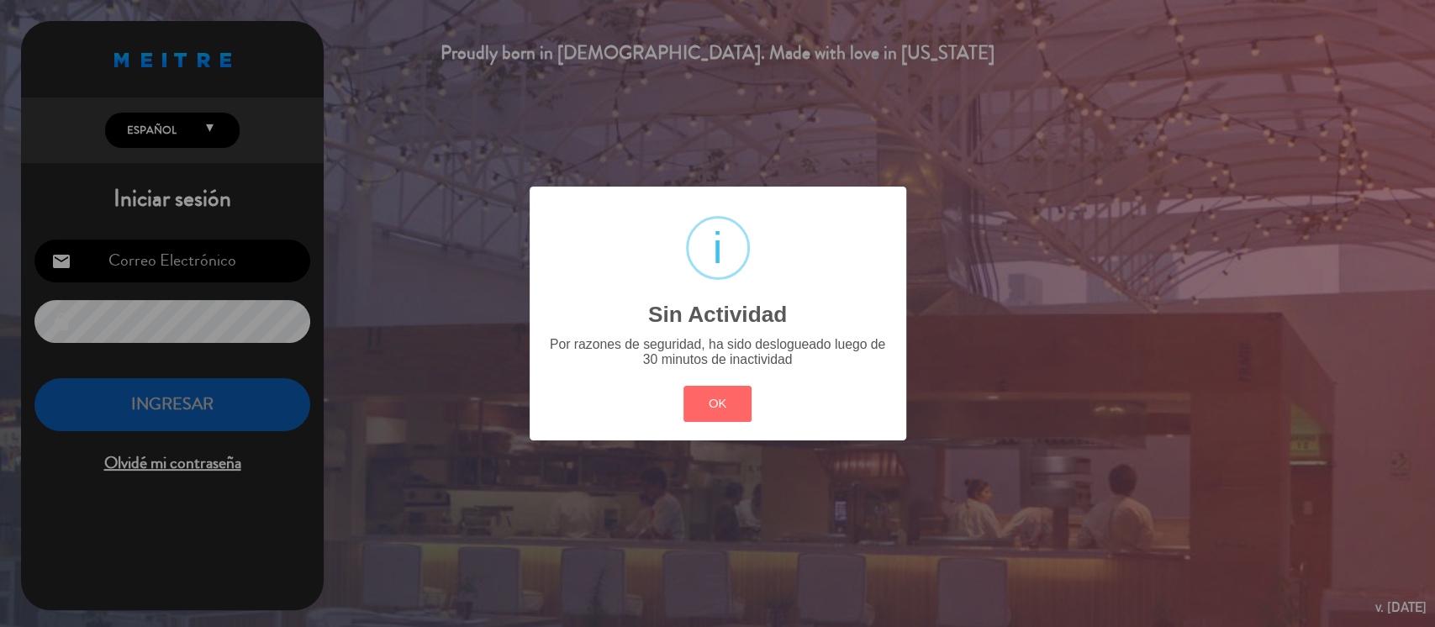
type input "[EMAIL_ADDRESS][DOMAIN_NAME]"
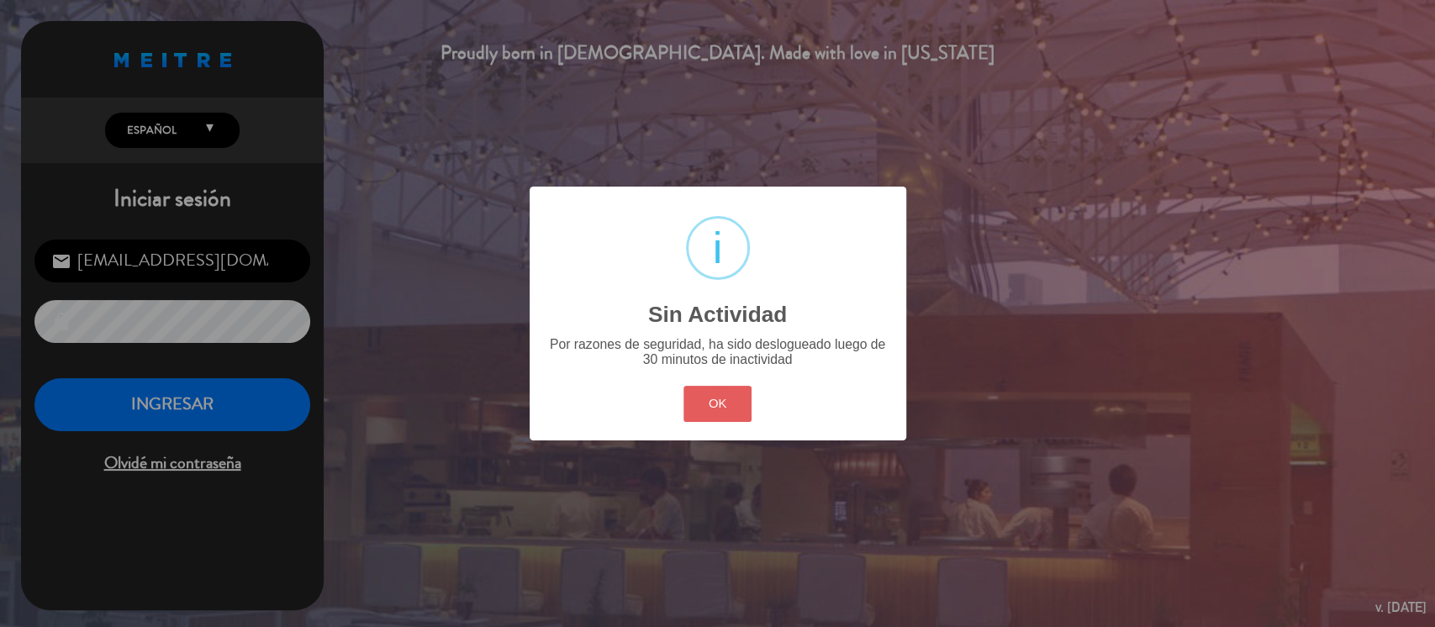
click at [700, 396] on button "OK" at bounding box center [718, 404] width 68 height 36
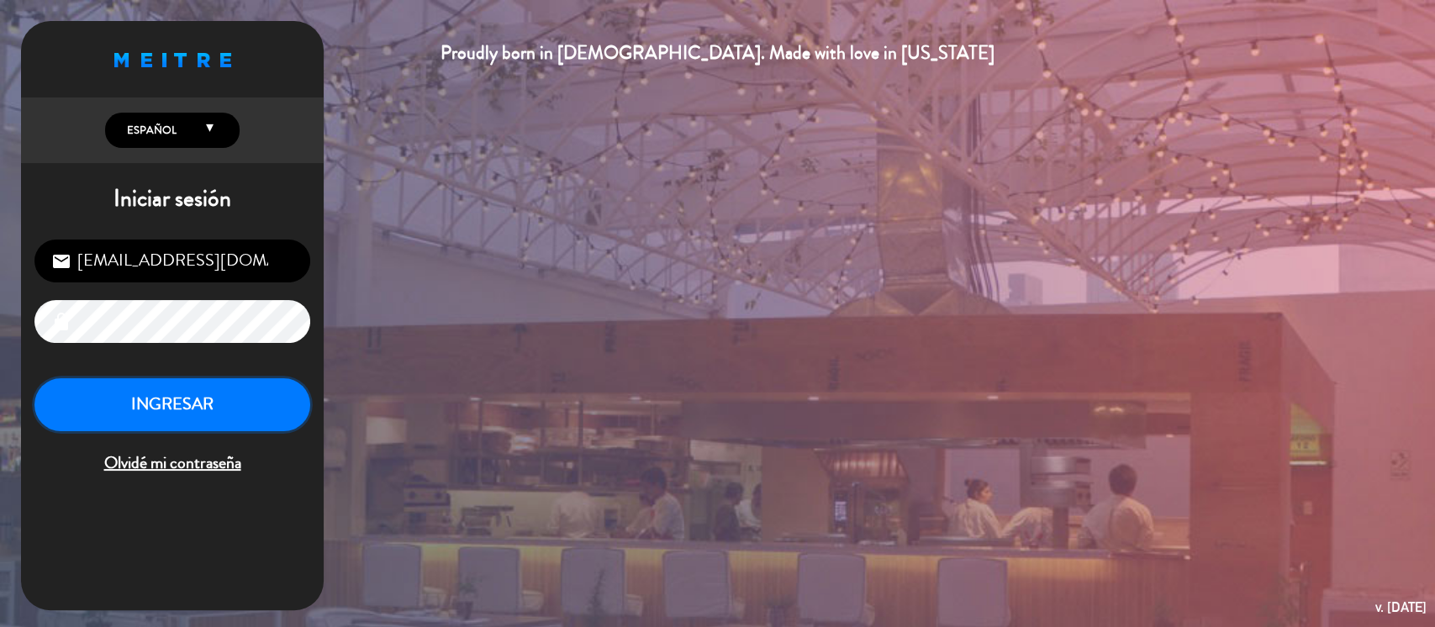
click at [288, 407] on button "INGRESAR" at bounding box center [172, 404] width 276 height 53
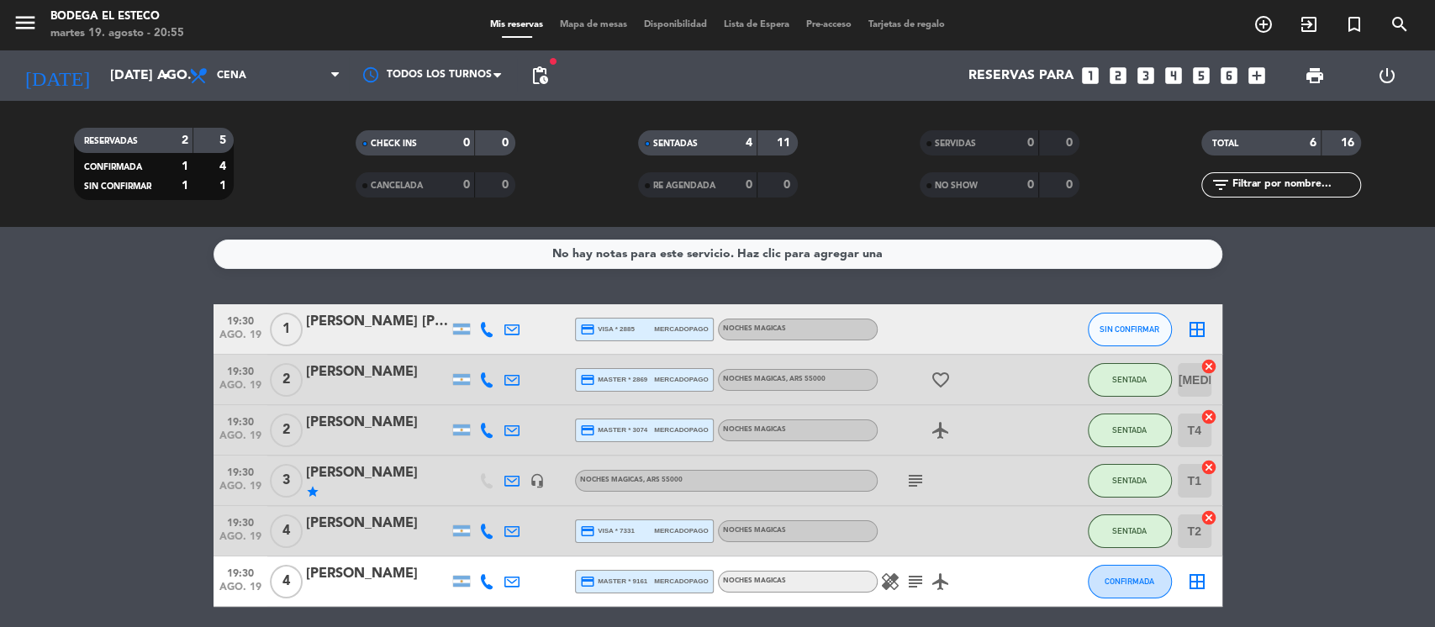
click at [888, 577] on icon "healing" at bounding box center [890, 582] width 20 height 20
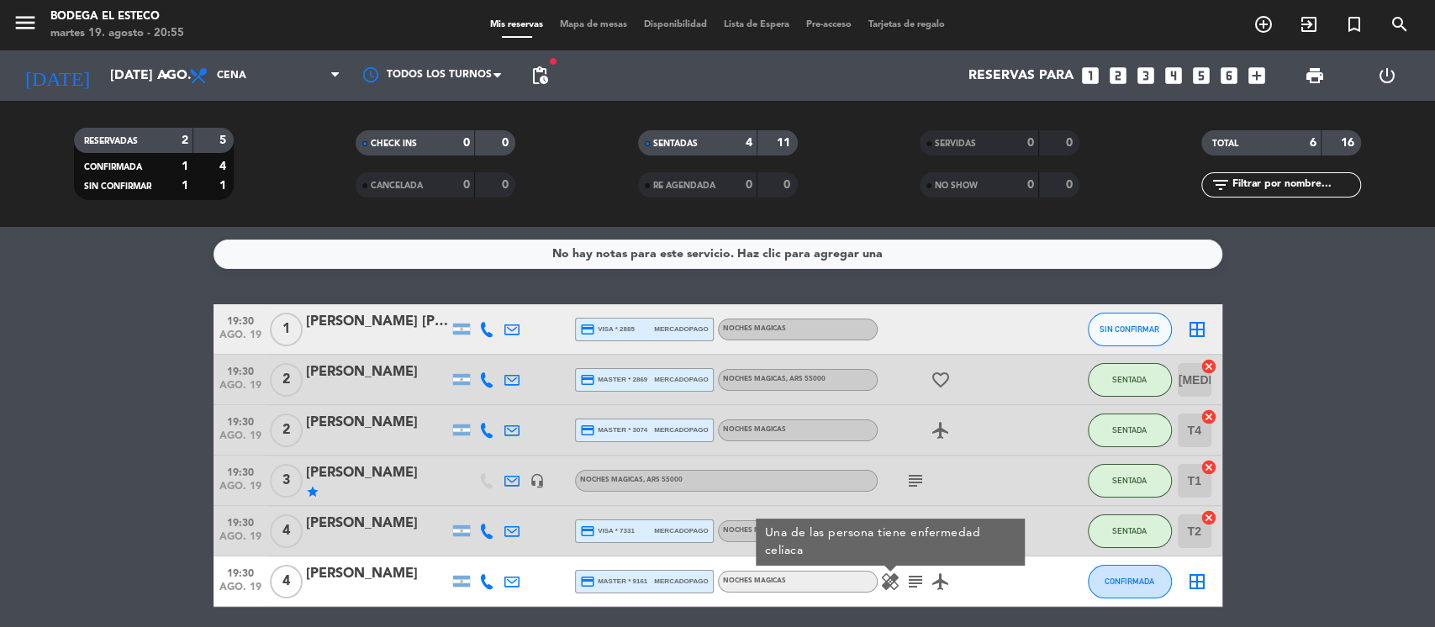
click at [981, 488] on div "subject" at bounding box center [953, 481] width 151 height 50
